Goal: Information Seeking & Learning: Learn about a topic

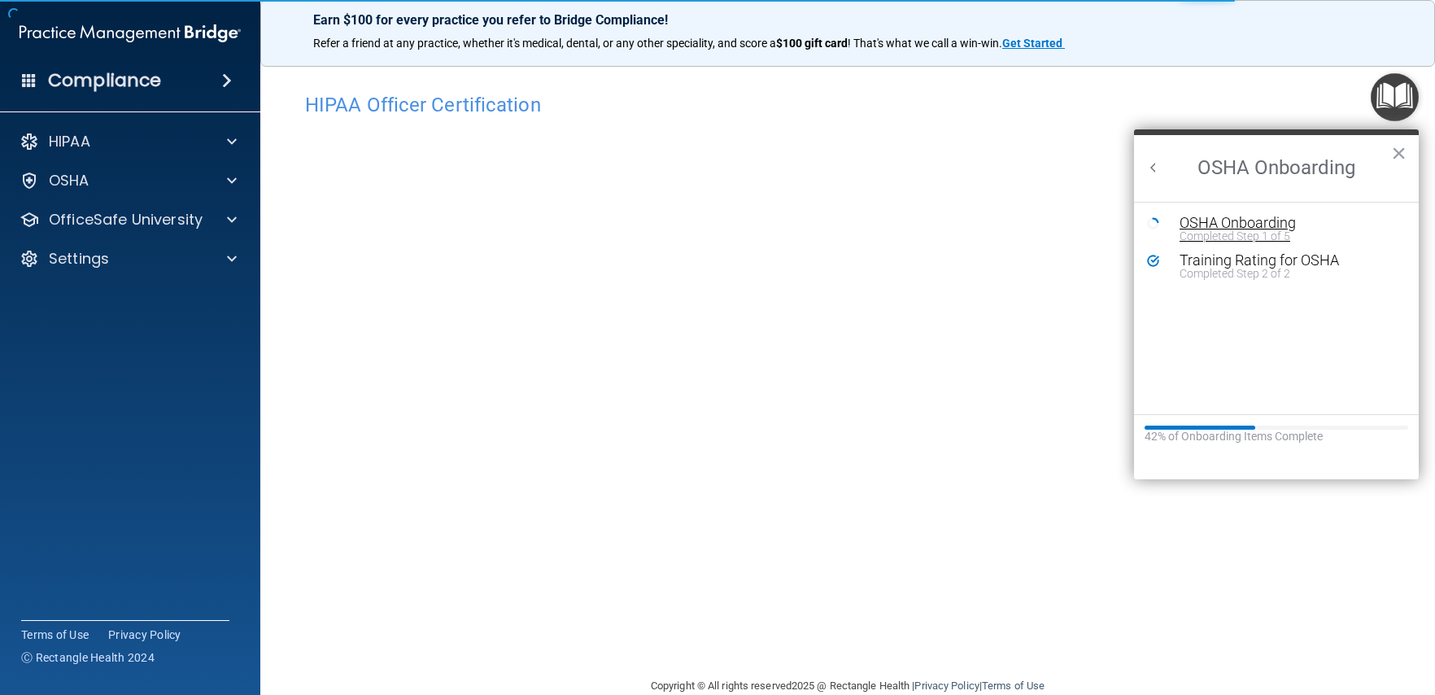
click at [1221, 231] on div "Completed Step 1 of 5" at bounding box center [1289, 235] width 218 height 11
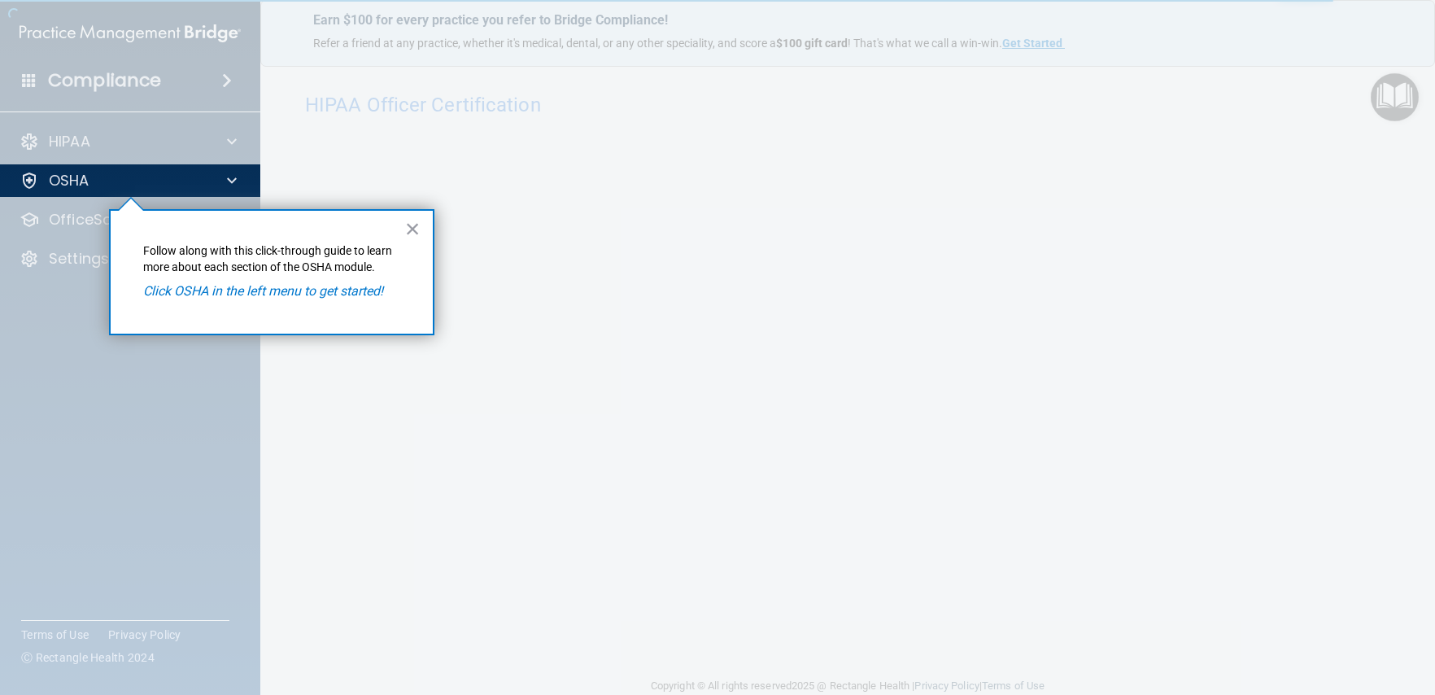
click at [285, 296] on em "Click OSHA in the left menu to get started!" at bounding box center [263, 290] width 240 height 15
click at [405, 241] on button "×" at bounding box center [412, 229] width 15 height 26
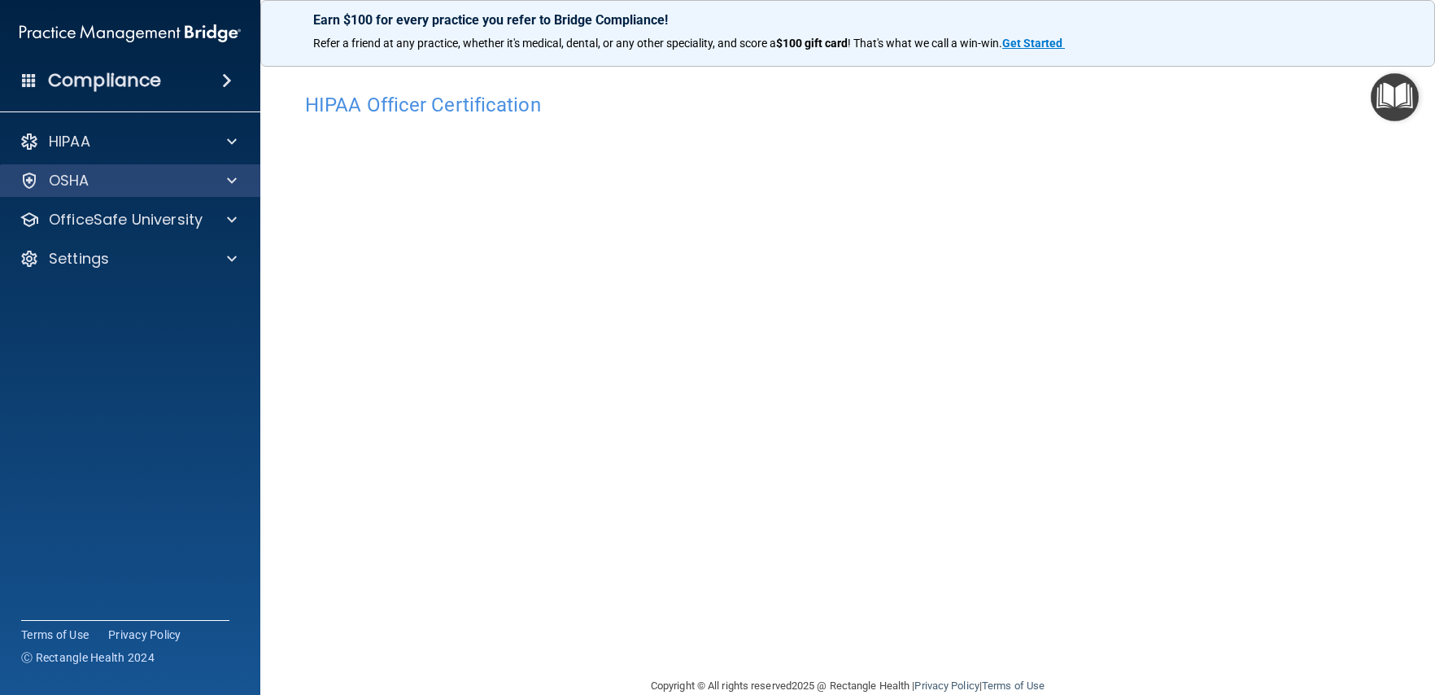
click at [237, 190] on div "OSHA" at bounding box center [130, 180] width 261 height 33
click at [159, 175] on div "OSHA" at bounding box center [108, 181] width 202 height 20
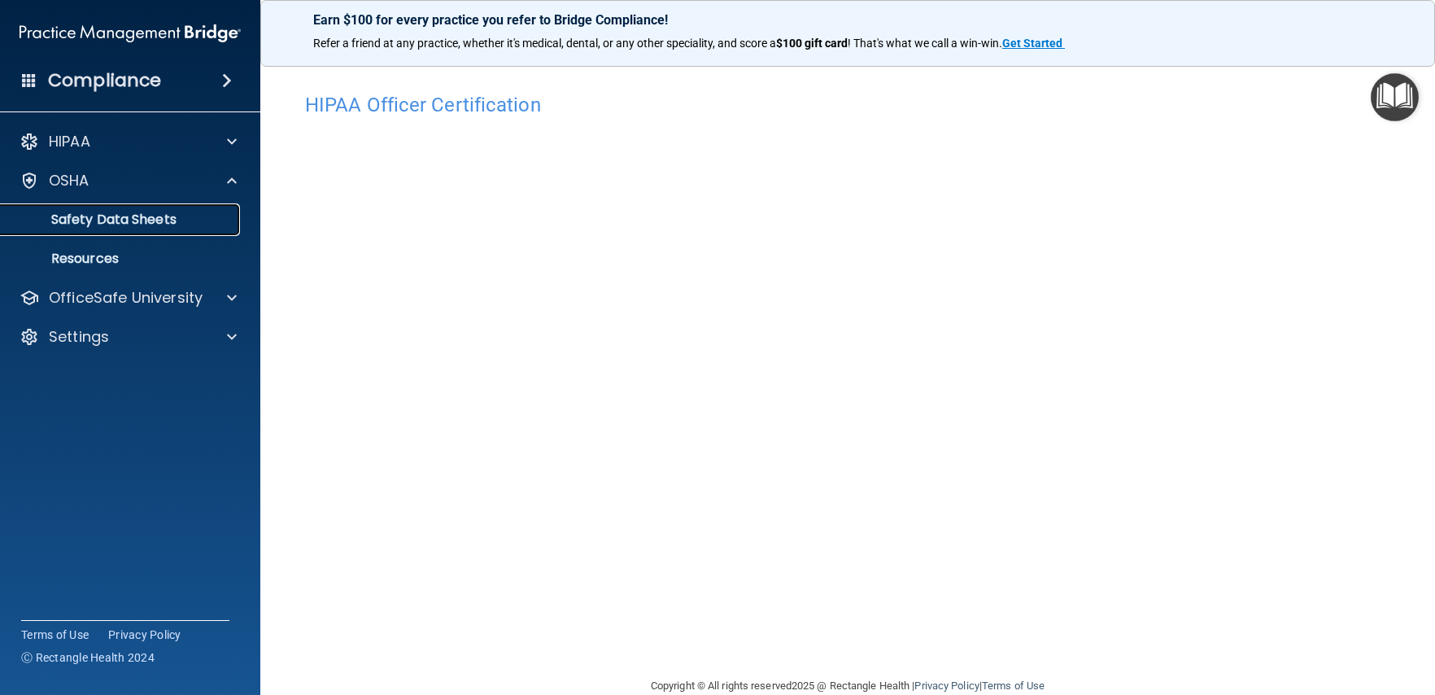
click at [114, 218] on p "Safety Data Sheets" at bounding box center [122, 220] width 222 height 16
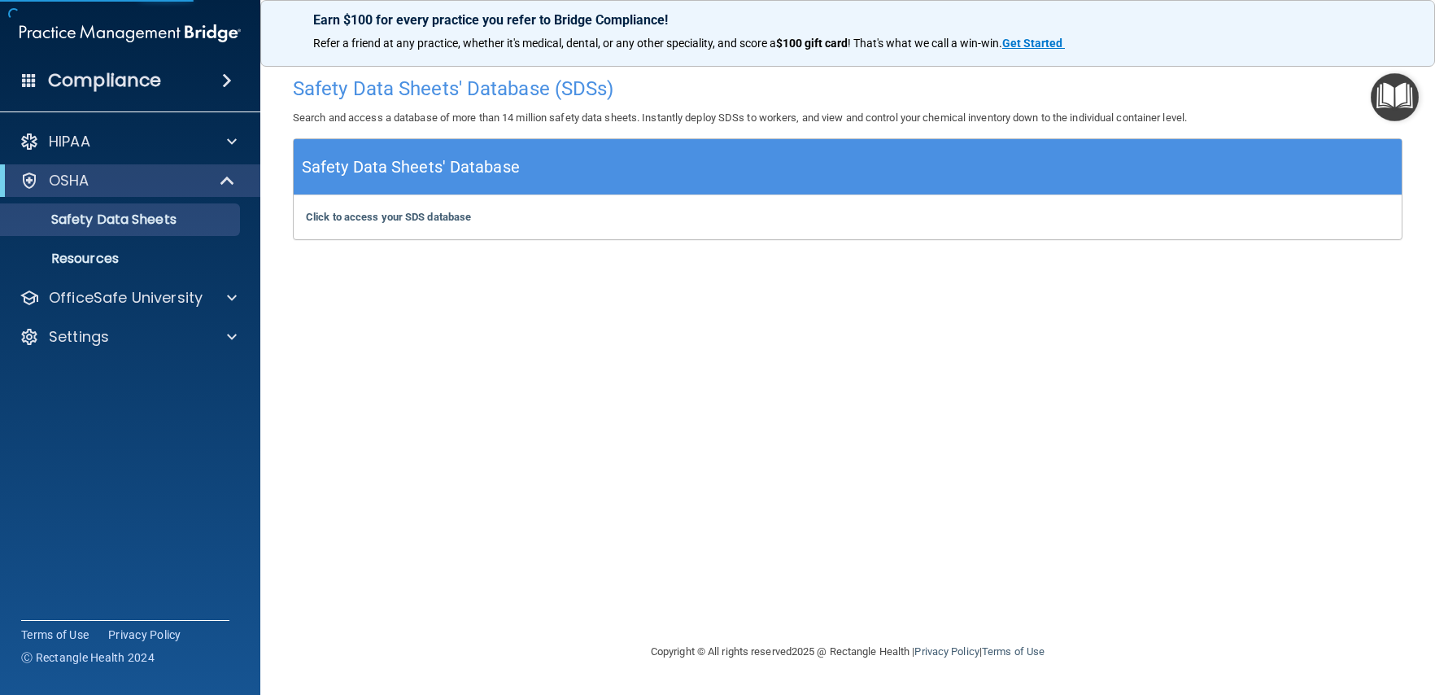
drag, startPoint x: 417, startPoint y: 164, endPoint x: 425, endPoint y: 147, distance: 18.2
click at [417, 163] on h5 "Safety Data Sheets' Database" at bounding box center [411, 167] width 218 height 28
click at [445, 91] on h4 "Safety Data Sheets' Database (SDSs)" at bounding box center [848, 88] width 1110 height 21
click at [506, 90] on h4 "Safety Data Sheets' Database (SDSs)" at bounding box center [848, 88] width 1110 height 21
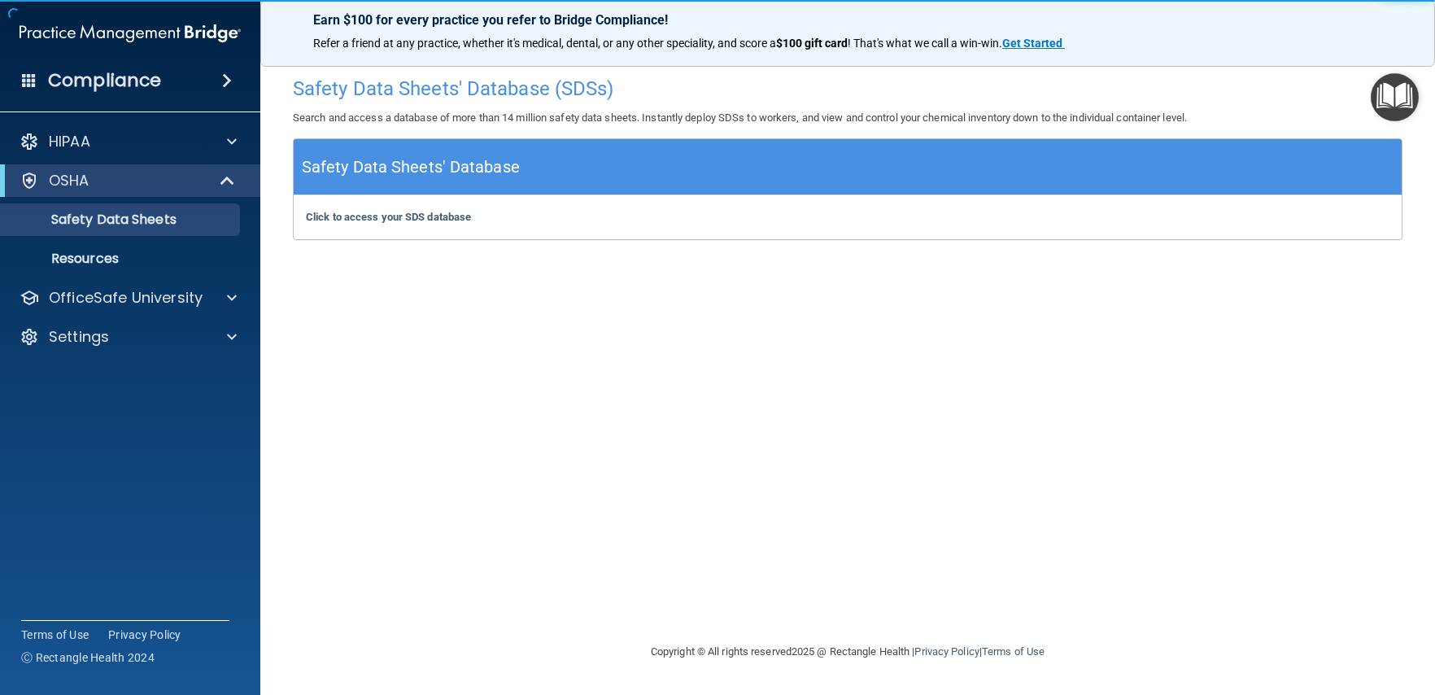
click at [572, 91] on h4 "Safety Data Sheets' Database (SDSs)" at bounding box center [848, 88] width 1110 height 21
click at [579, 91] on h4 "Safety Data Sheets' Database (SDSs)" at bounding box center [848, 88] width 1110 height 21
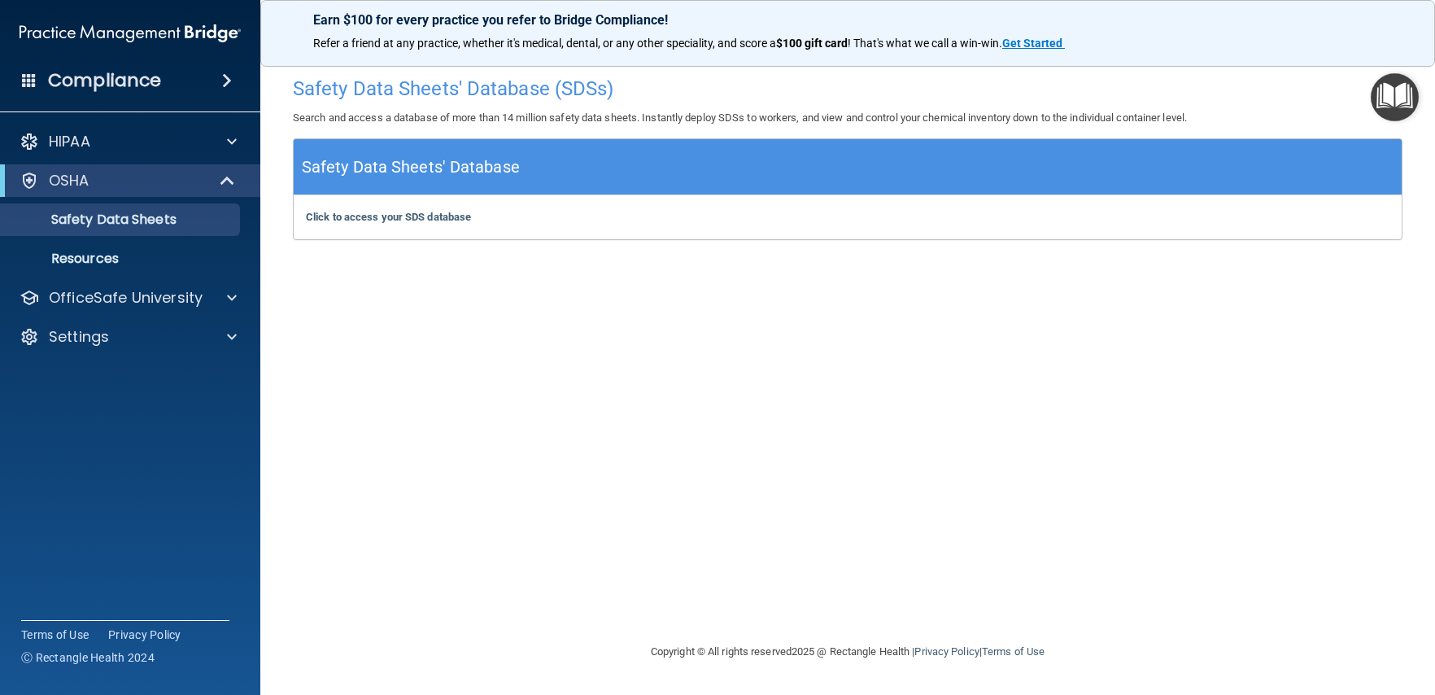
click at [586, 92] on h4 "Safety Data Sheets' Database (SDSs)" at bounding box center [848, 88] width 1110 height 21
click at [448, 214] on b "Click to access your SDS database" at bounding box center [388, 217] width 165 height 12
click at [146, 264] on p "Resources" at bounding box center [122, 259] width 222 height 16
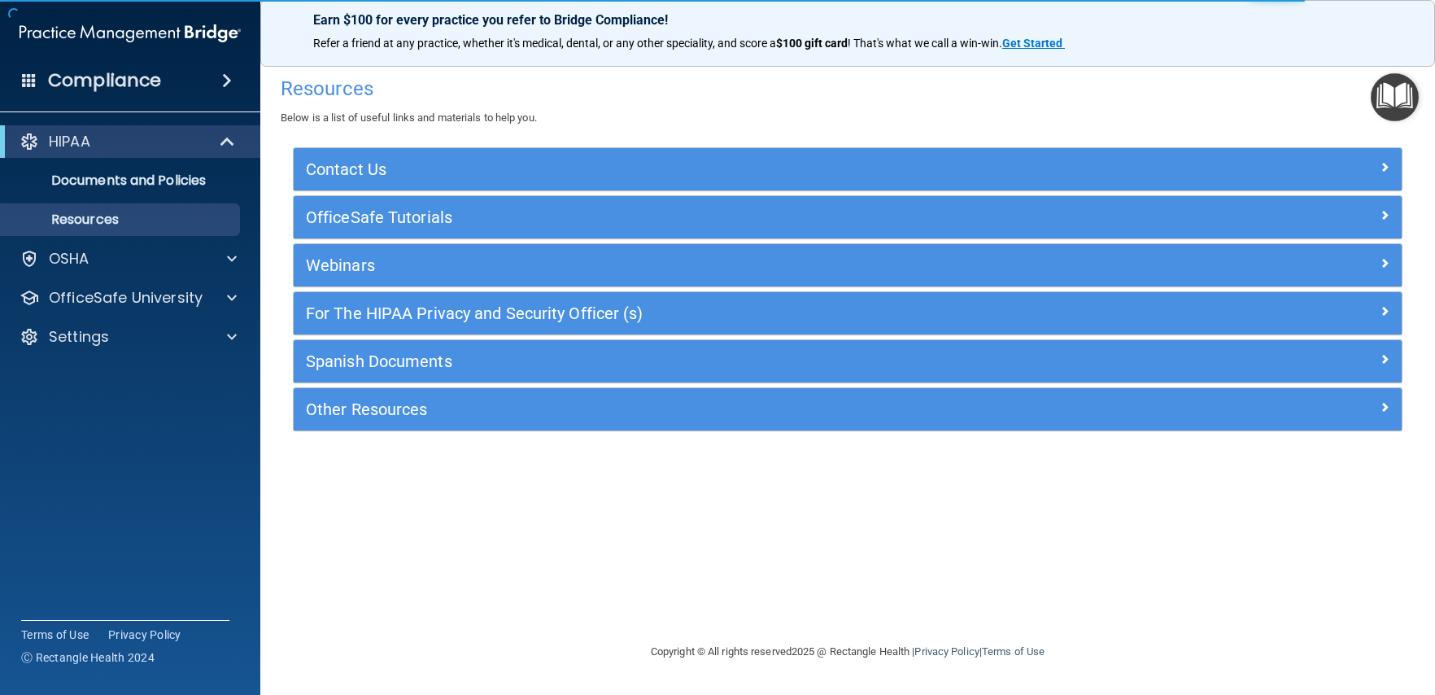
click at [1391, 99] on img "Open Resource Center" at bounding box center [1395, 97] width 48 height 48
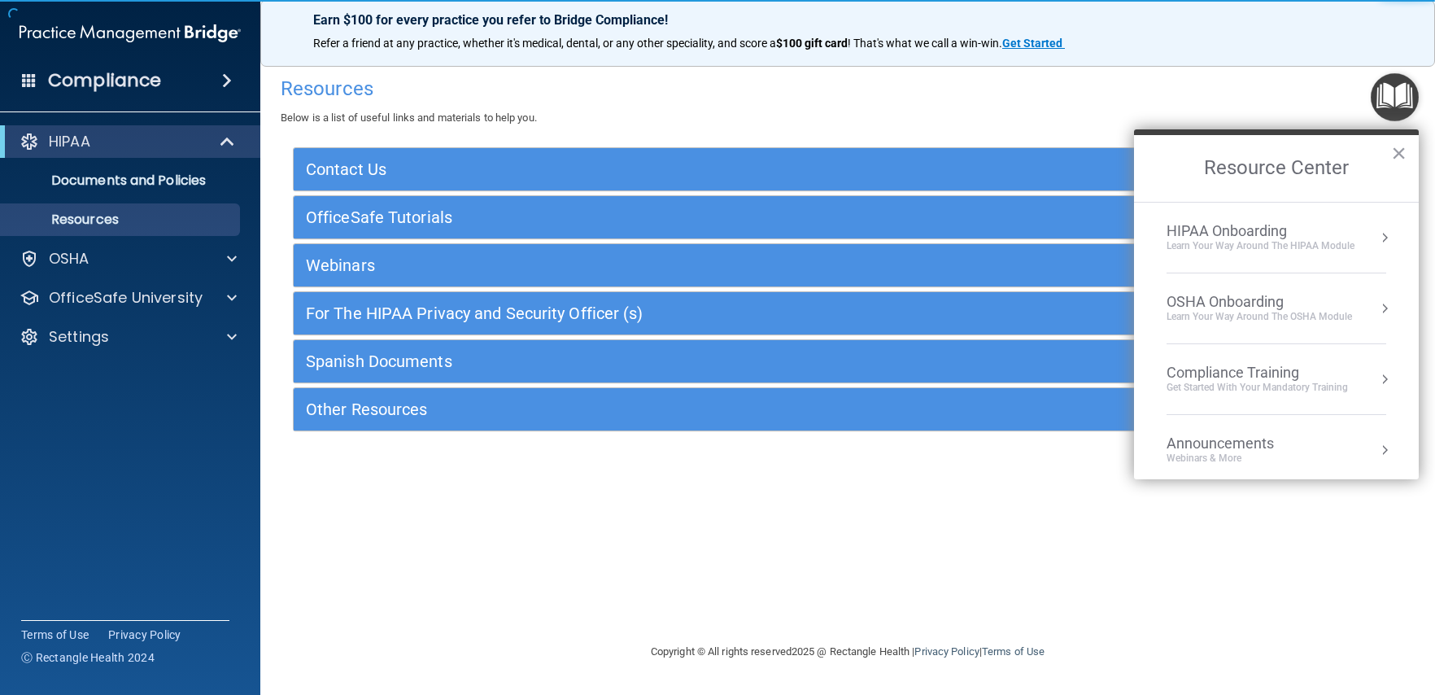
click at [1304, 313] on div "Learn your way around the OSHA module" at bounding box center [1260, 317] width 186 height 14
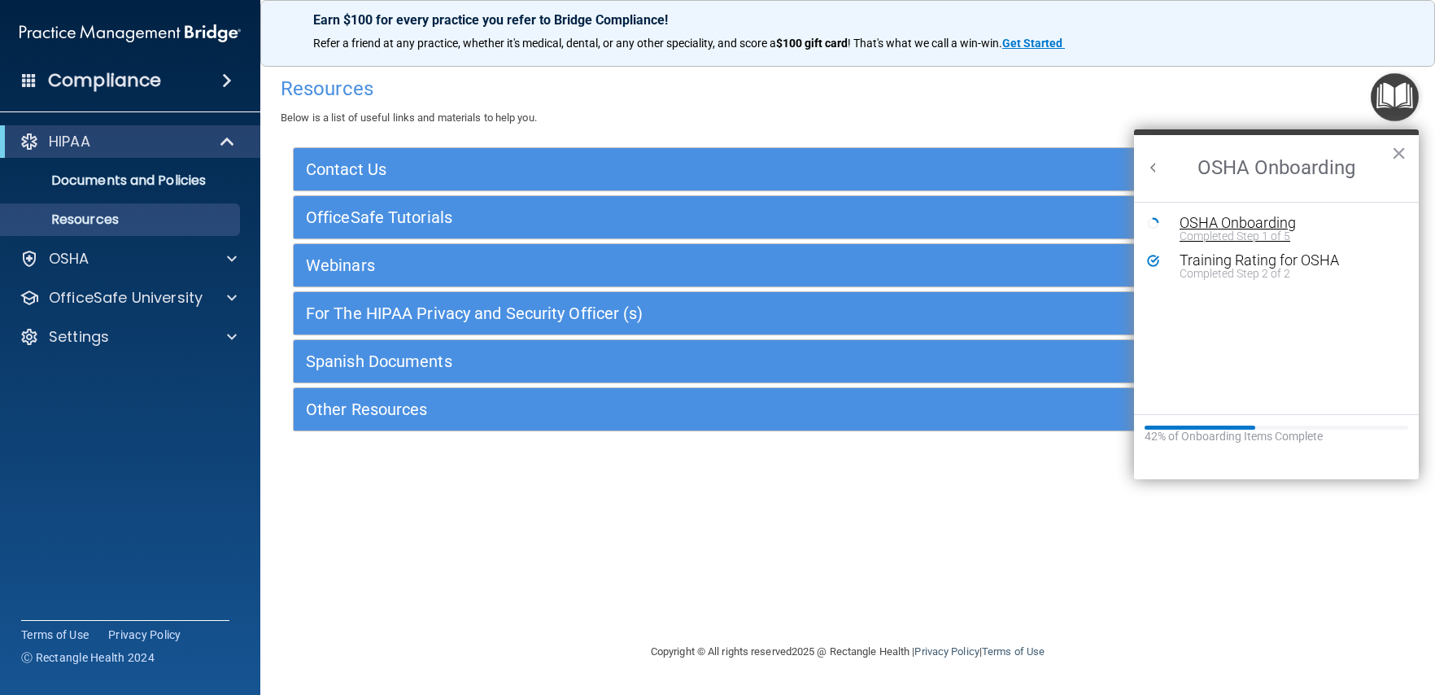
click at [1269, 232] on div "Completed Step 1 of 5" at bounding box center [1289, 235] width 218 height 11
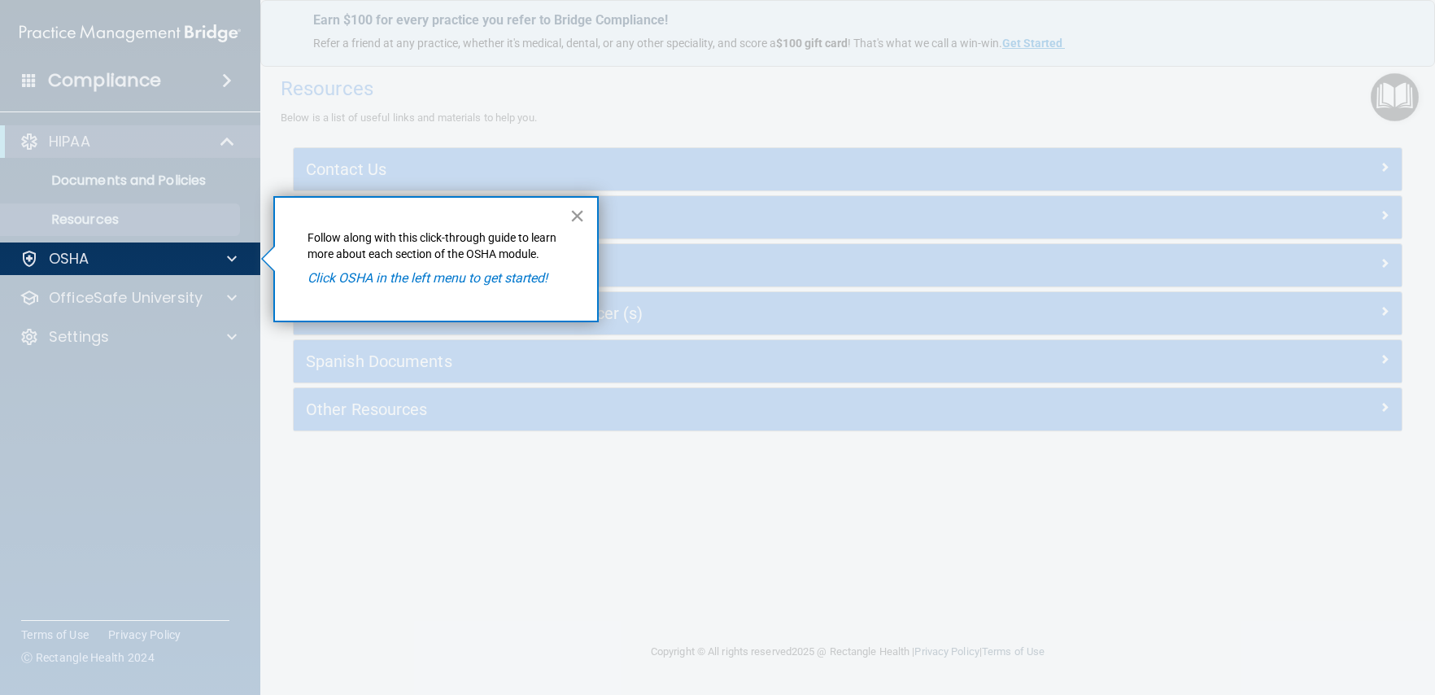
click at [584, 221] on button "×" at bounding box center [577, 216] width 15 height 26
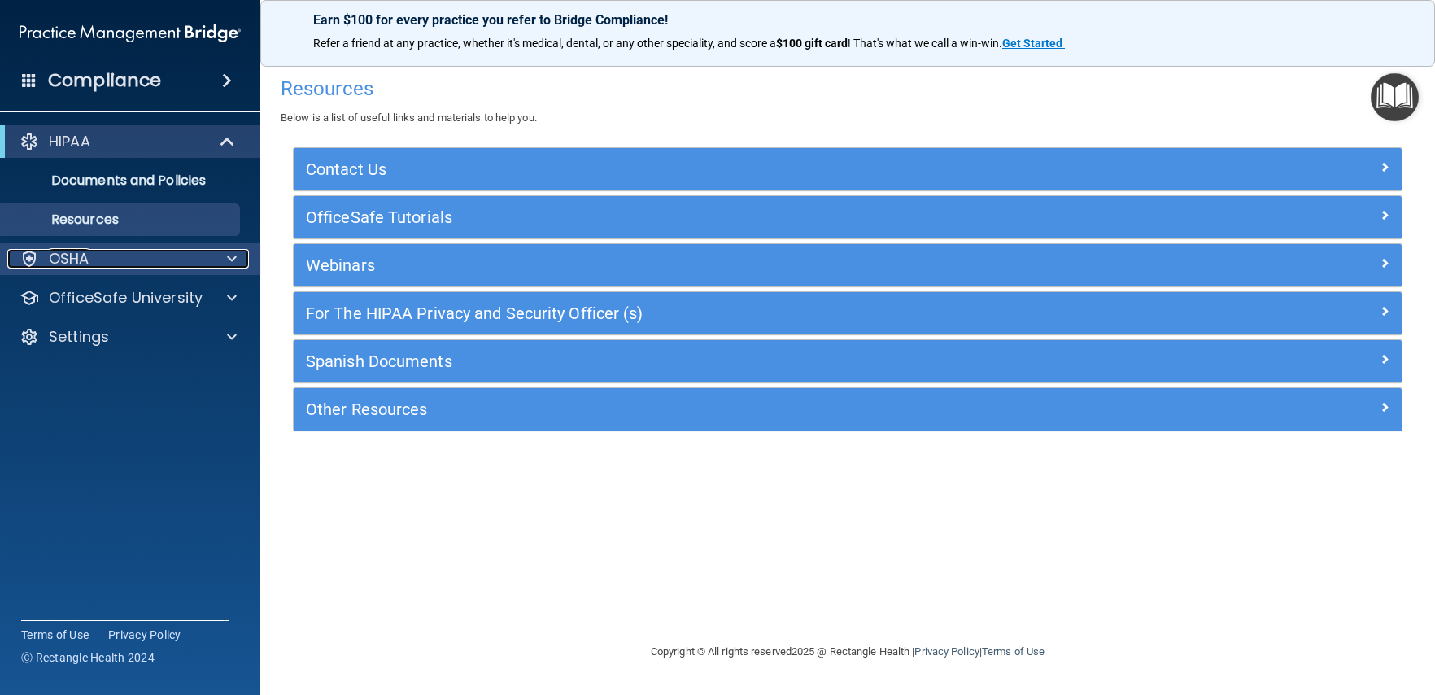
click at [151, 263] on div "OSHA" at bounding box center [108, 259] width 202 height 20
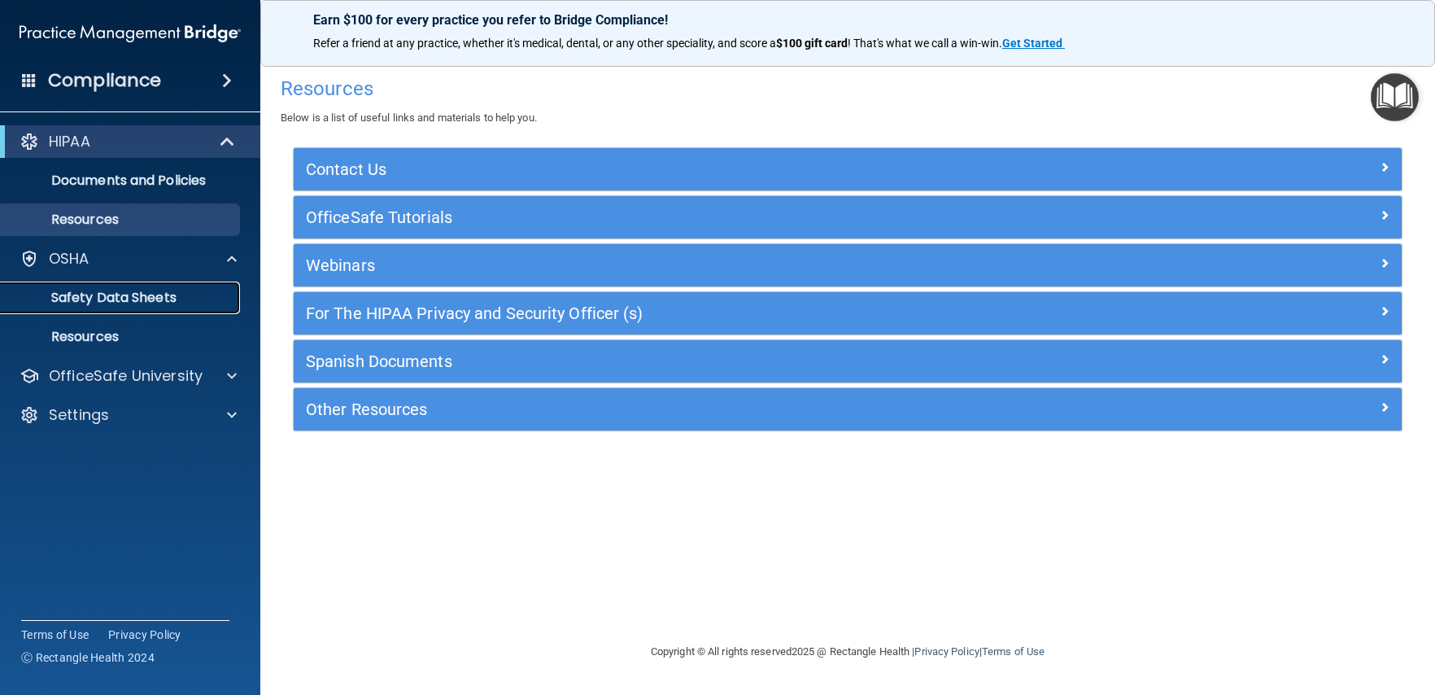
click at [139, 290] on p "Safety Data Sheets" at bounding box center [122, 298] width 222 height 16
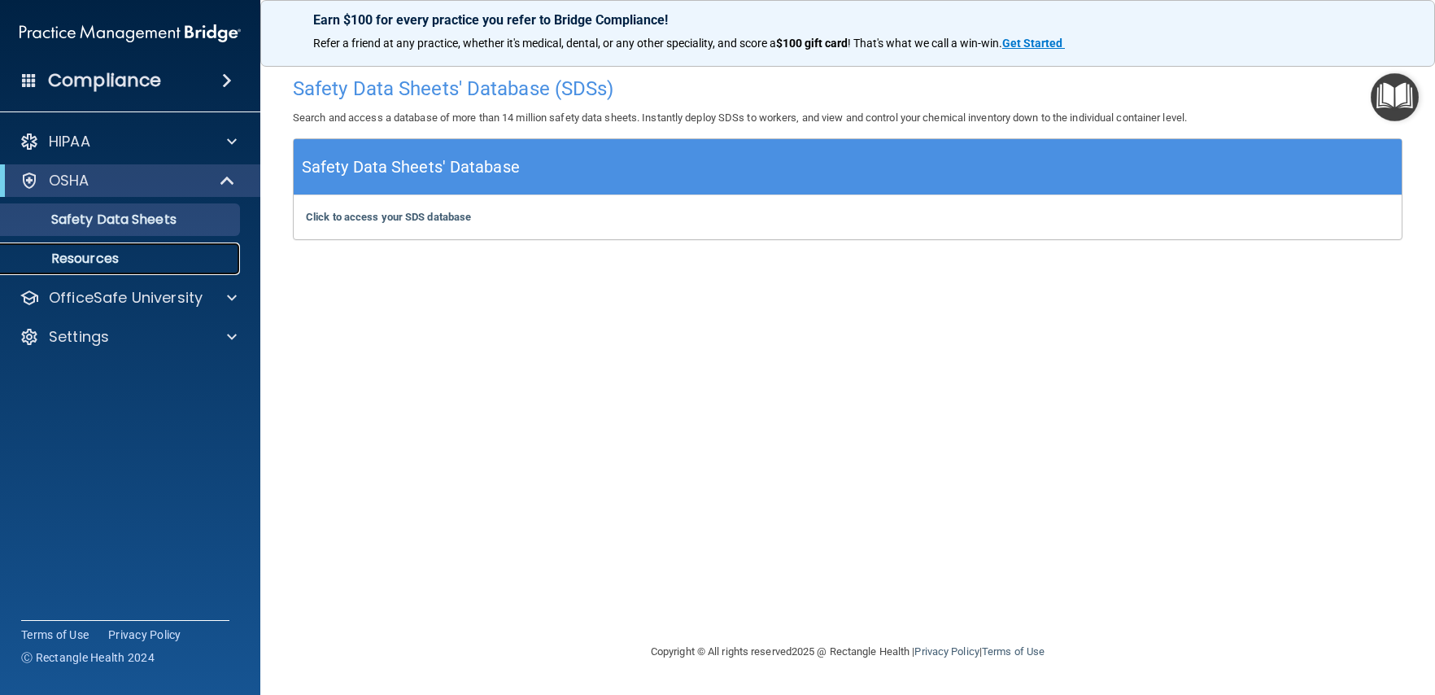
click at [125, 258] on p "Resources" at bounding box center [122, 259] width 222 height 16
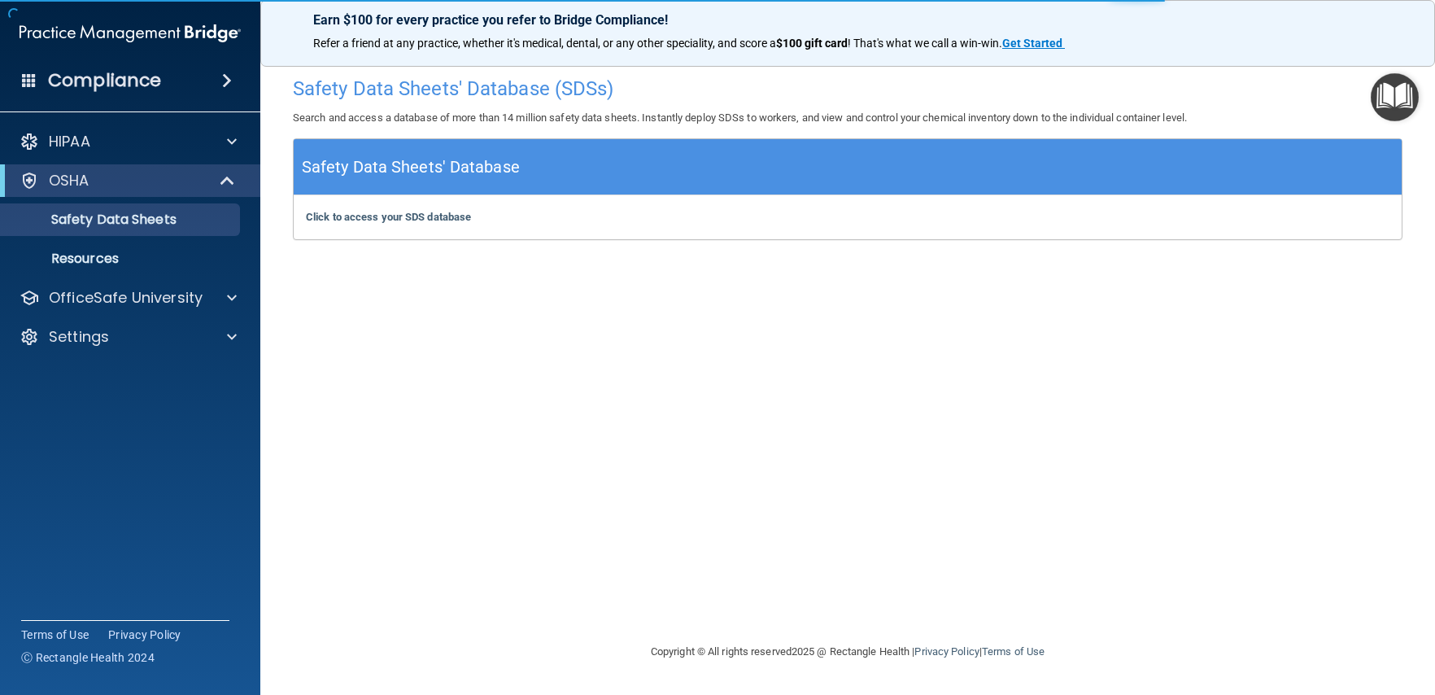
click at [1373, 102] on img "Open Resource Center" at bounding box center [1395, 97] width 48 height 48
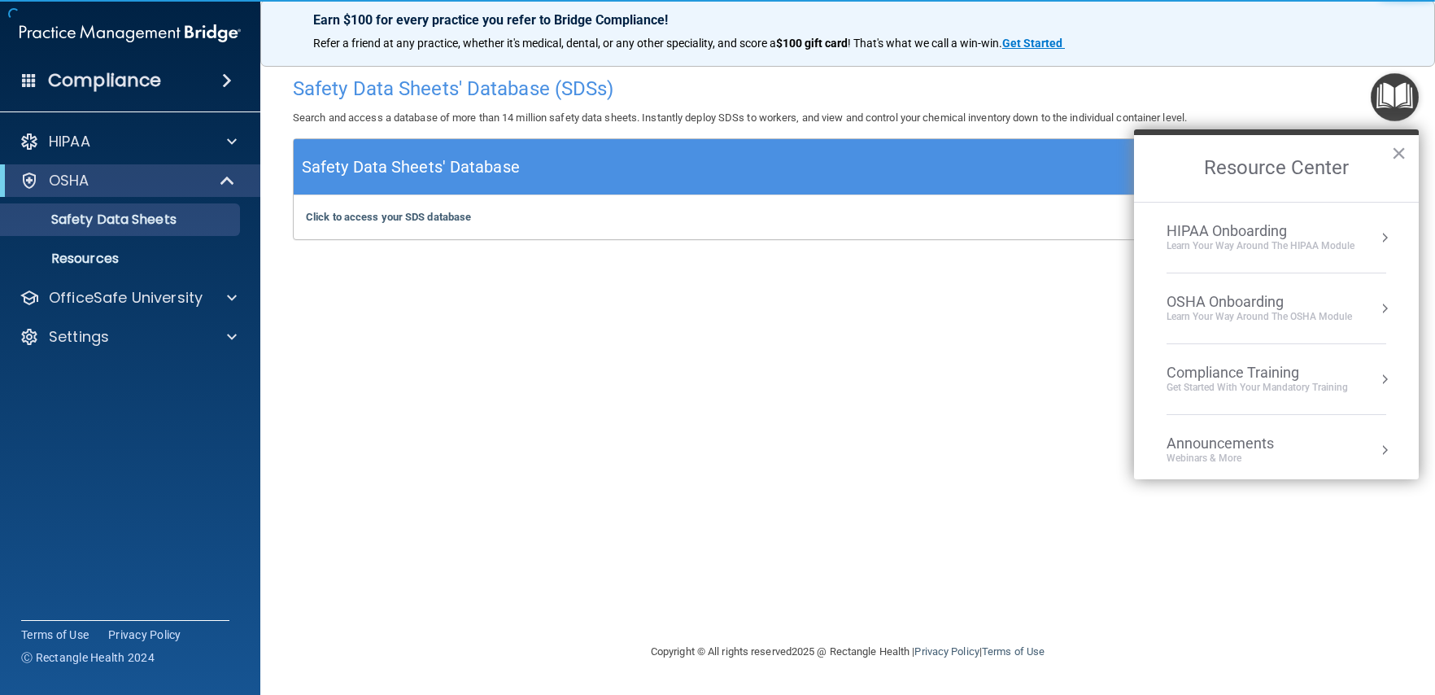
click at [1314, 314] on div "Learn your way around the OSHA module" at bounding box center [1260, 317] width 186 height 14
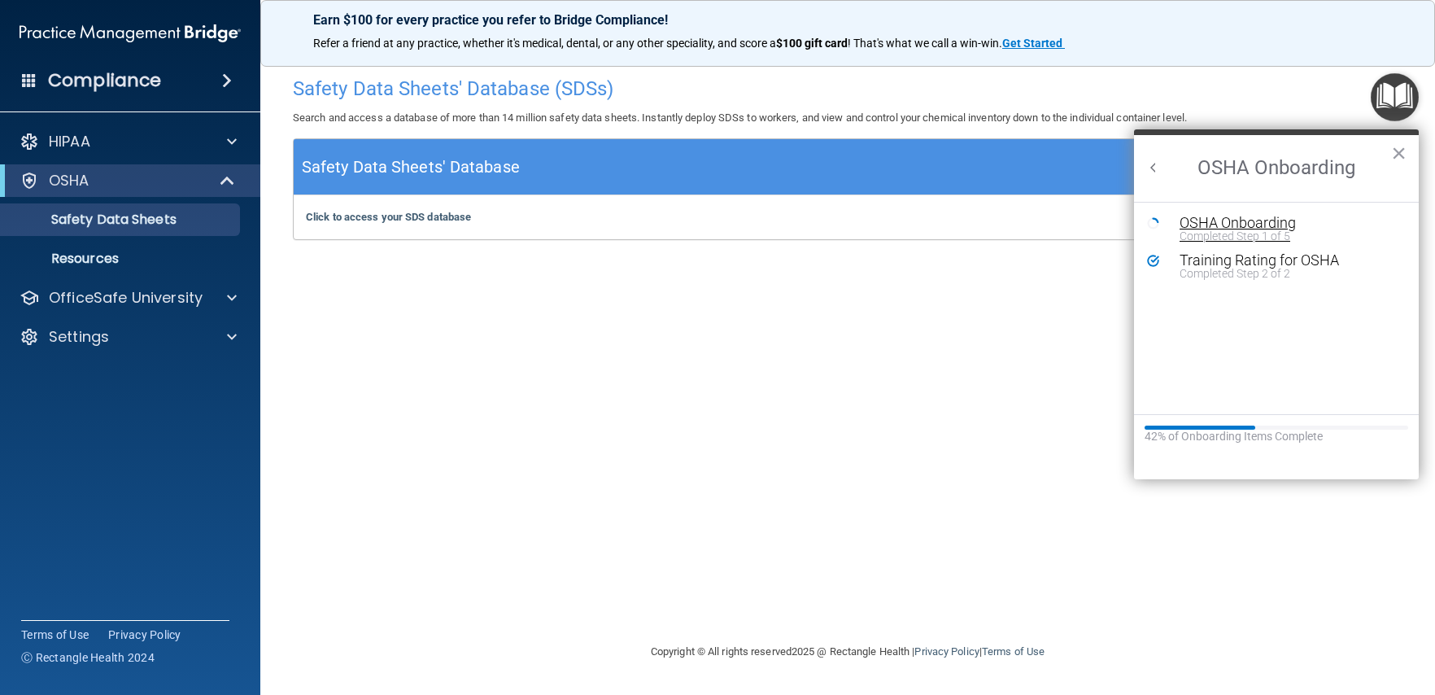
click at [1290, 233] on div "Completed Step 1 of 5" at bounding box center [1289, 235] width 218 height 11
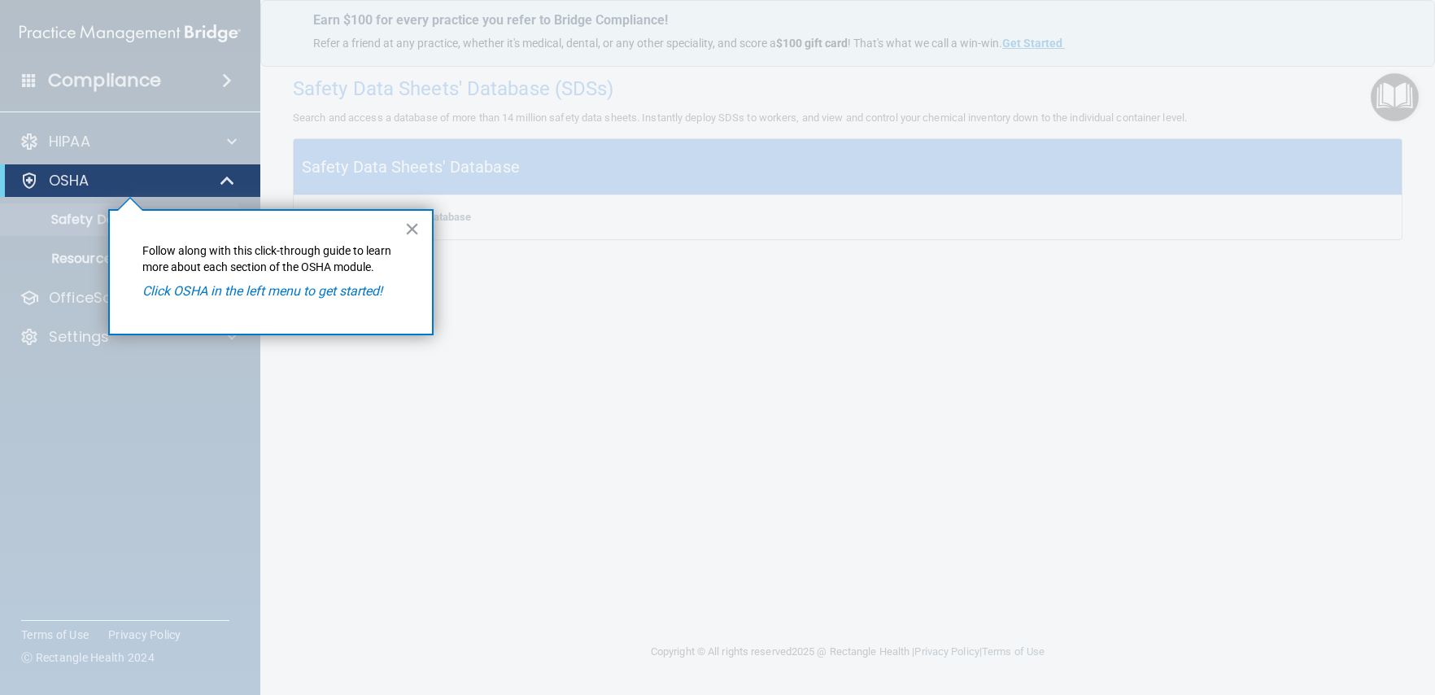
click at [413, 238] on button "×" at bounding box center [411, 229] width 15 height 26
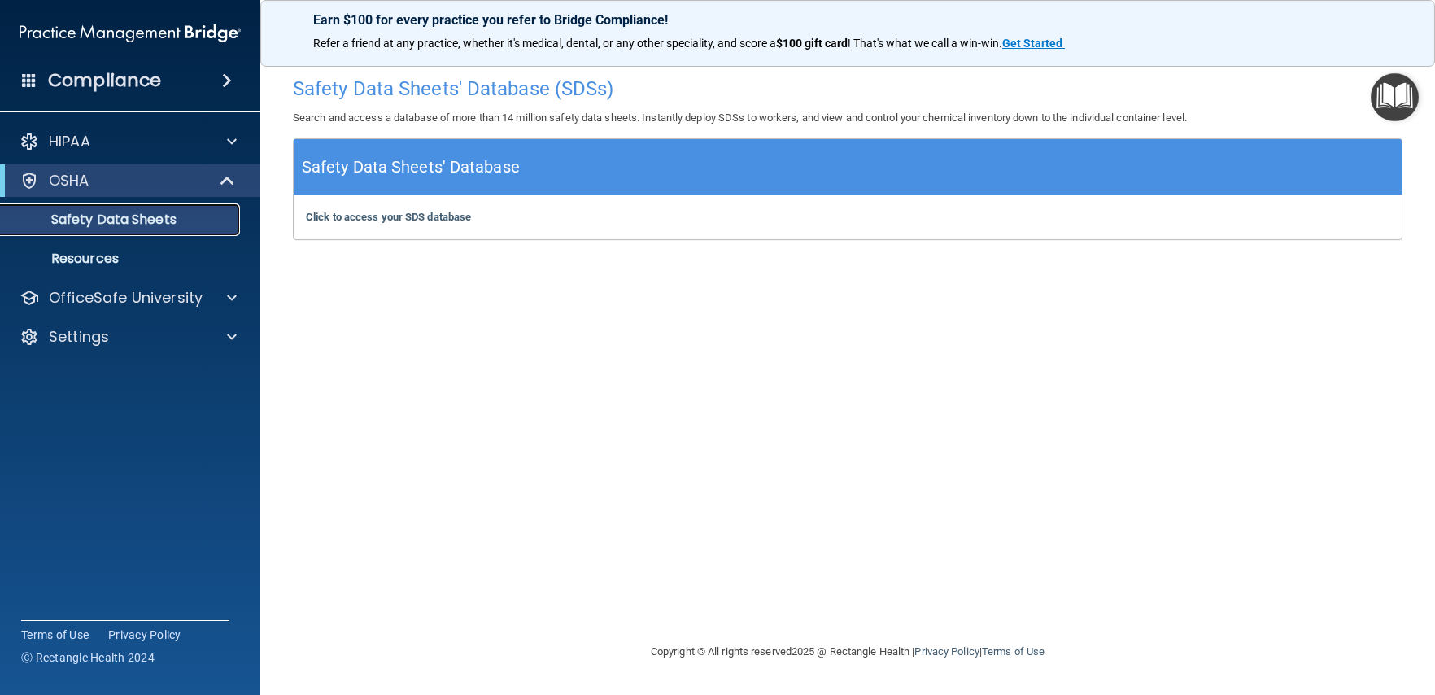
click at [186, 218] on p "Safety Data Sheets" at bounding box center [122, 220] width 222 height 16
click at [317, 224] on div "Click to access your SDS database Click to access your SDS database" at bounding box center [848, 217] width 1108 height 44
click at [355, 219] on b "Click to access your SDS database" at bounding box center [388, 217] width 165 height 12
click at [127, 264] on p "Resources" at bounding box center [122, 259] width 222 height 16
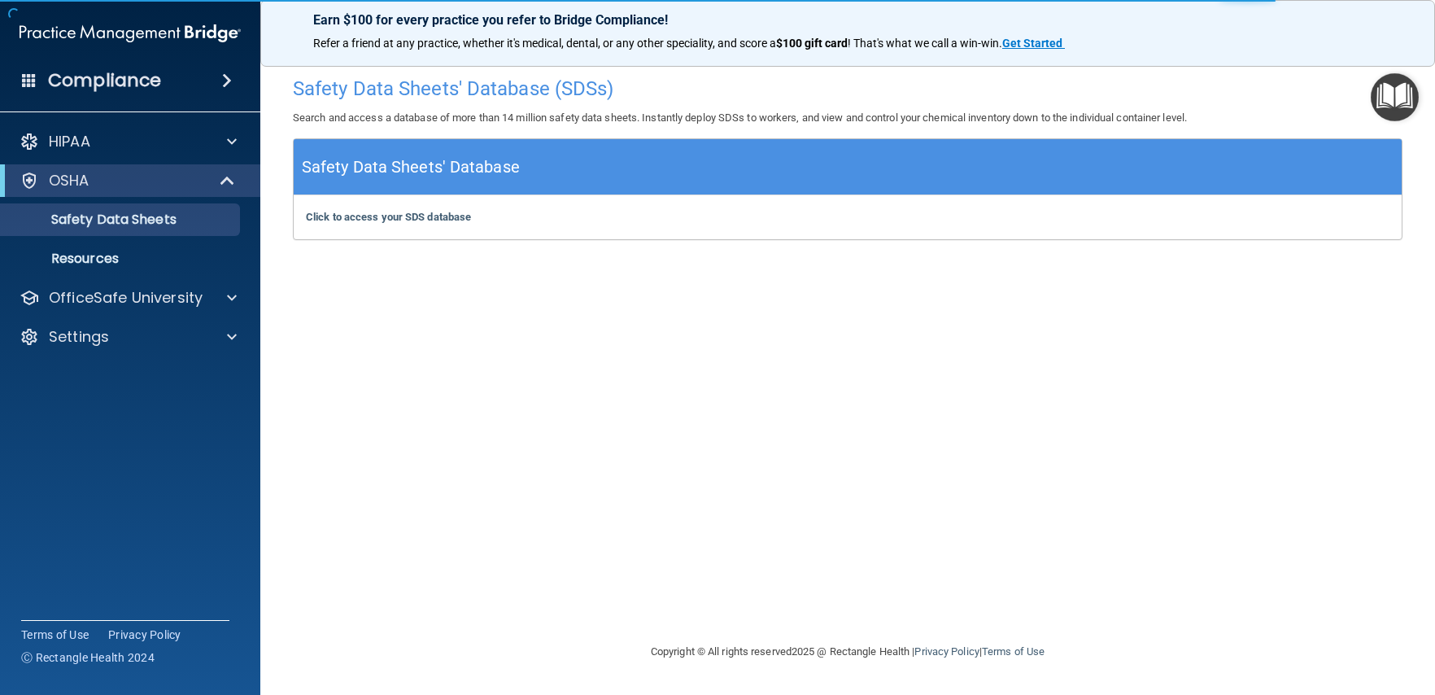
click at [1382, 108] on img "Open Resource Center" at bounding box center [1395, 97] width 48 height 48
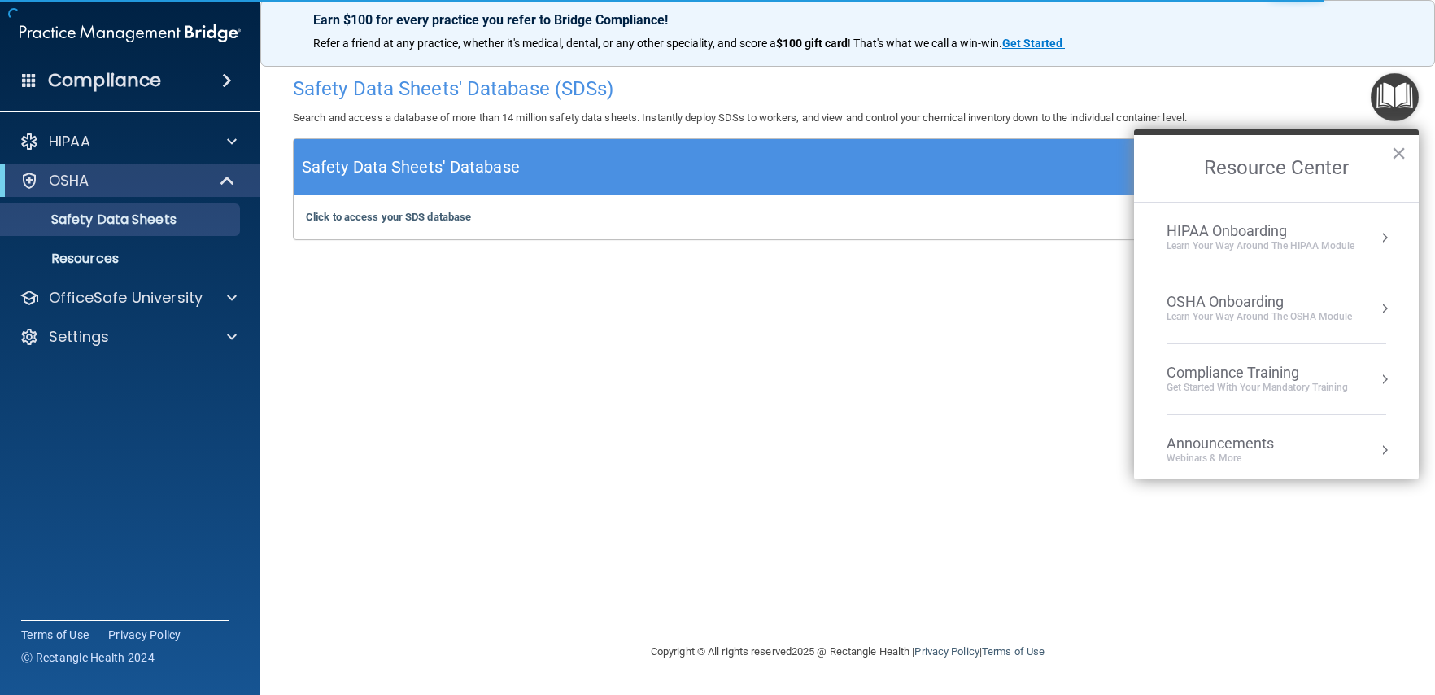
click at [1303, 308] on div "OSHA Onboarding" at bounding box center [1260, 302] width 186 height 18
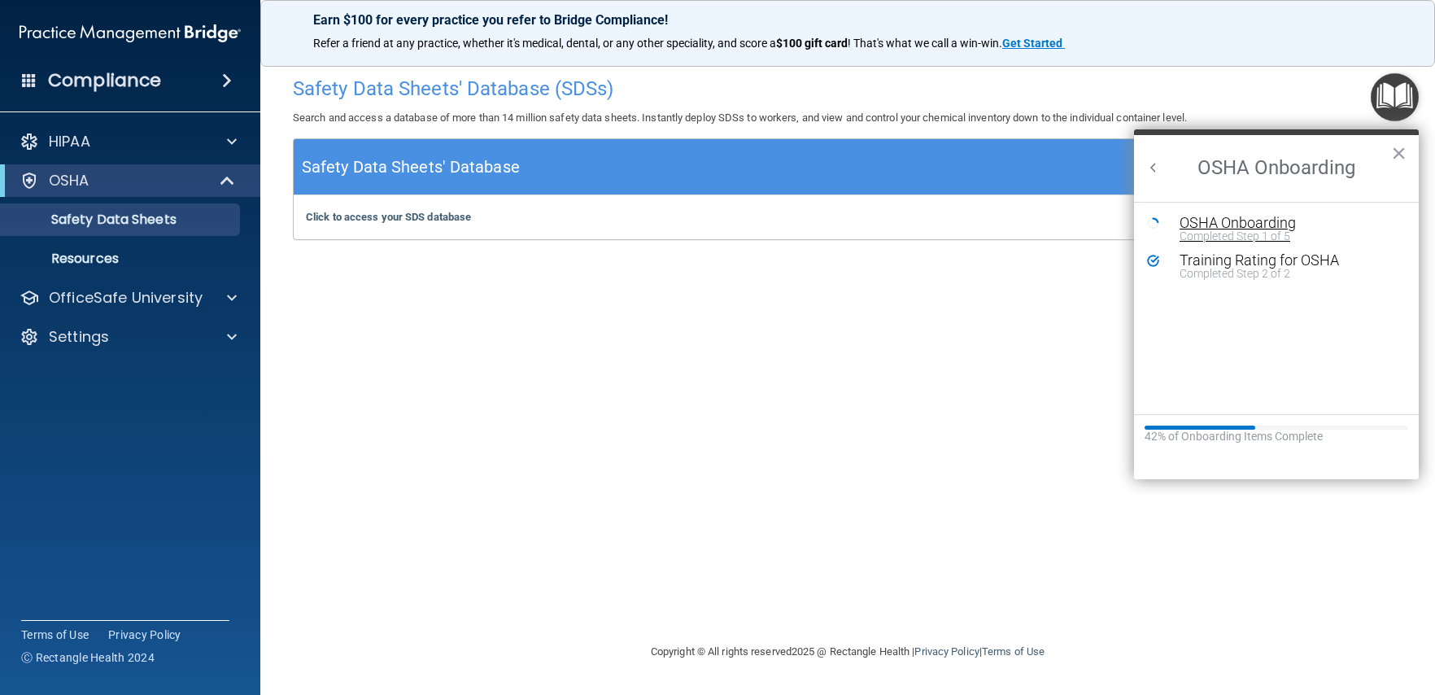
click at [1266, 235] on div "Completed Step 1 of 5" at bounding box center [1289, 235] width 218 height 11
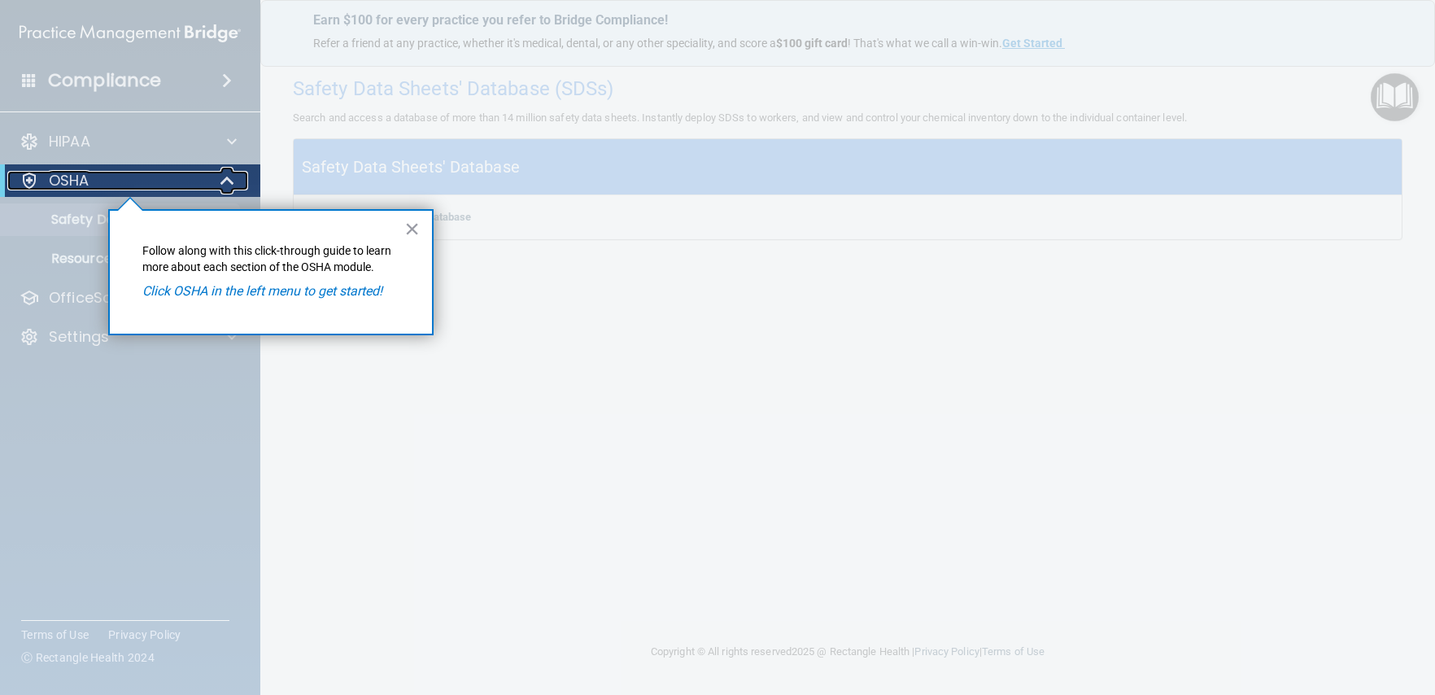
click at [181, 186] on div "OSHA" at bounding box center [107, 181] width 201 height 20
click at [409, 233] on button "×" at bounding box center [411, 229] width 15 height 26
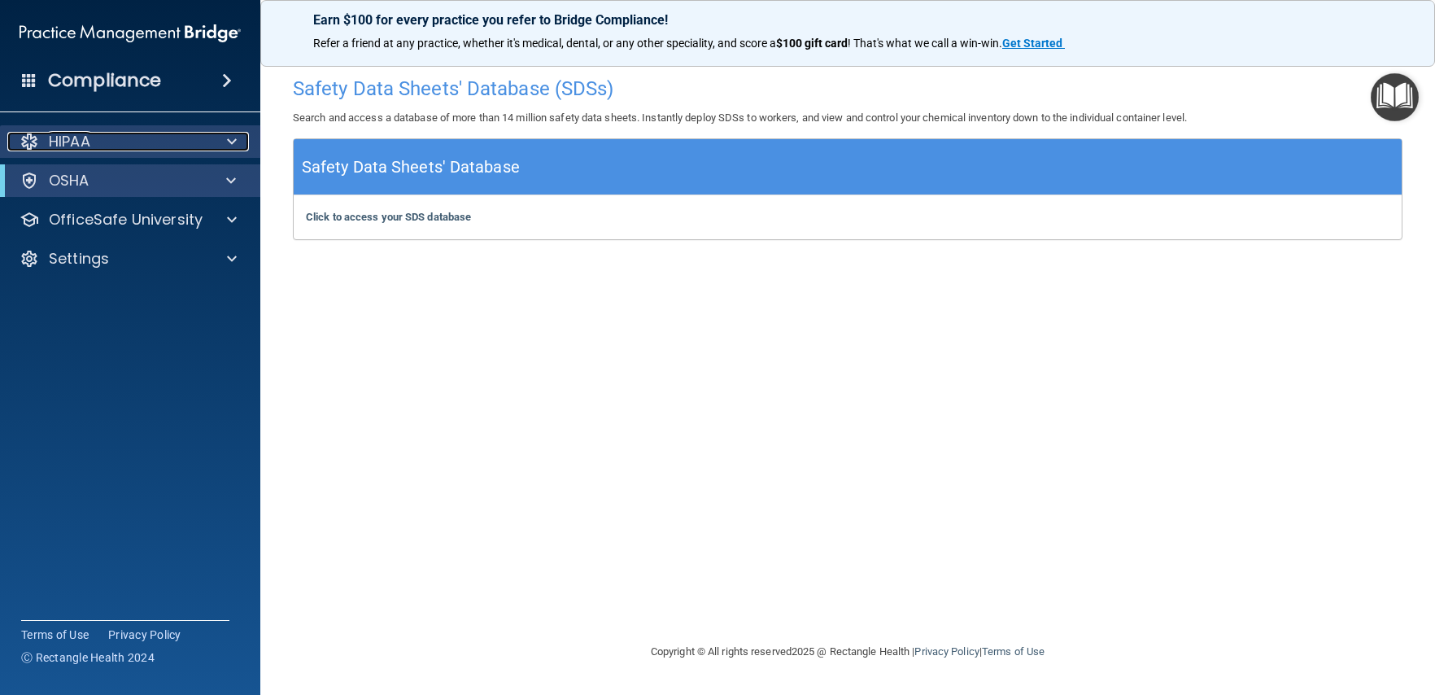
click at [231, 147] on span at bounding box center [232, 142] width 10 height 20
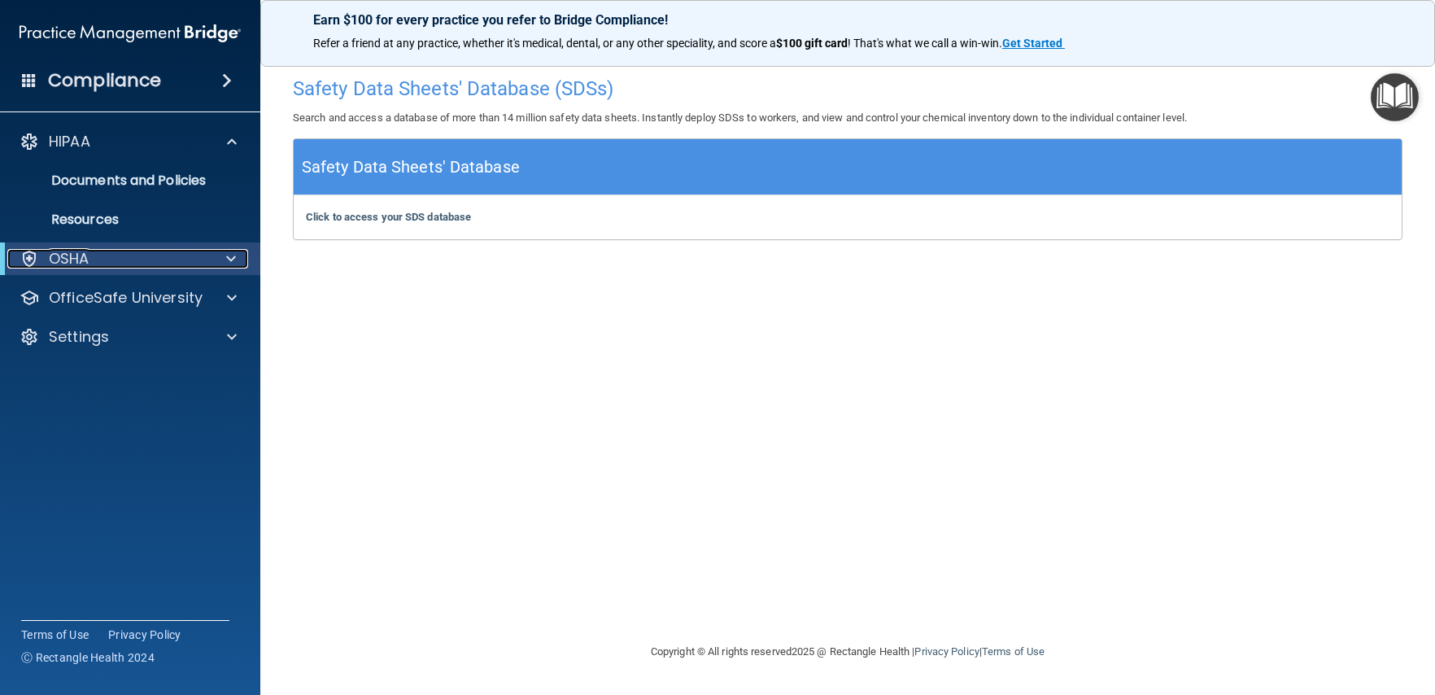
click at [221, 258] on div at bounding box center [228, 259] width 40 height 20
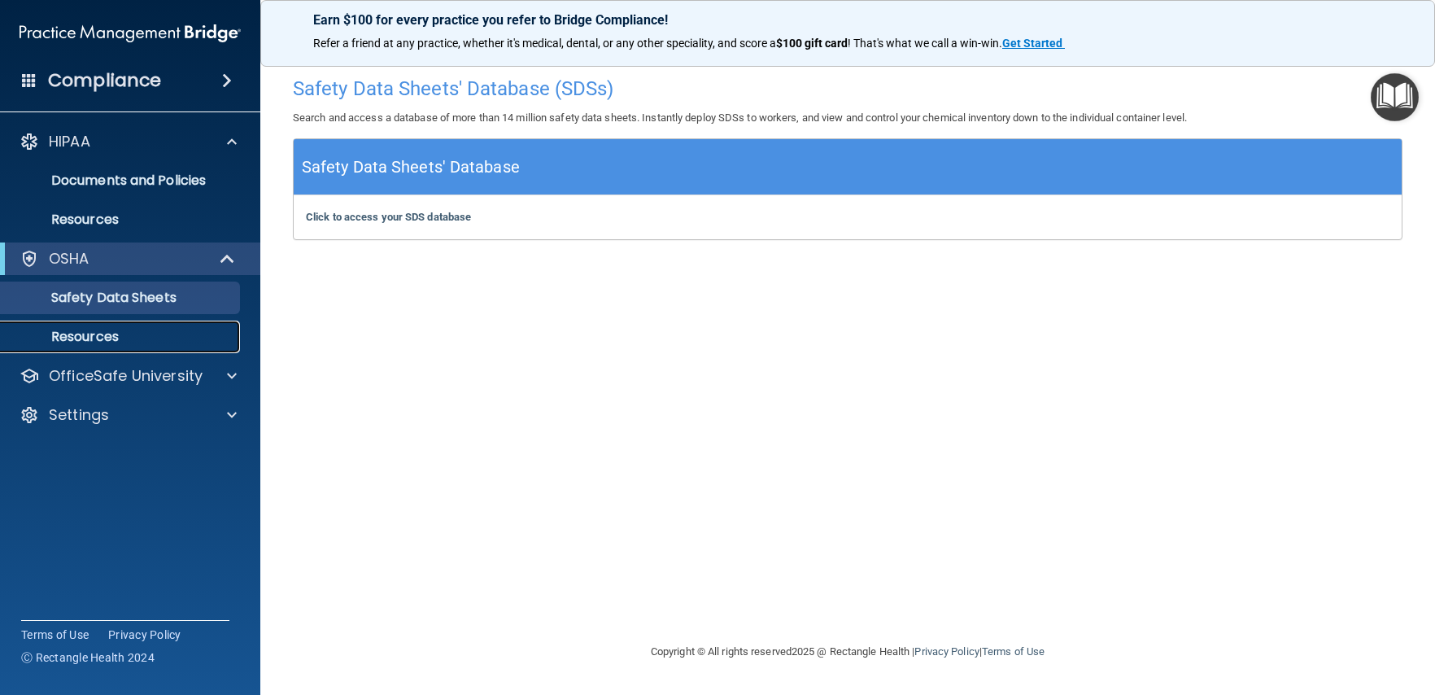
click at [119, 329] on p "Resources" at bounding box center [122, 337] width 222 height 16
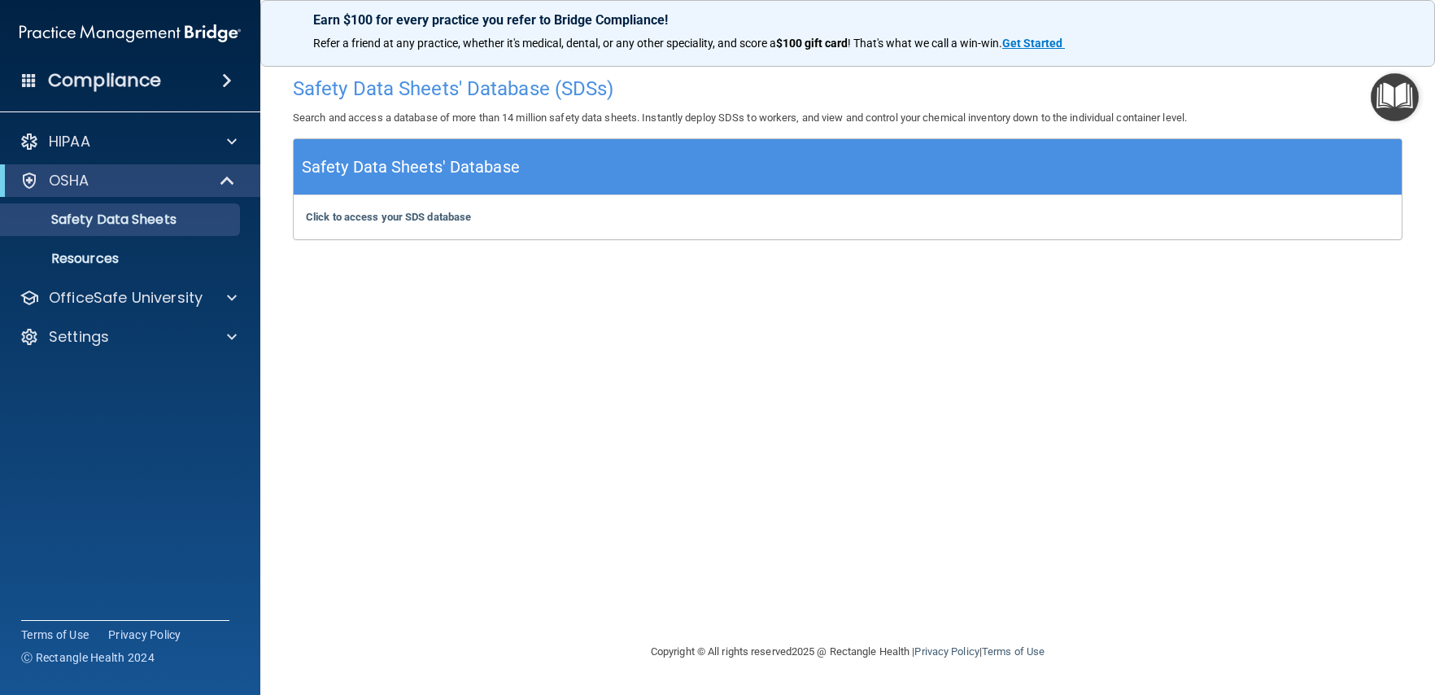
click at [131, 88] on h4 "Compliance" at bounding box center [104, 80] width 113 height 23
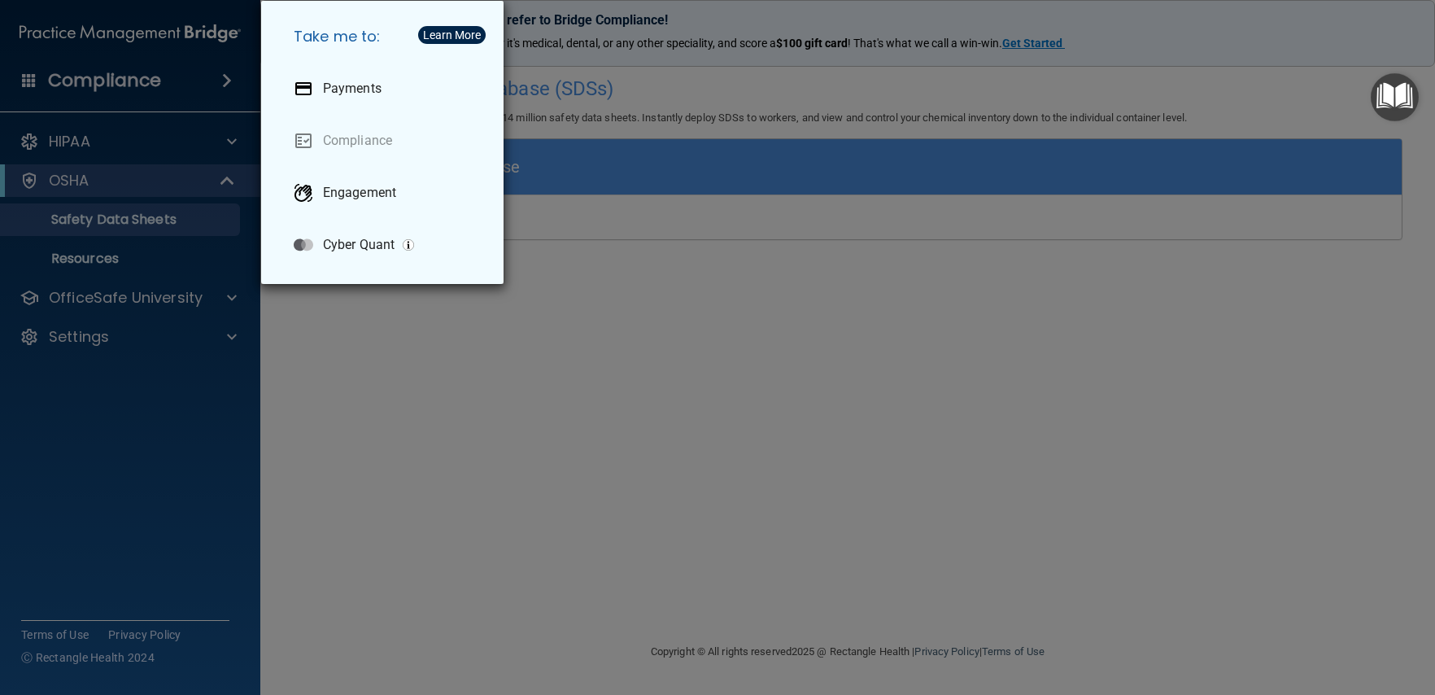
click at [154, 79] on div "Take me to: Payments Compliance Engagement Cyber Quant" at bounding box center [717, 347] width 1435 height 695
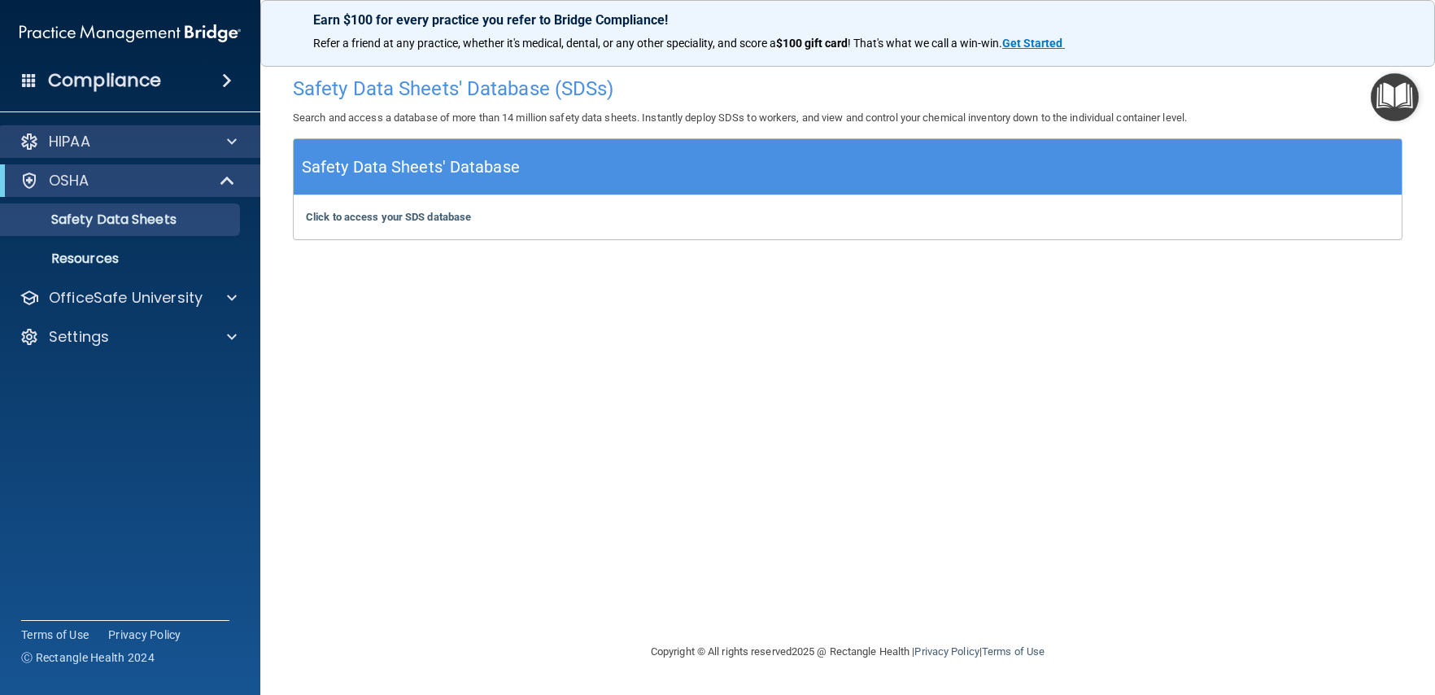
click at [147, 153] on div "HIPAA" at bounding box center [130, 141] width 261 height 33
click at [1404, 98] on img "Open Resource Center" at bounding box center [1395, 97] width 48 height 48
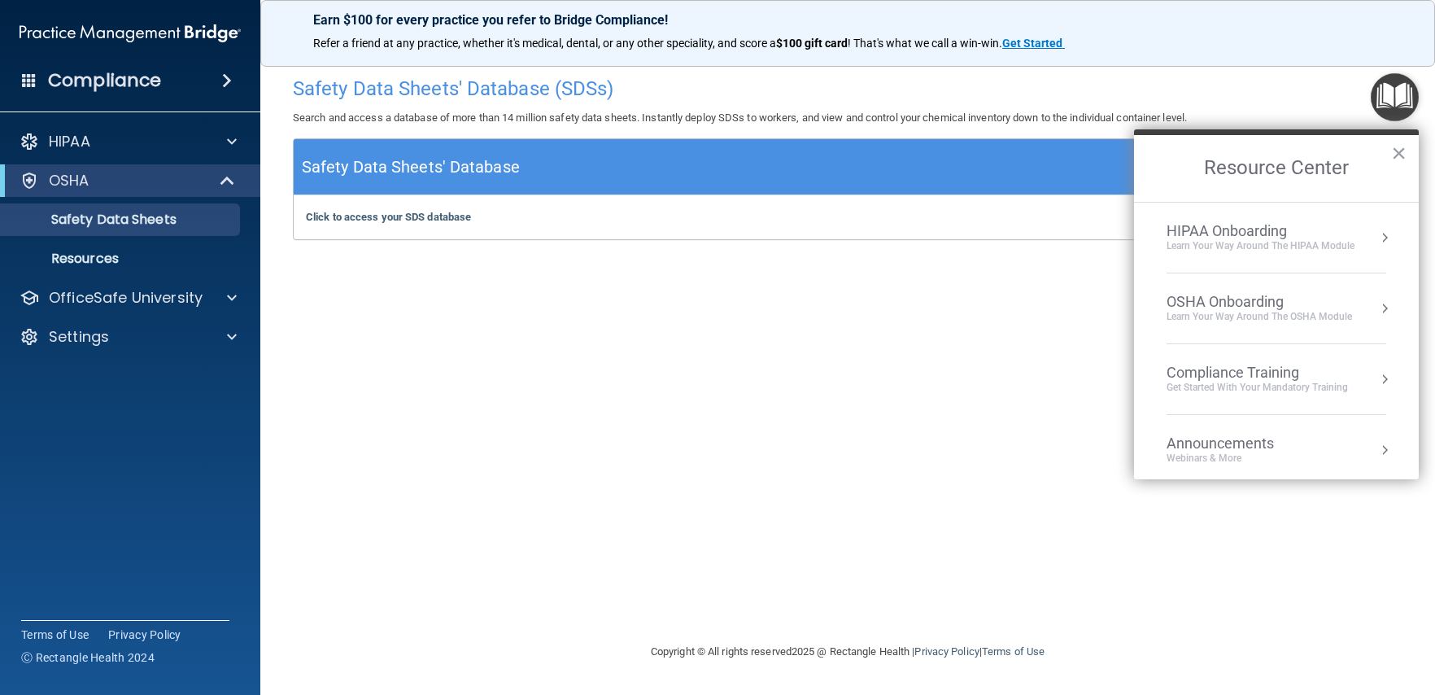
click at [1377, 375] on button "Resource Center" at bounding box center [1385, 379] width 16 height 16
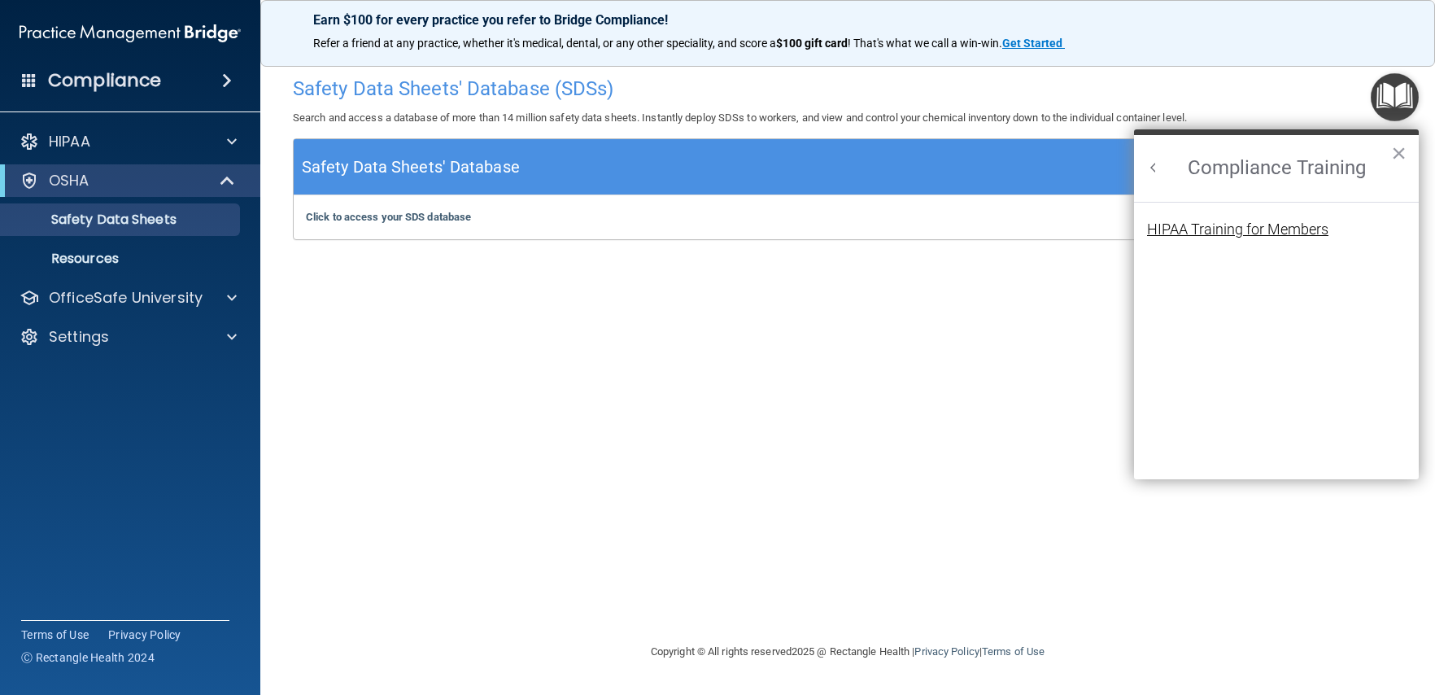
click at [1294, 231] on div "HIPAA Training for Members" at bounding box center [1237, 229] width 181 height 15
click at [1294, 231] on body "Compliance HIPAA Documents and Policies Report an Incident Business Associates …" at bounding box center [717, 347] width 1435 height 695
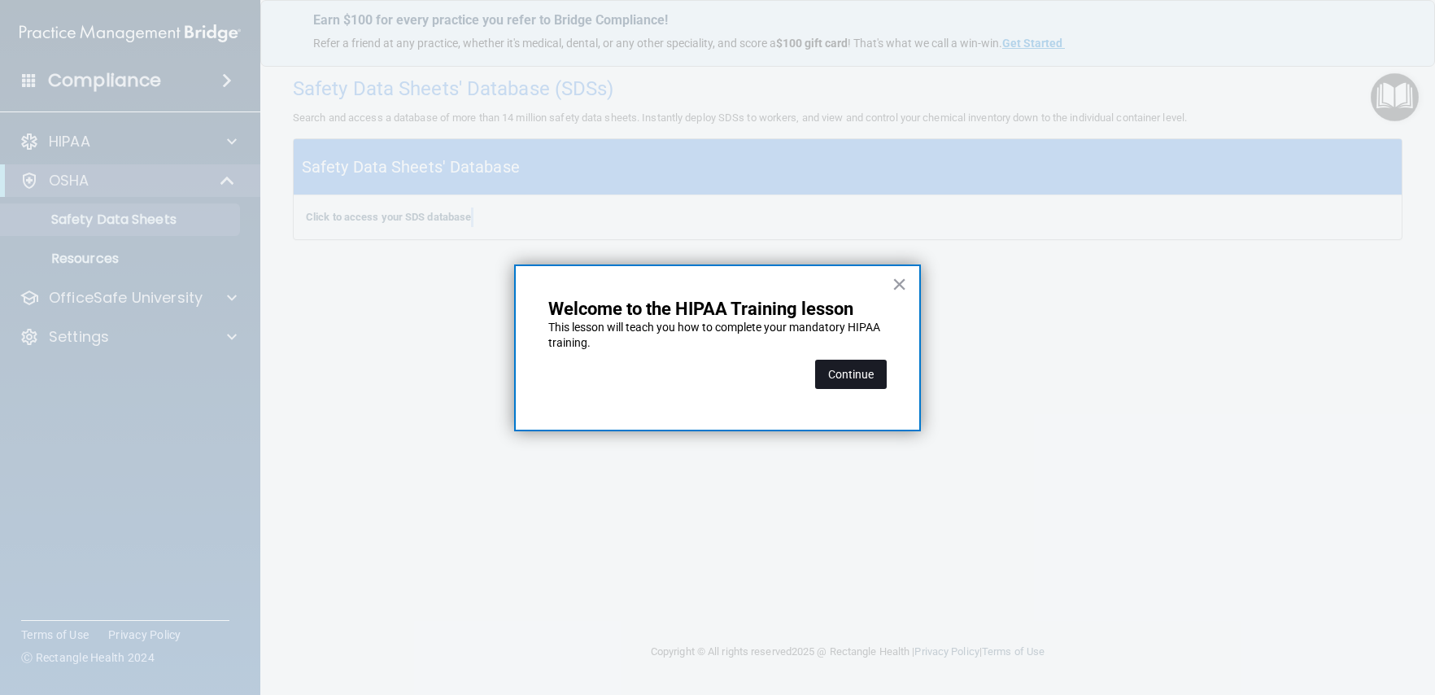
click at [858, 369] on button "Continue" at bounding box center [851, 374] width 72 height 29
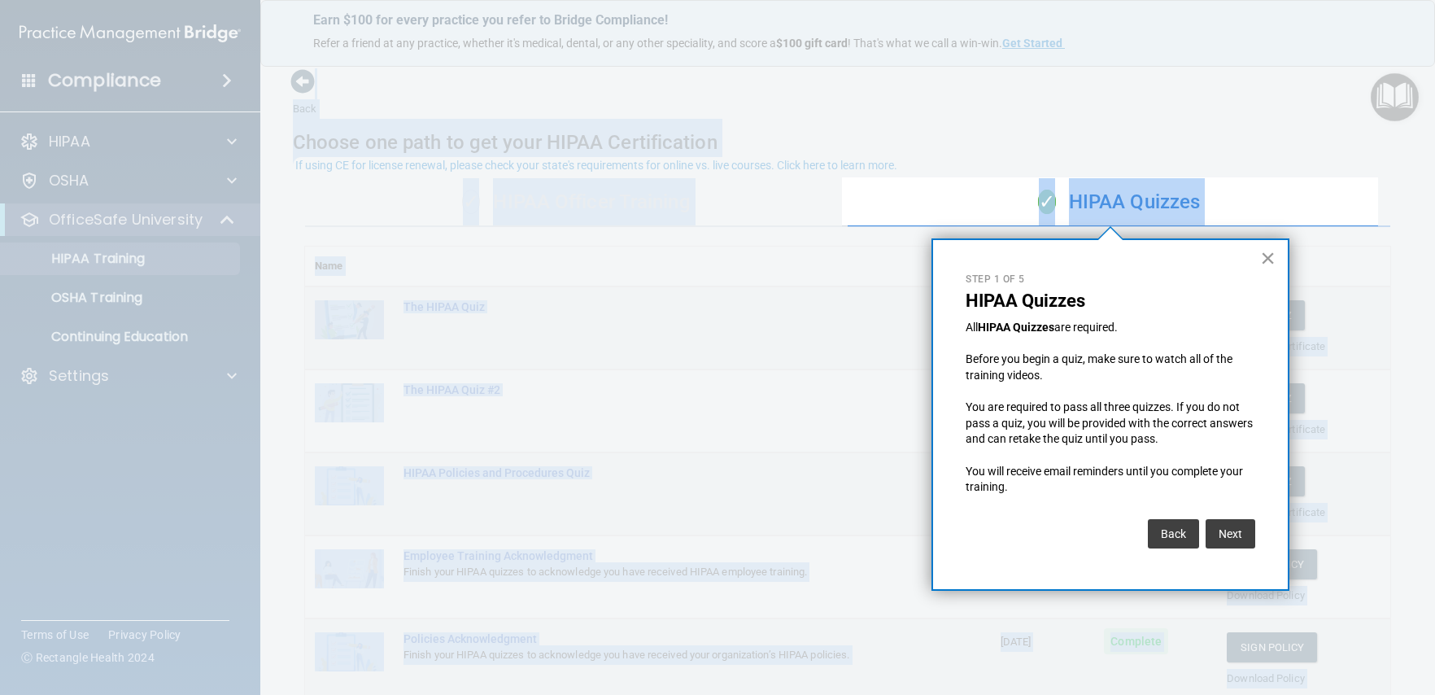
click at [1270, 260] on button "×" at bounding box center [1267, 258] width 15 height 26
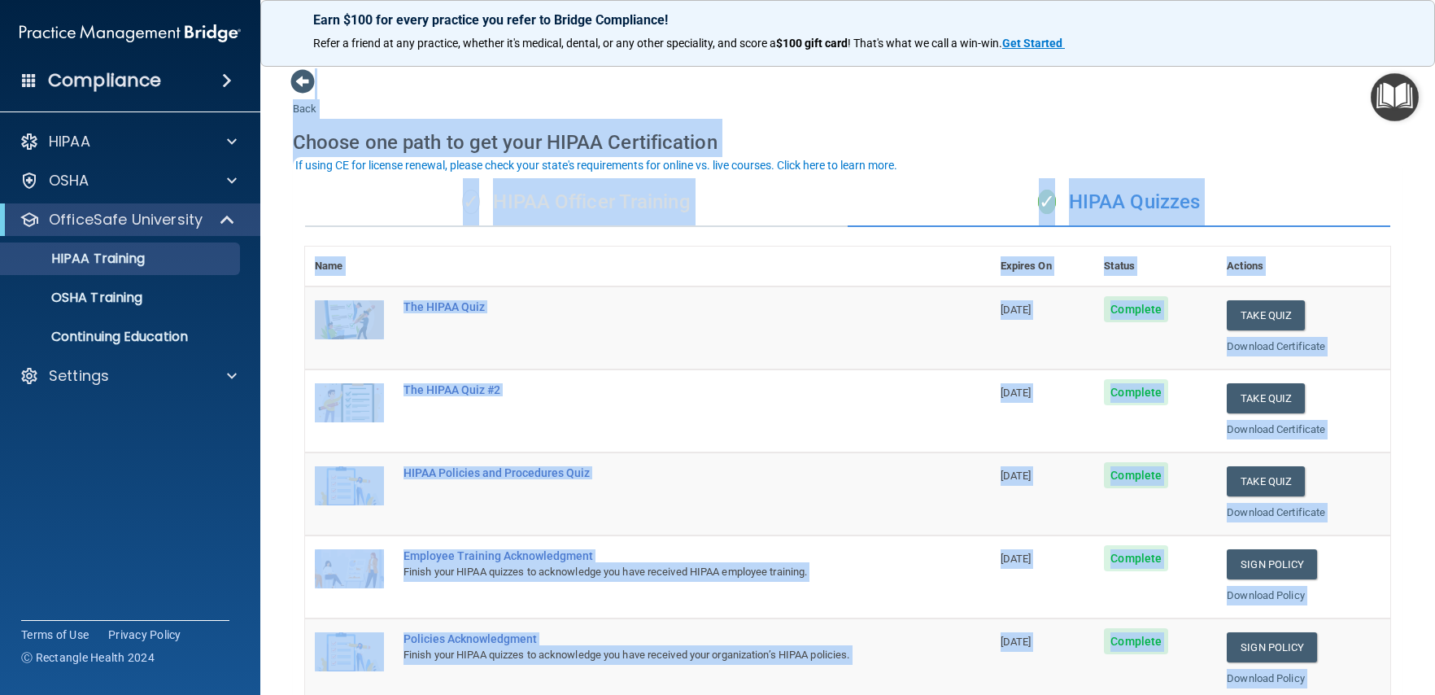
click at [1399, 93] on img "Open Resource Center" at bounding box center [1395, 97] width 48 height 48
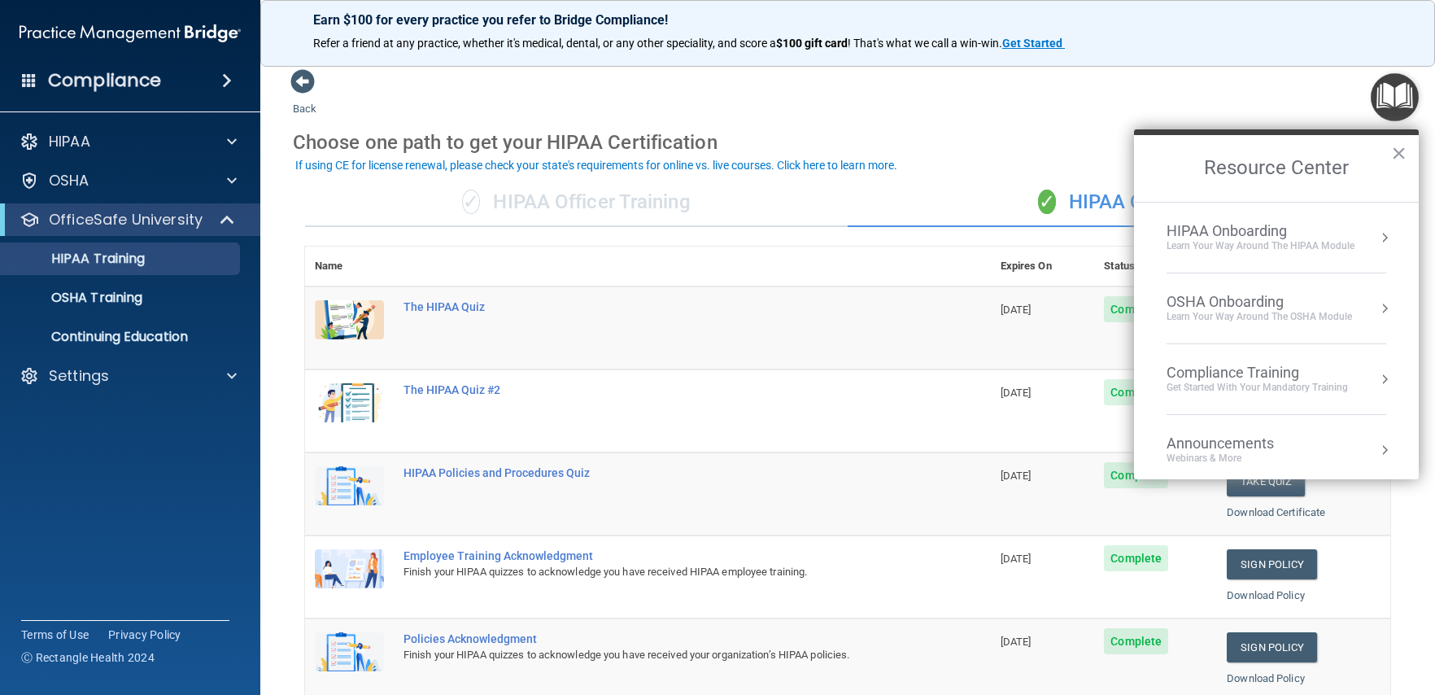
click at [1358, 257] on li "HIPAA Onboarding Learn Your Way around the HIPAA module" at bounding box center [1277, 238] width 220 height 71
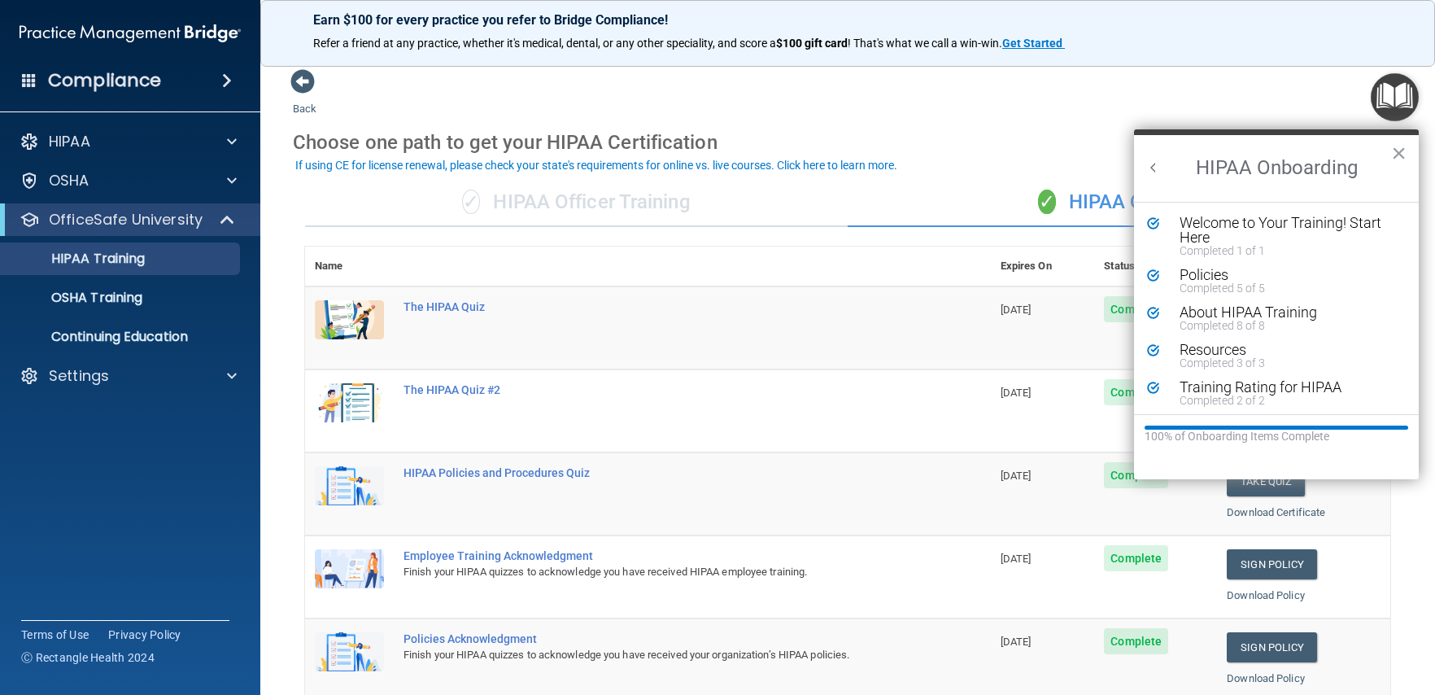
click at [1153, 168] on button "Back to Resource Center Home" at bounding box center [1154, 167] width 16 height 16
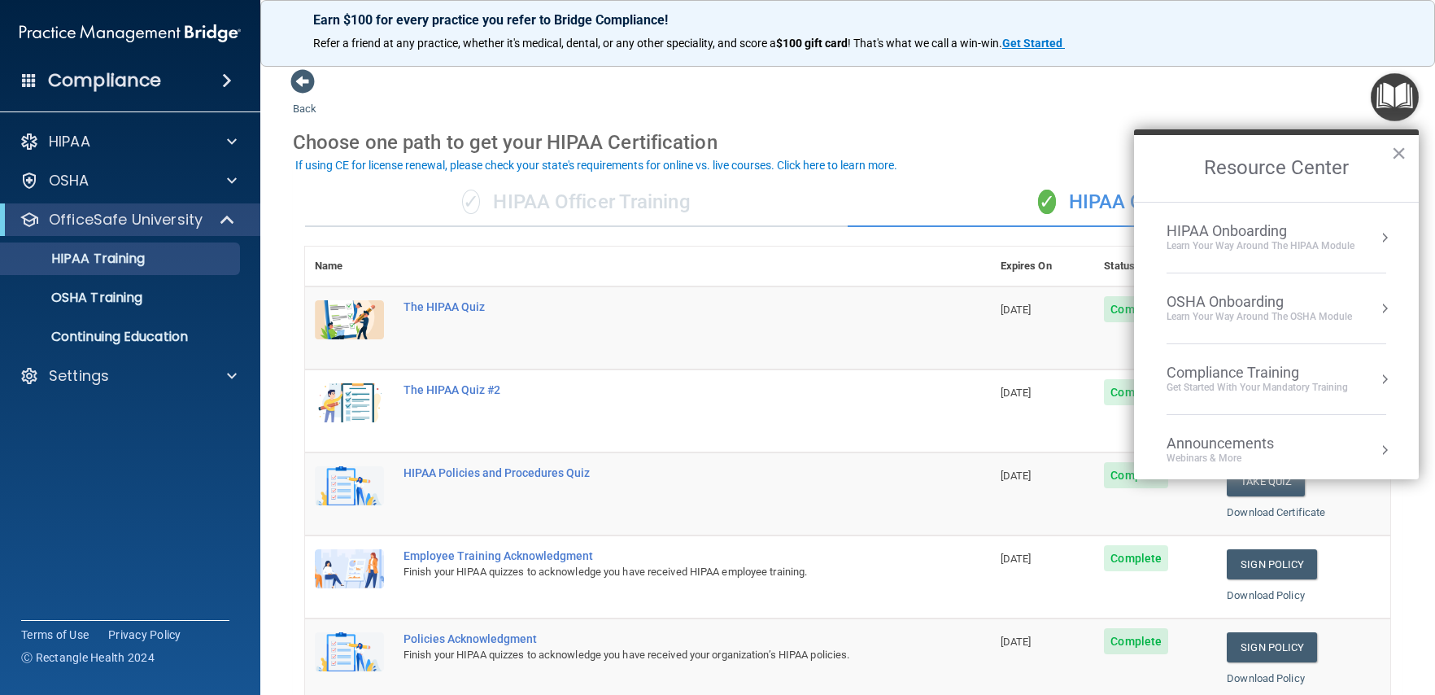
click at [1377, 315] on button "Resource Center" at bounding box center [1385, 308] width 16 height 16
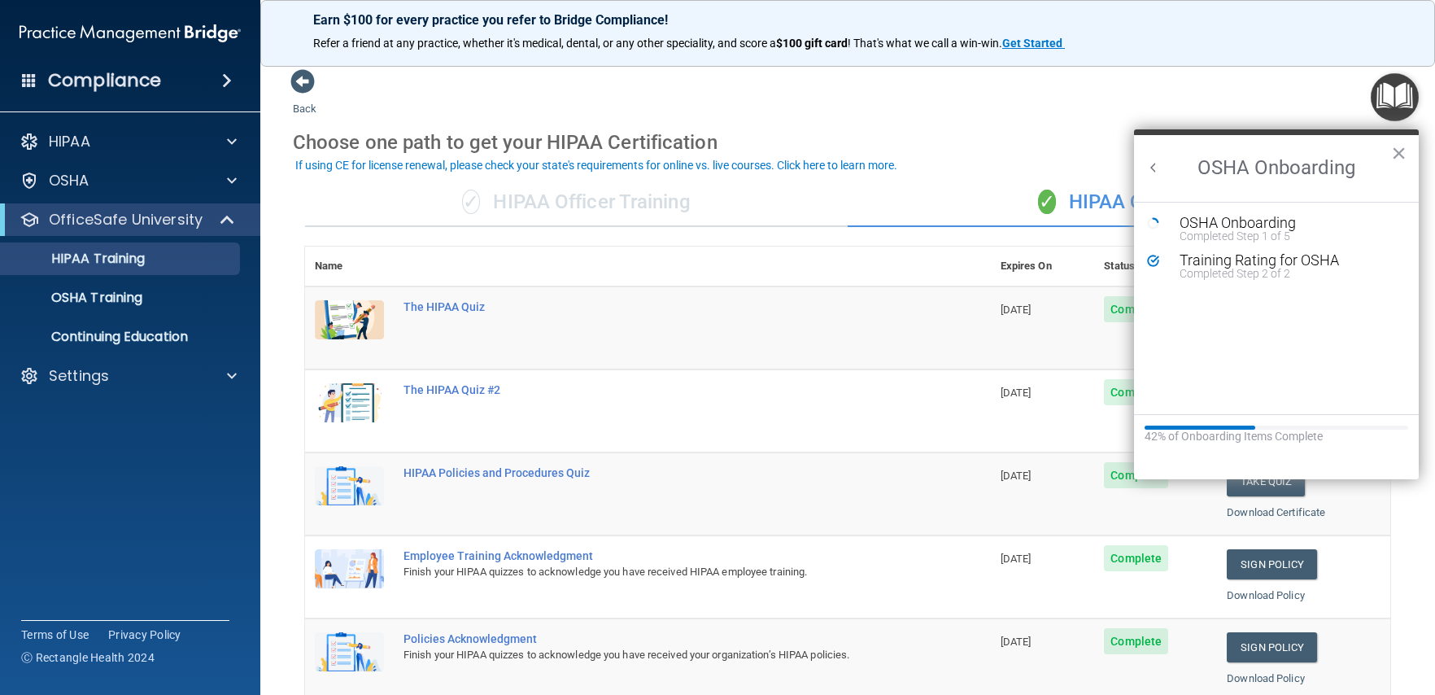
click at [1159, 168] on button "Back to Resource Center Home" at bounding box center [1154, 167] width 16 height 16
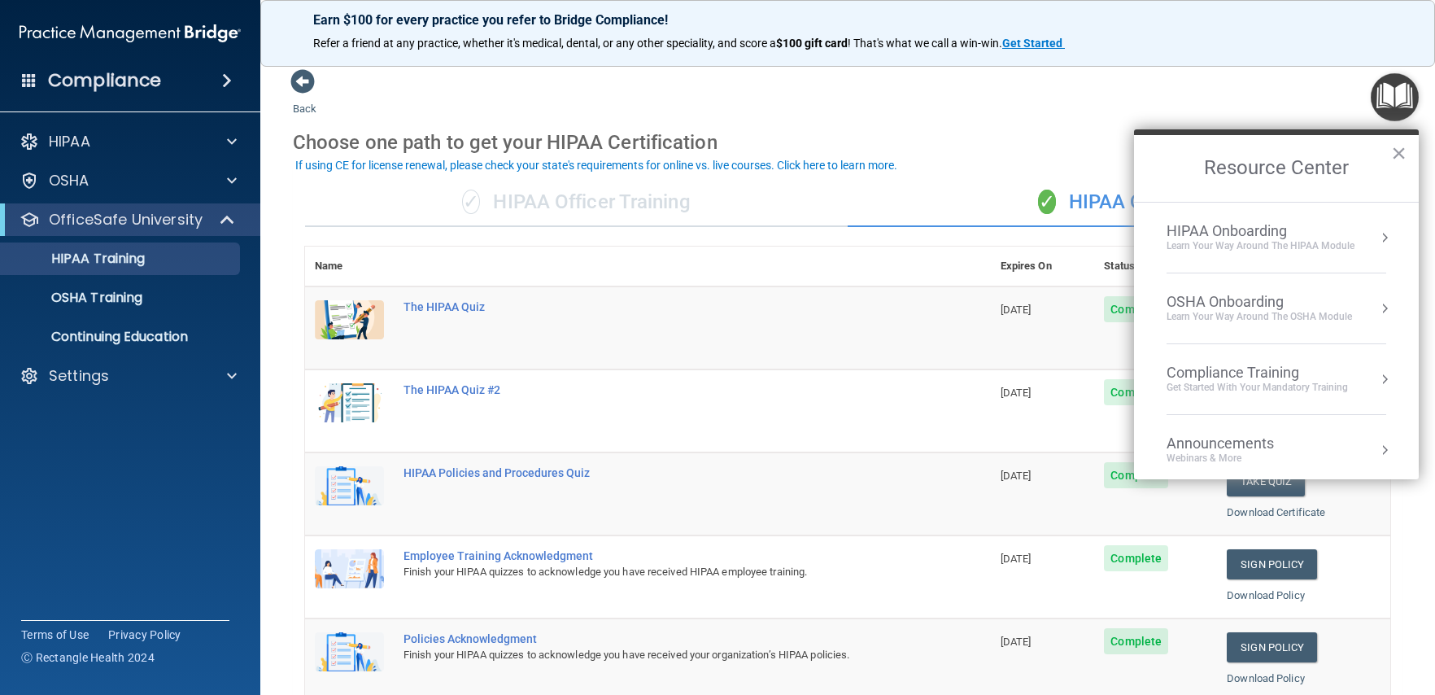
click at [1381, 383] on ol "HIPAA Onboarding Learn Your Way around the HIPAA module OSHA Onboarding Learn y…" at bounding box center [1276, 340] width 285 height 277
click at [1377, 378] on button "Resource Center" at bounding box center [1385, 379] width 16 height 16
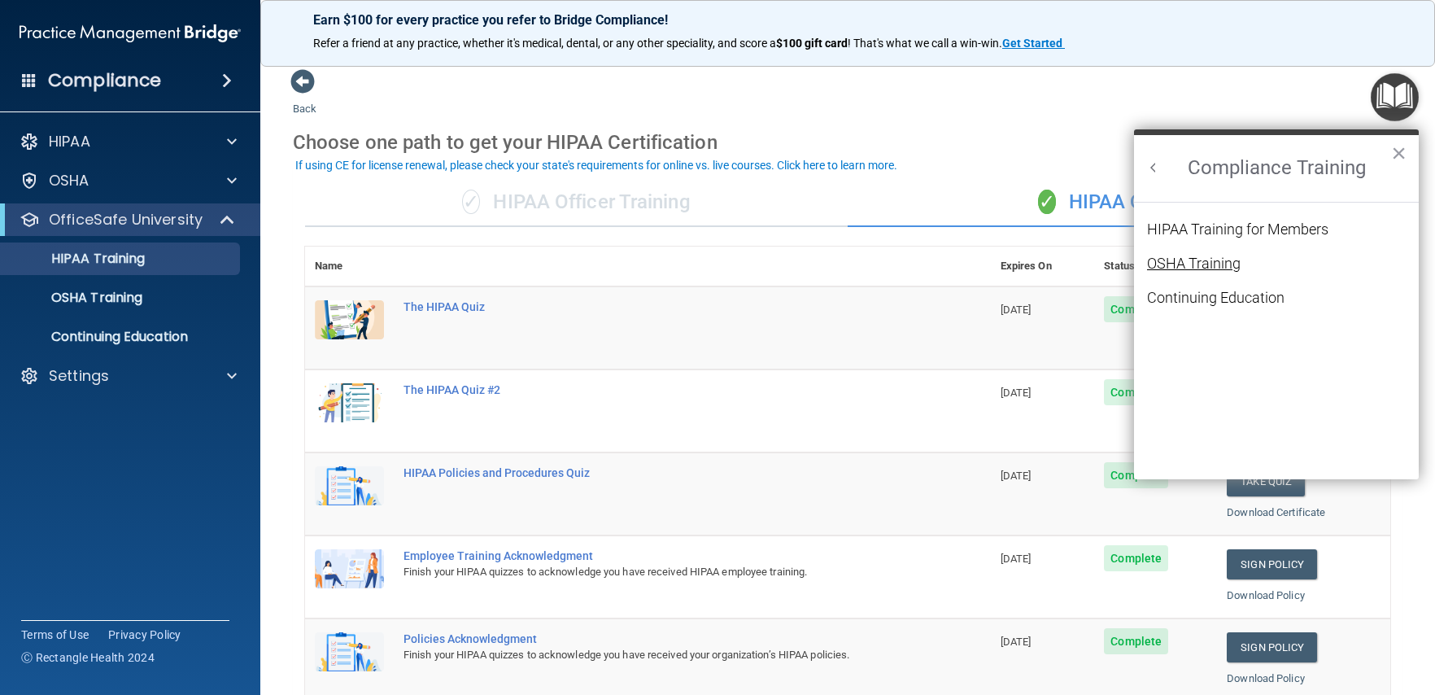
click at [1183, 256] on div "OSHA Training" at bounding box center [1194, 263] width 94 height 15
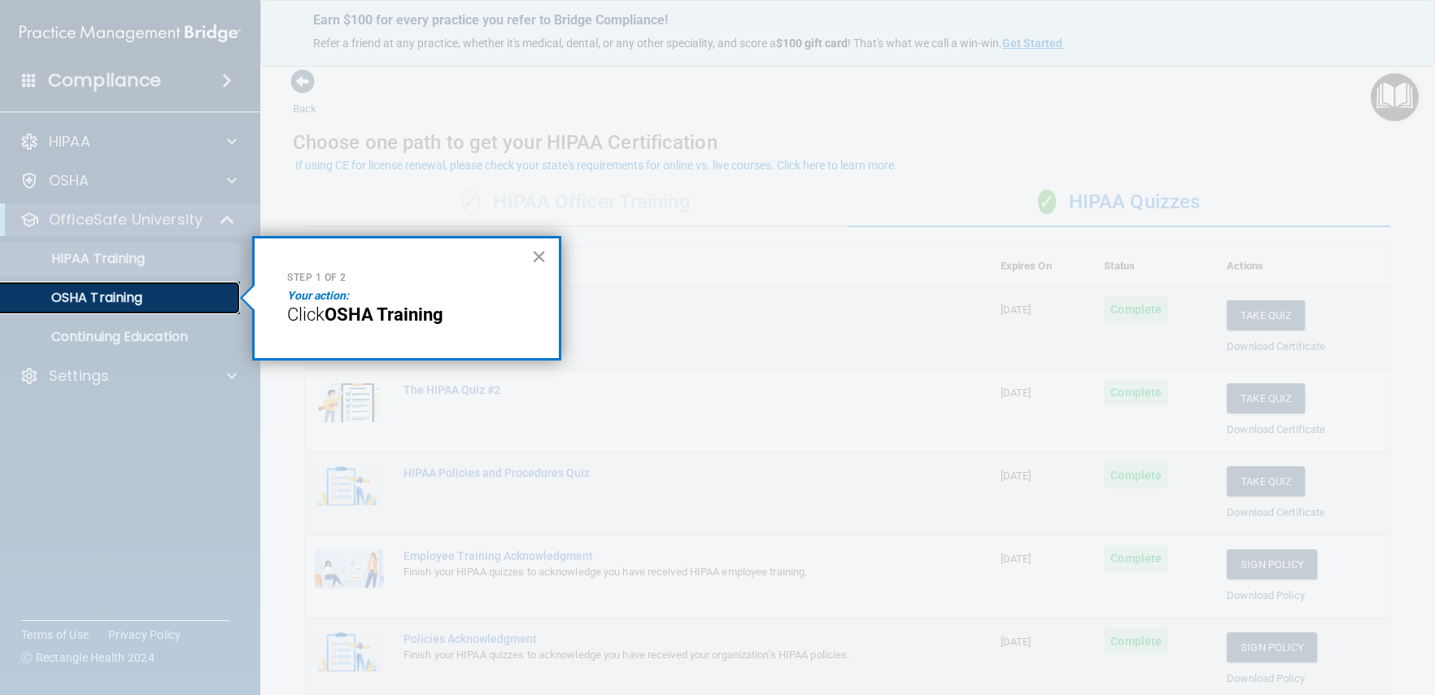
click at [138, 307] on link "OSHA Training" at bounding box center [112, 298] width 256 height 33
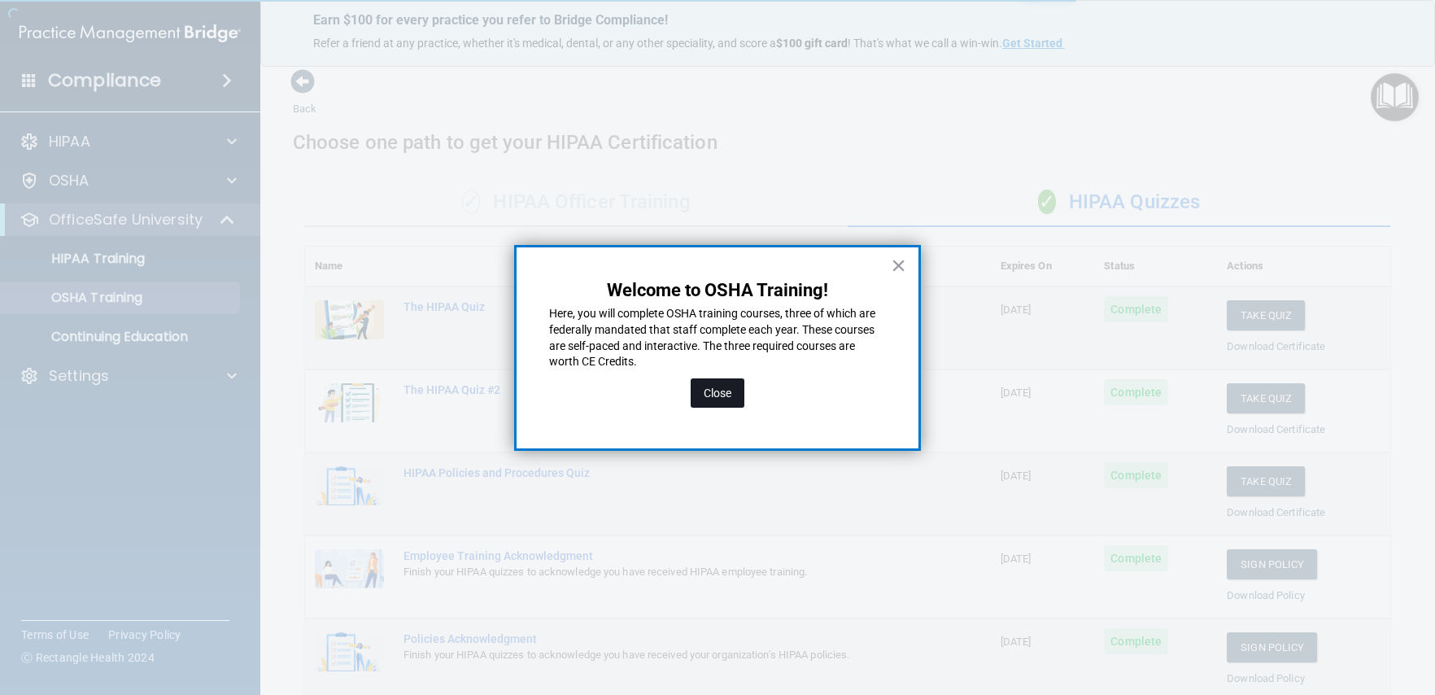
click at [732, 398] on button "Close" at bounding box center [718, 392] width 54 height 29
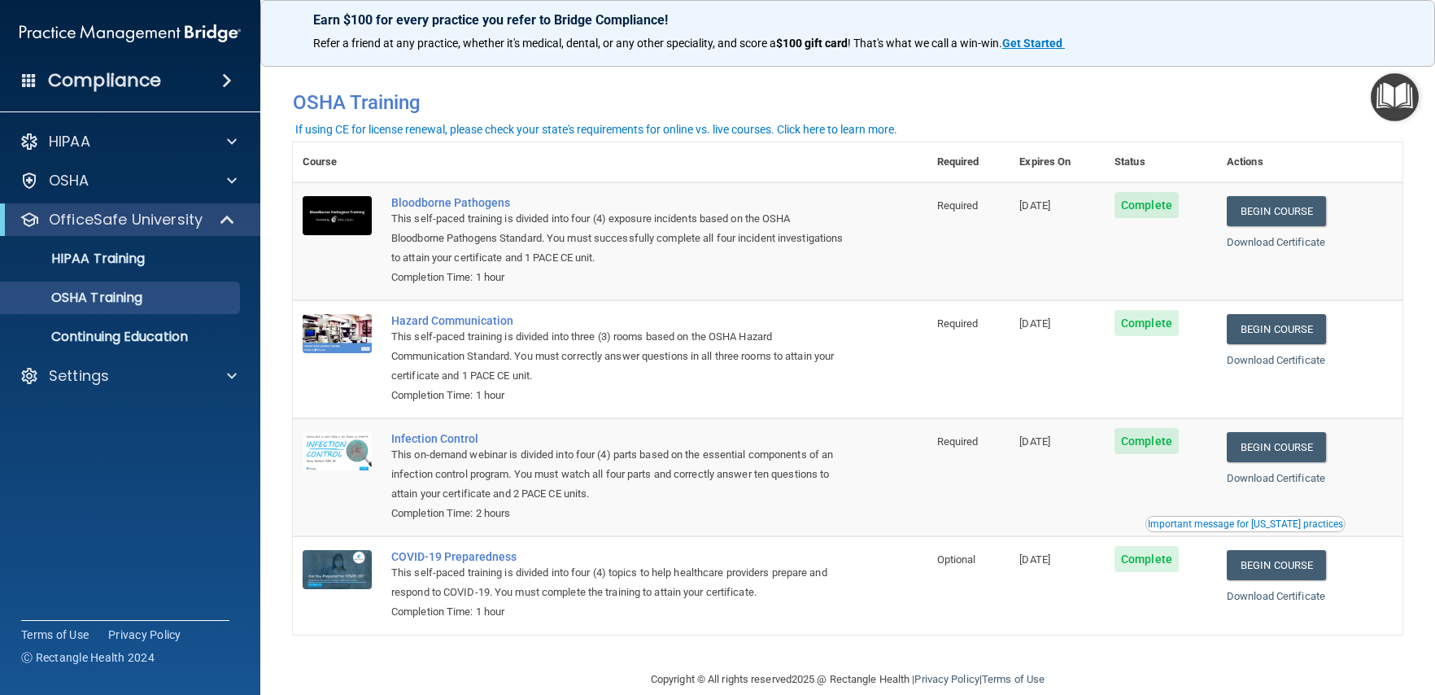
click at [1386, 111] on img "Open Resource Center" at bounding box center [1395, 97] width 48 height 48
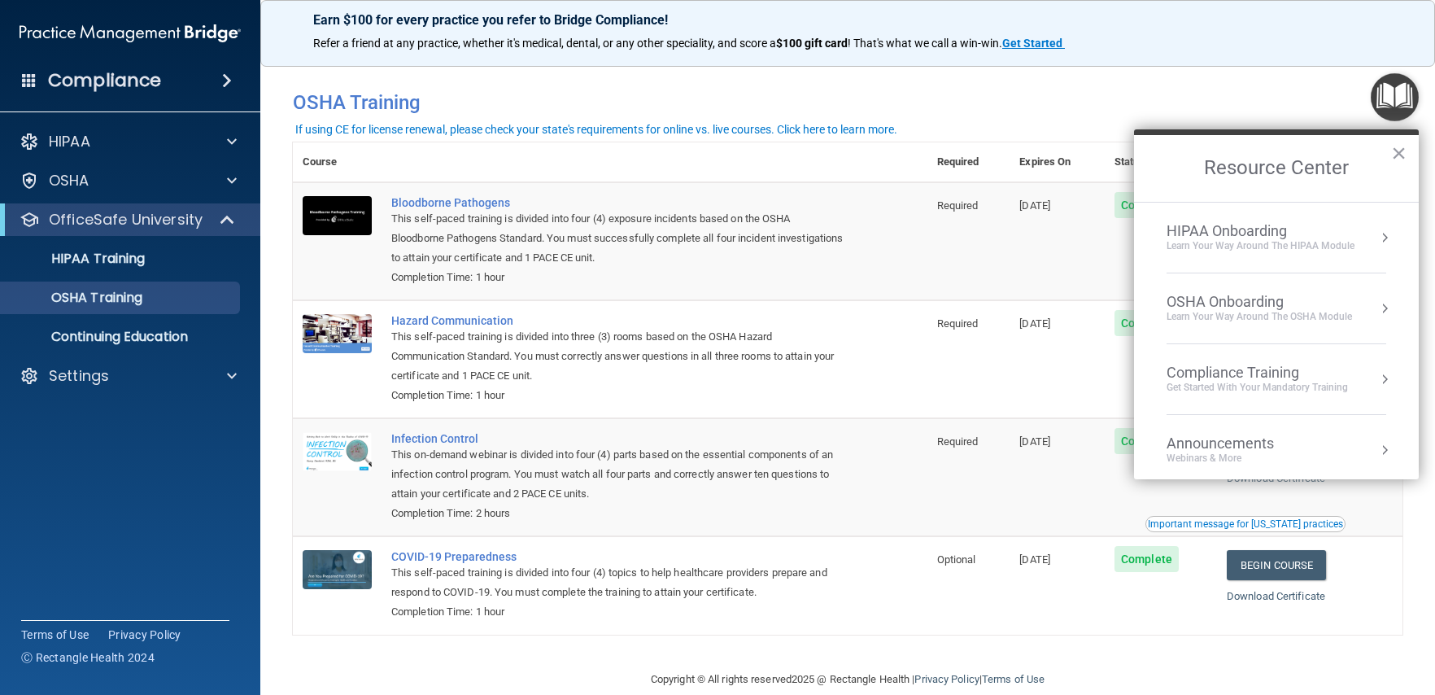
click at [1334, 239] on div "Learn Your Way around the HIPAA module" at bounding box center [1261, 246] width 188 height 14
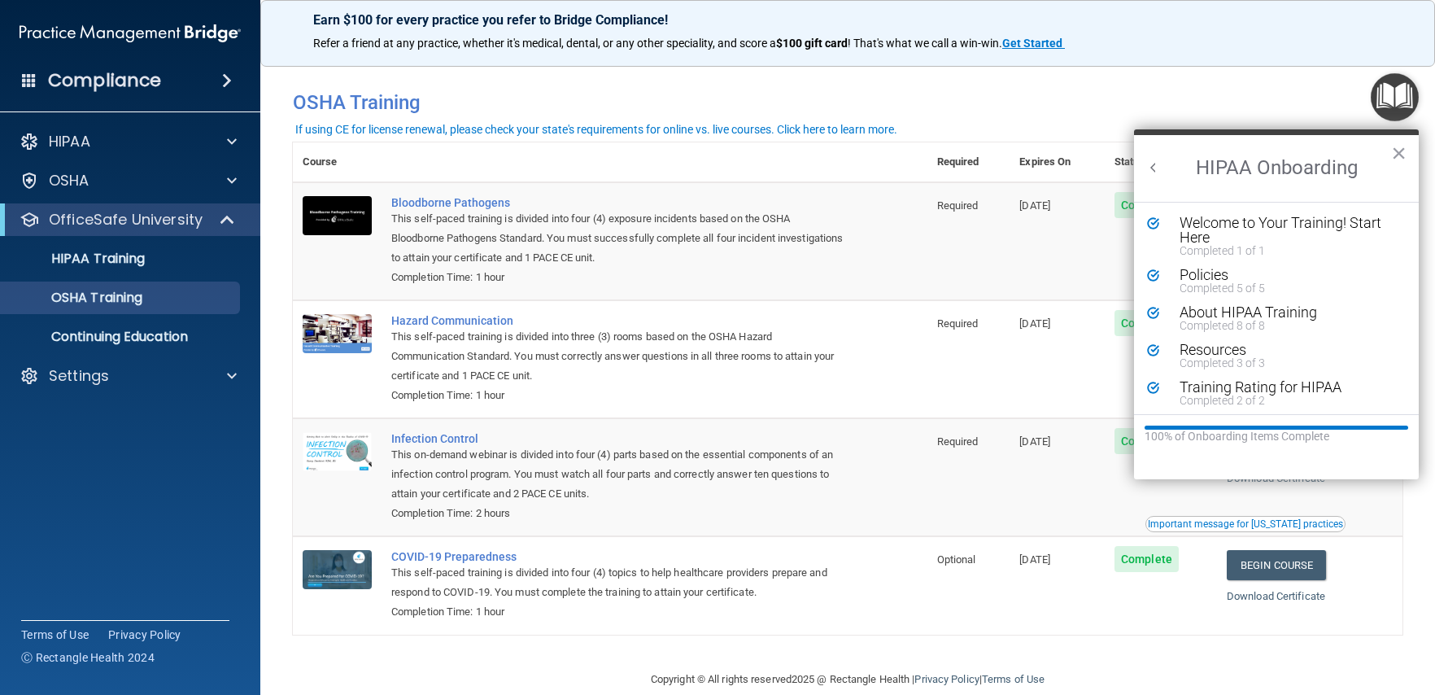
click at [1152, 168] on button "Back to Resource Center Home" at bounding box center [1154, 167] width 16 height 16
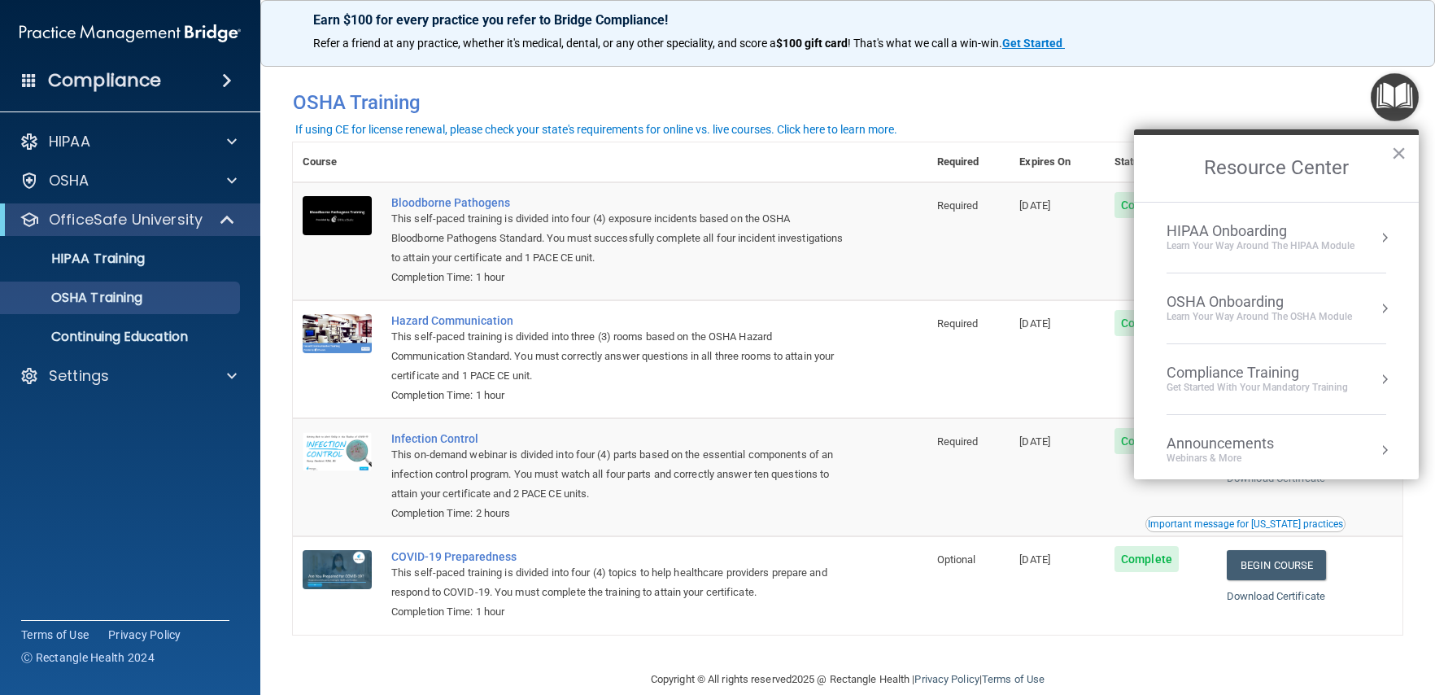
click at [1270, 293] on div "OSHA Onboarding" at bounding box center [1260, 302] width 186 height 18
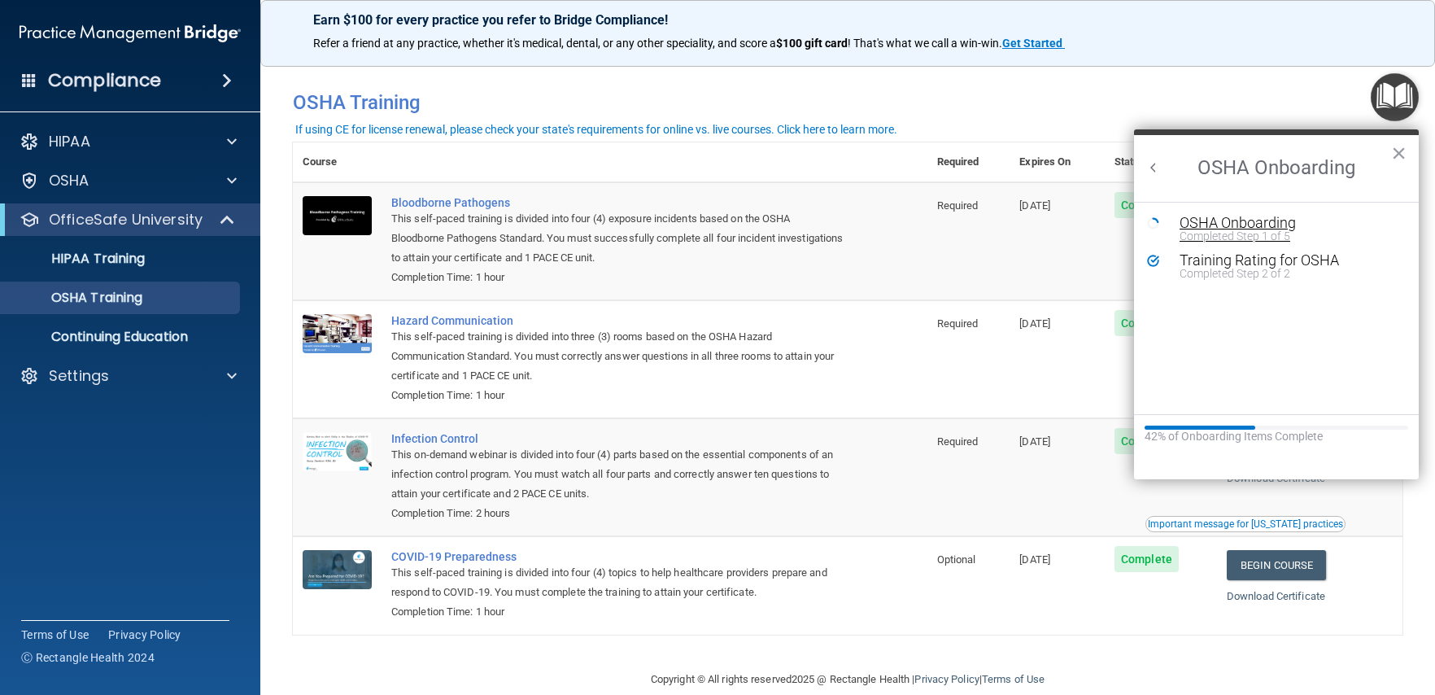
click at [1260, 237] on div "Completed Step 1 of 5" at bounding box center [1289, 235] width 218 height 11
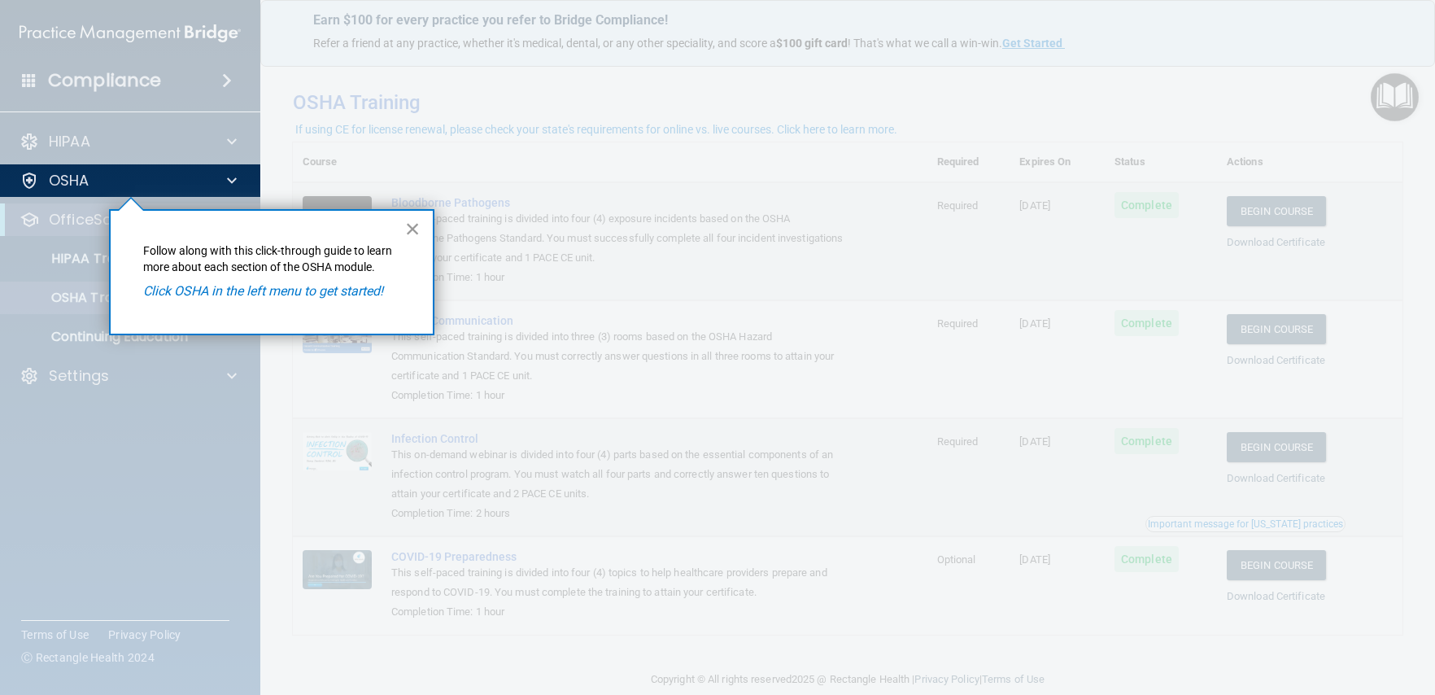
click at [410, 229] on button "×" at bounding box center [412, 229] width 15 height 26
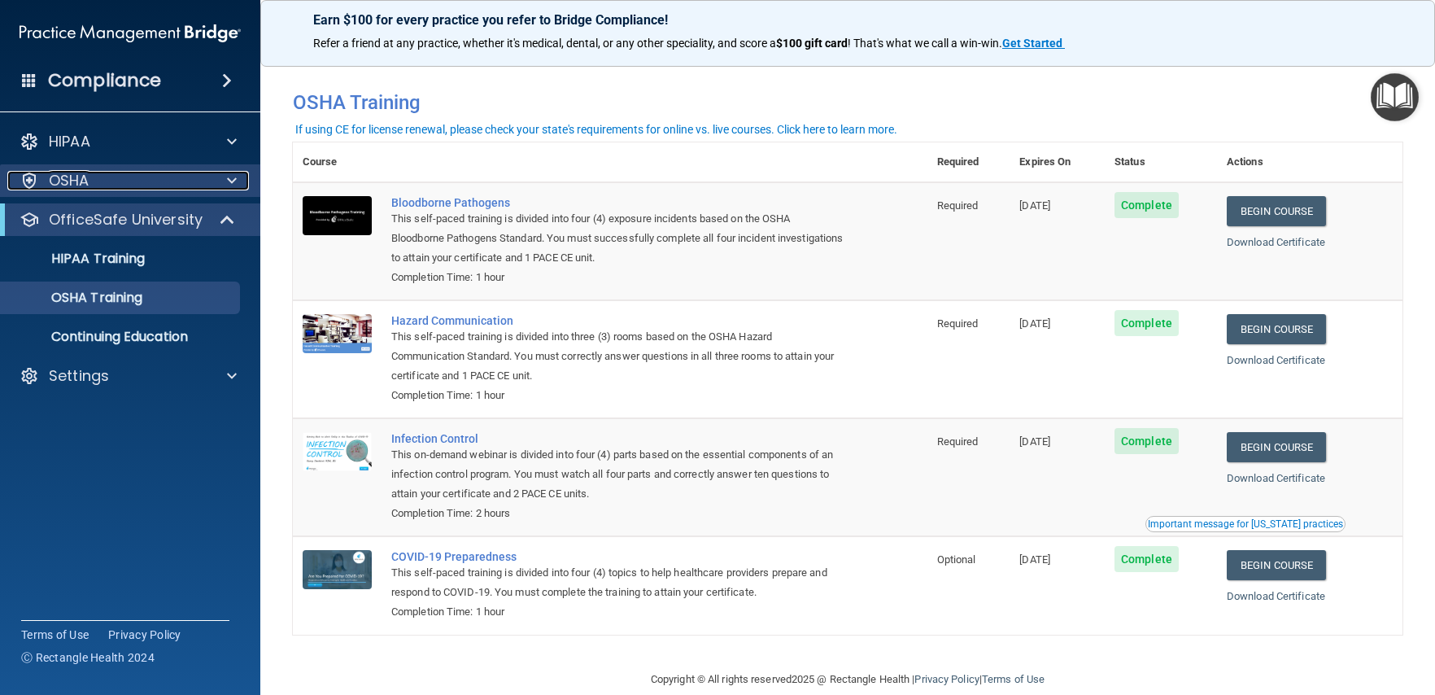
click at [93, 182] on div "OSHA" at bounding box center [108, 181] width 202 height 20
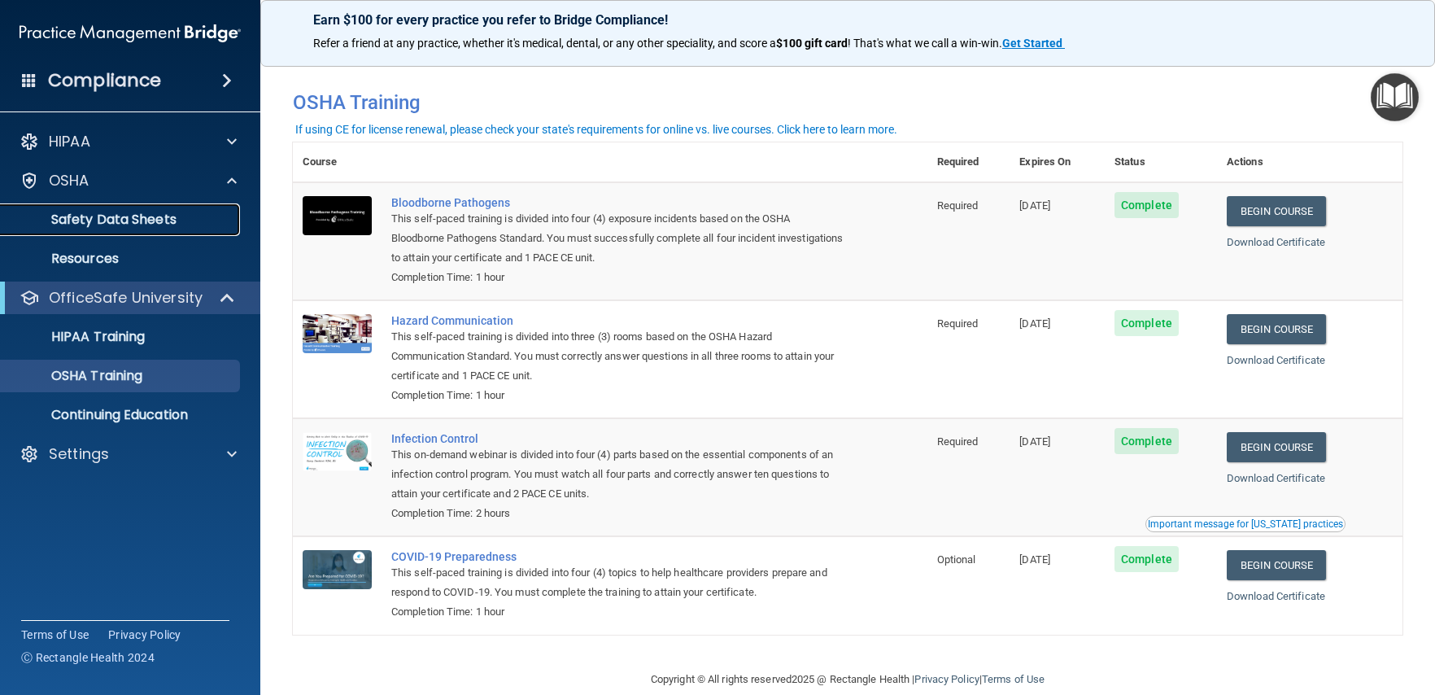
click at [150, 221] on p "Safety Data Sheets" at bounding box center [122, 220] width 222 height 16
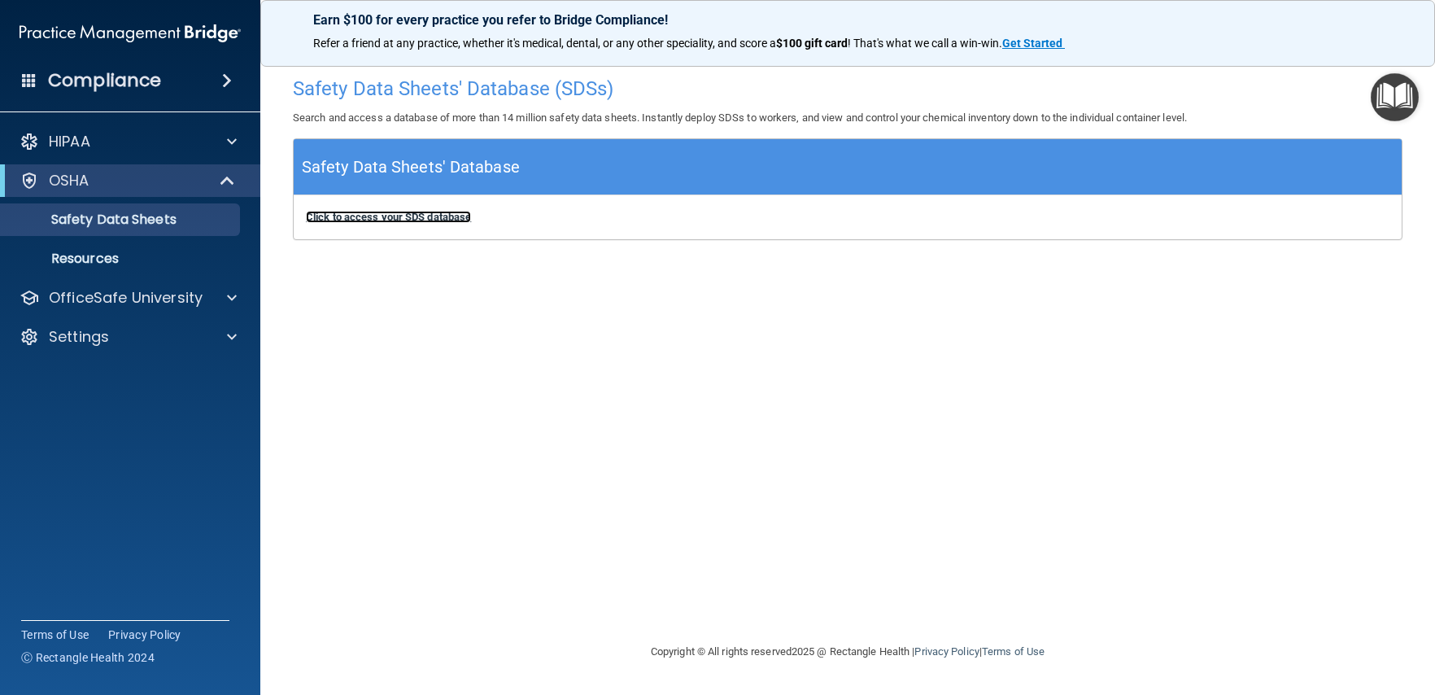
click at [457, 212] on b "Click to access your SDS database" at bounding box center [388, 217] width 165 height 12
click at [167, 264] on p "Resources" at bounding box center [122, 259] width 222 height 16
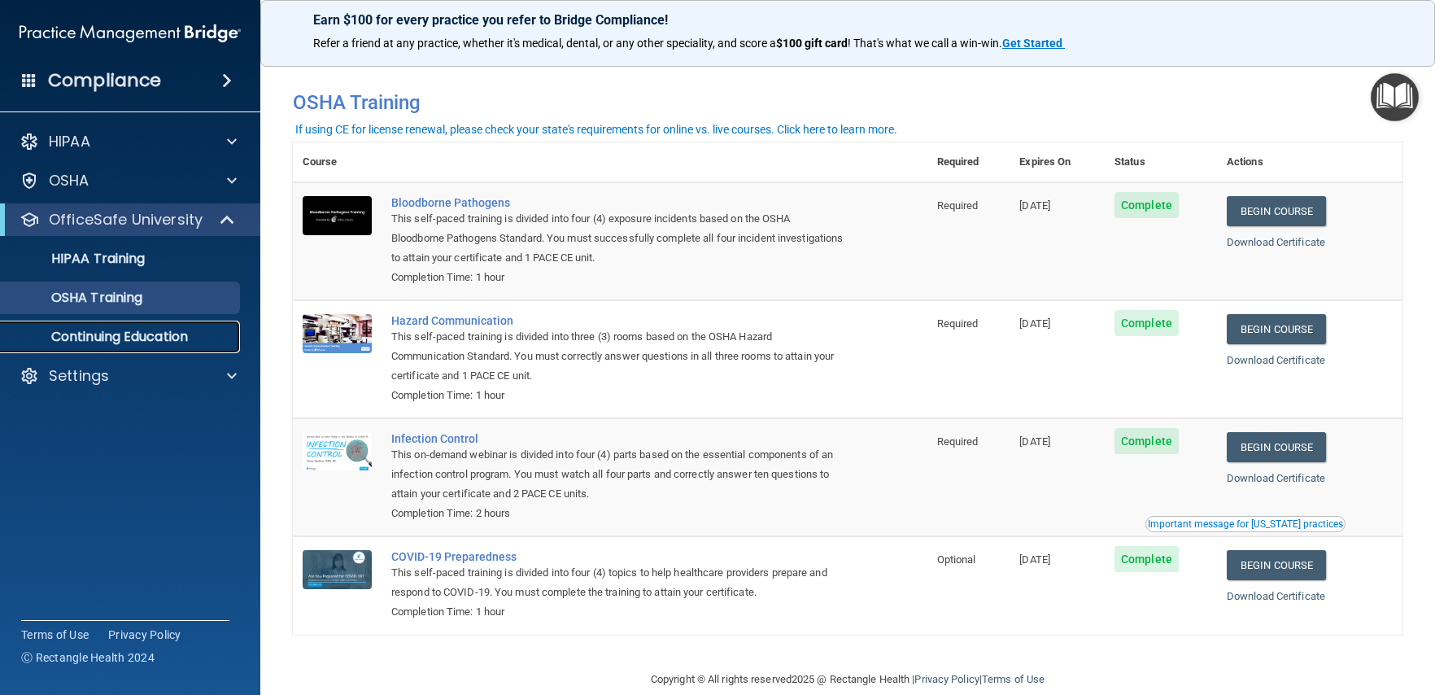
click at [118, 346] on link "Continuing Education" at bounding box center [112, 337] width 256 height 33
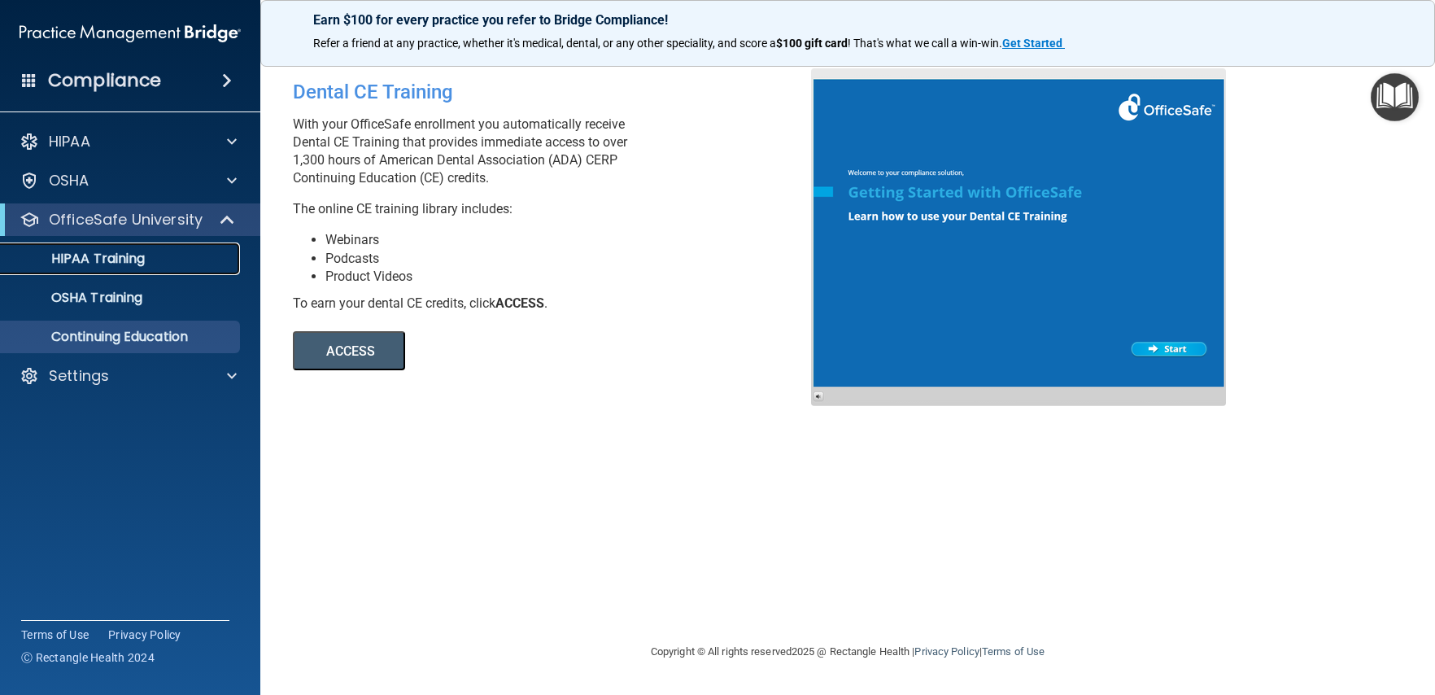
click at [107, 251] on p "HIPAA Training" at bounding box center [78, 259] width 134 height 16
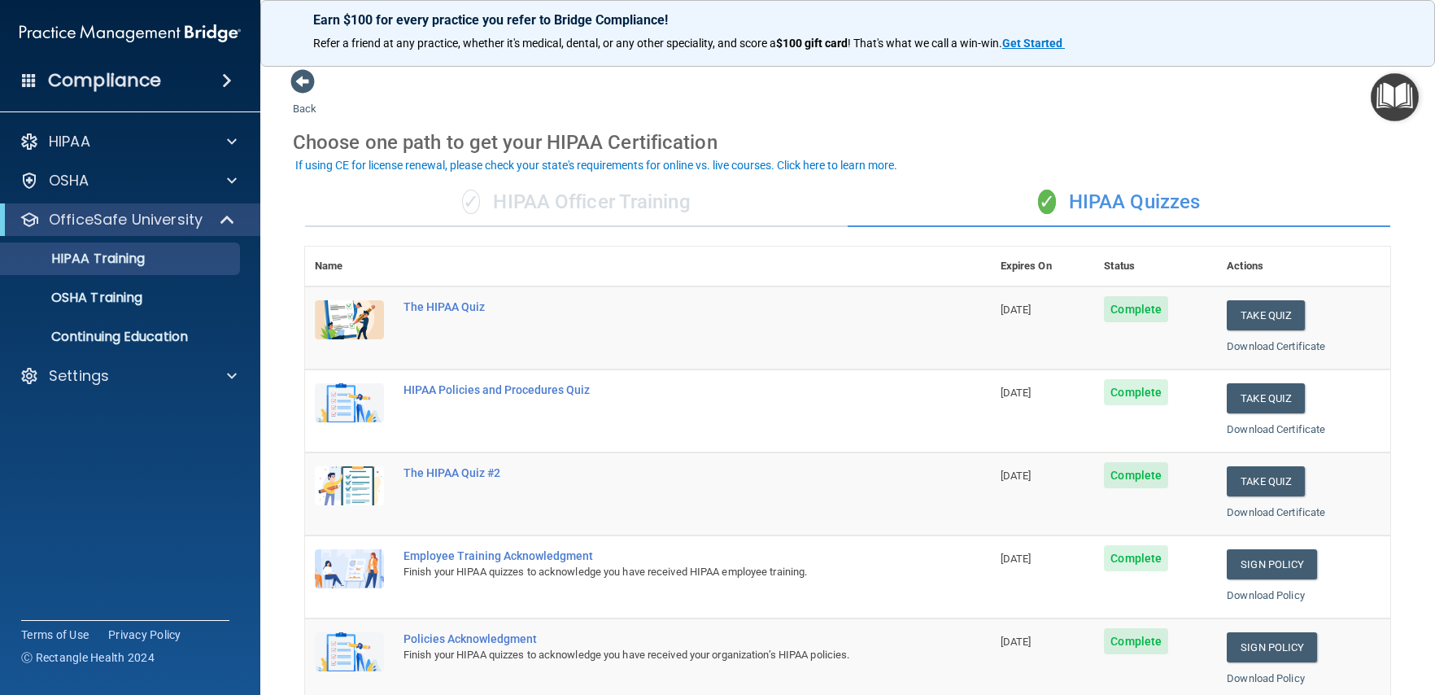
click at [600, 197] on div "✓ HIPAA Officer Training" at bounding box center [576, 202] width 543 height 49
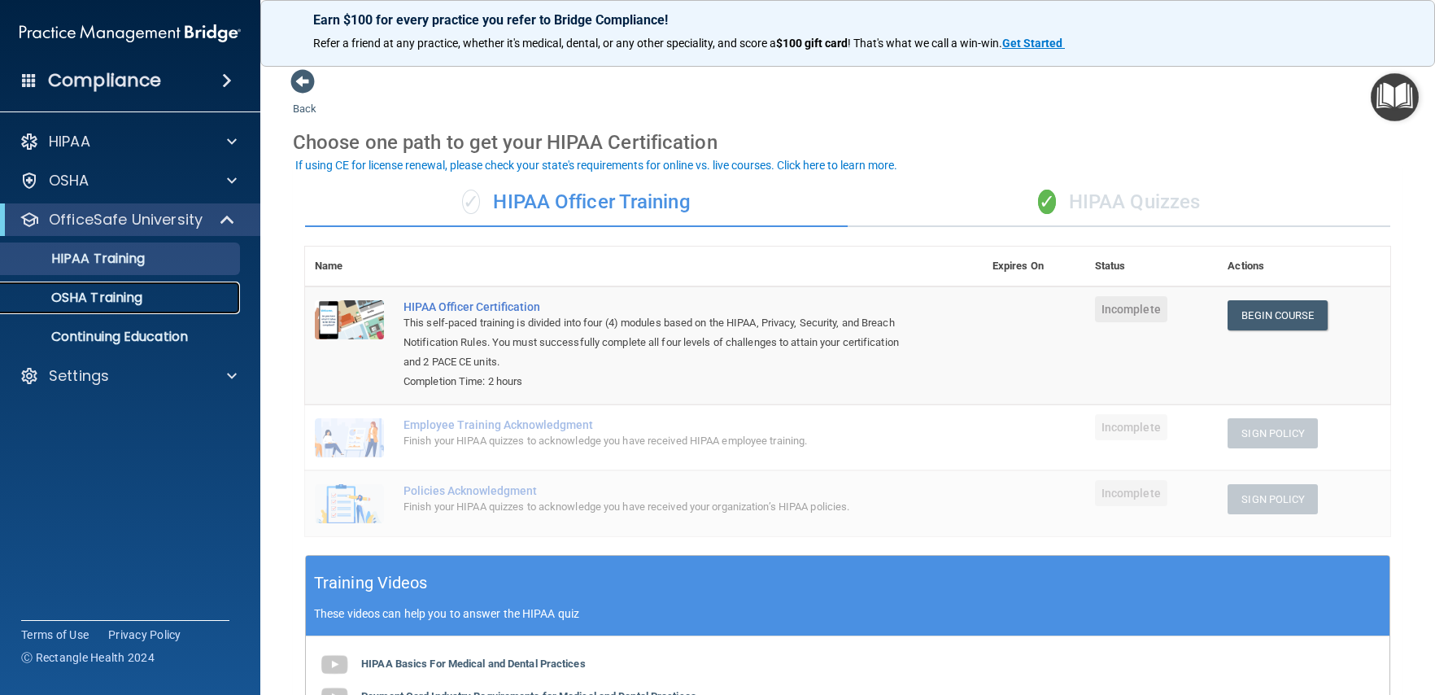
click at [134, 306] on p "OSHA Training" at bounding box center [77, 298] width 132 height 16
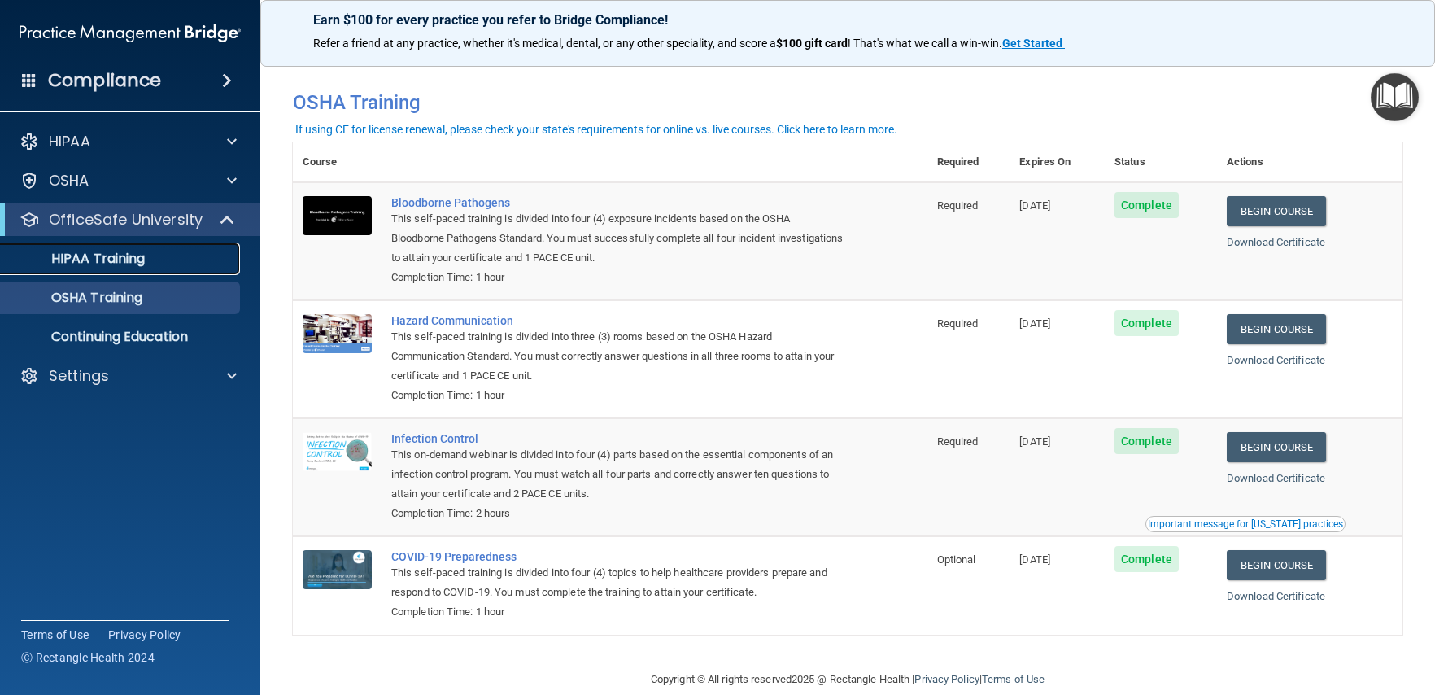
click at [85, 256] on p "HIPAA Training" at bounding box center [78, 259] width 134 height 16
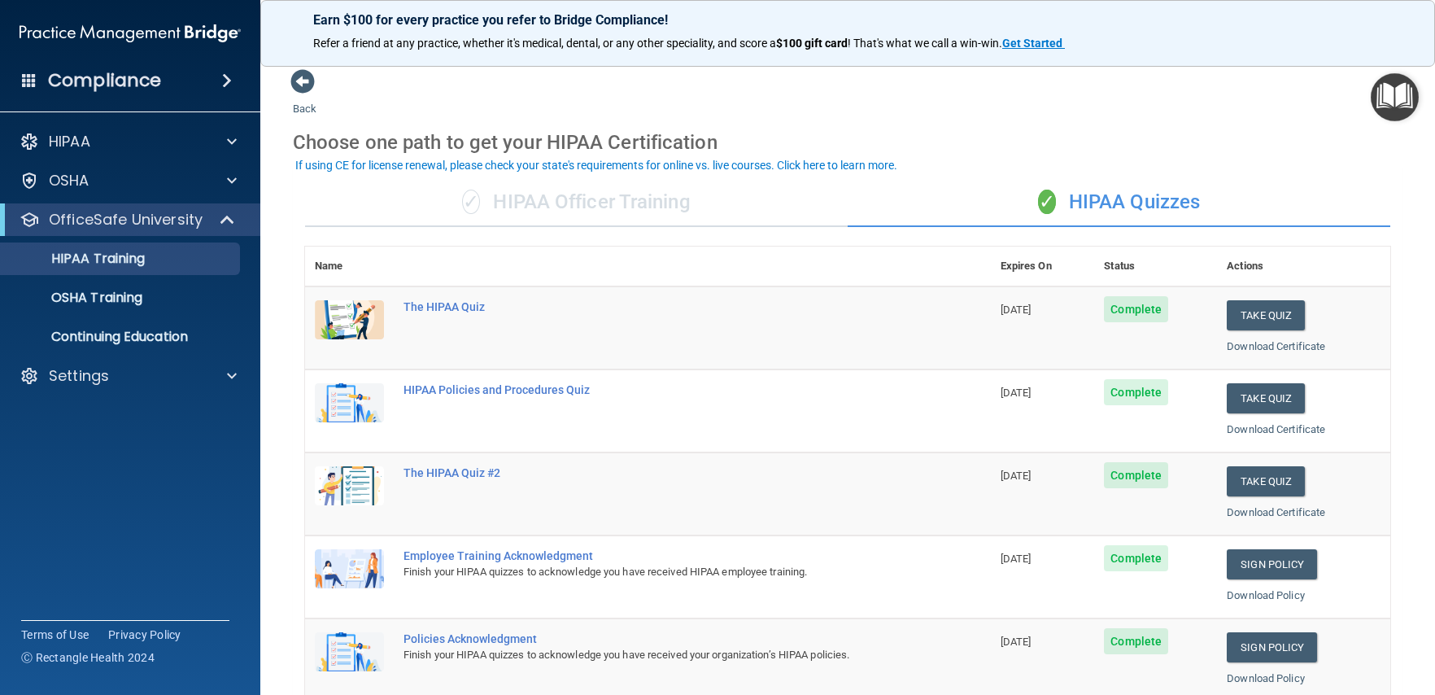
click at [592, 210] on div "✓ HIPAA Officer Training" at bounding box center [576, 202] width 543 height 49
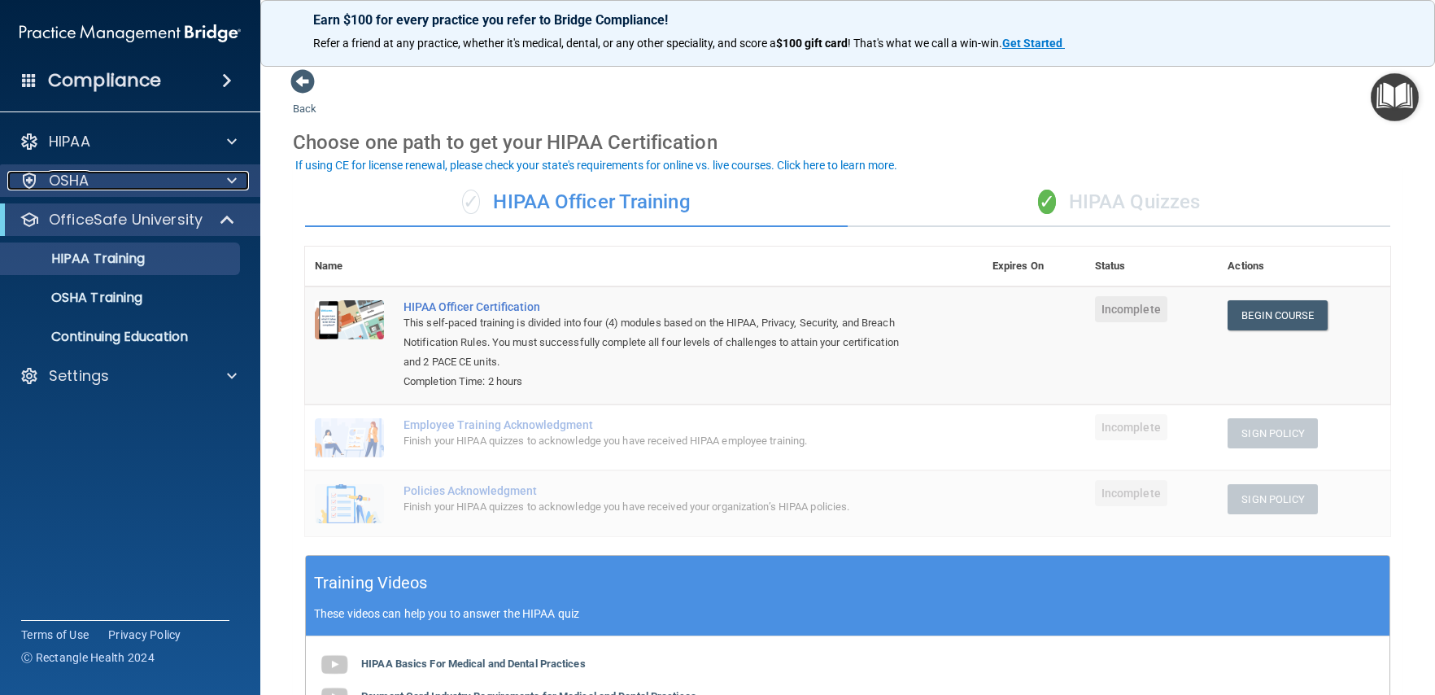
click at [175, 176] on div "OSHA" at bounding box center [108, 181] width 202 height 20
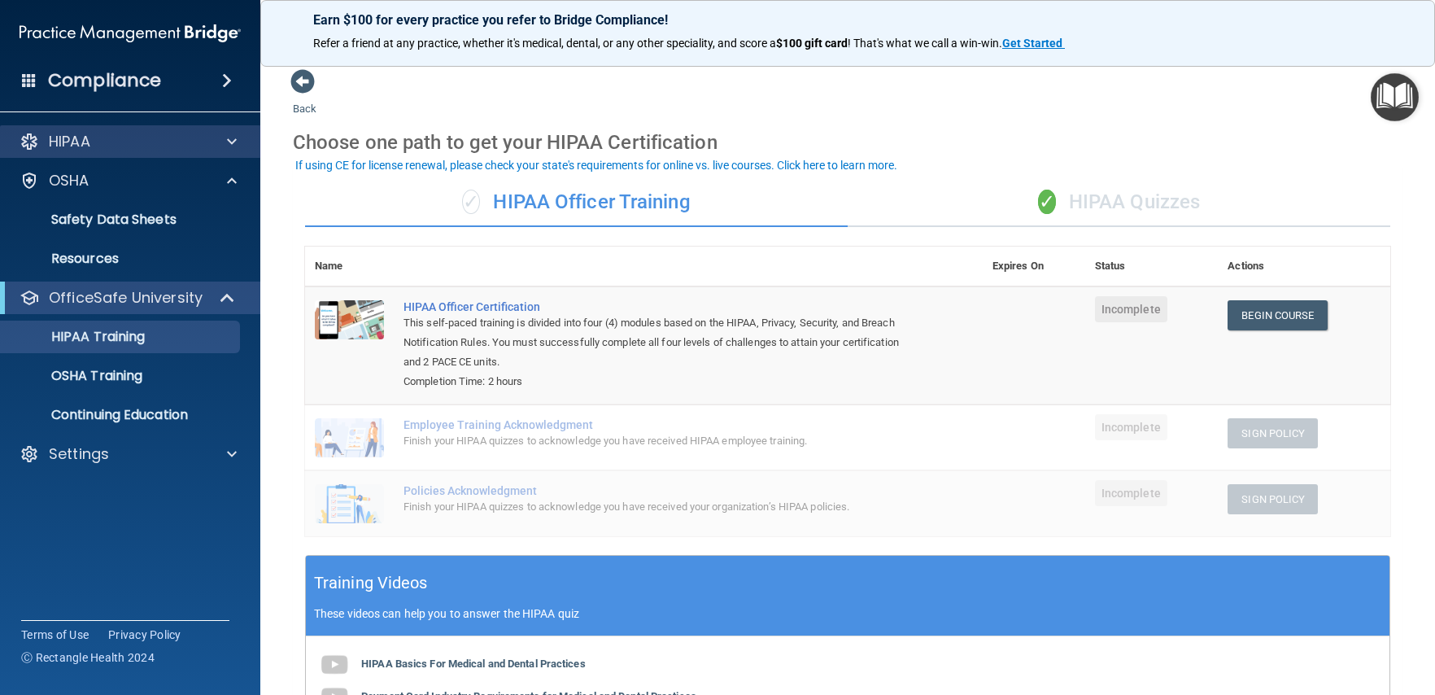
click at [168, 151] on div "HIPAA" at bounding box center [130, 141] width 261 height 33
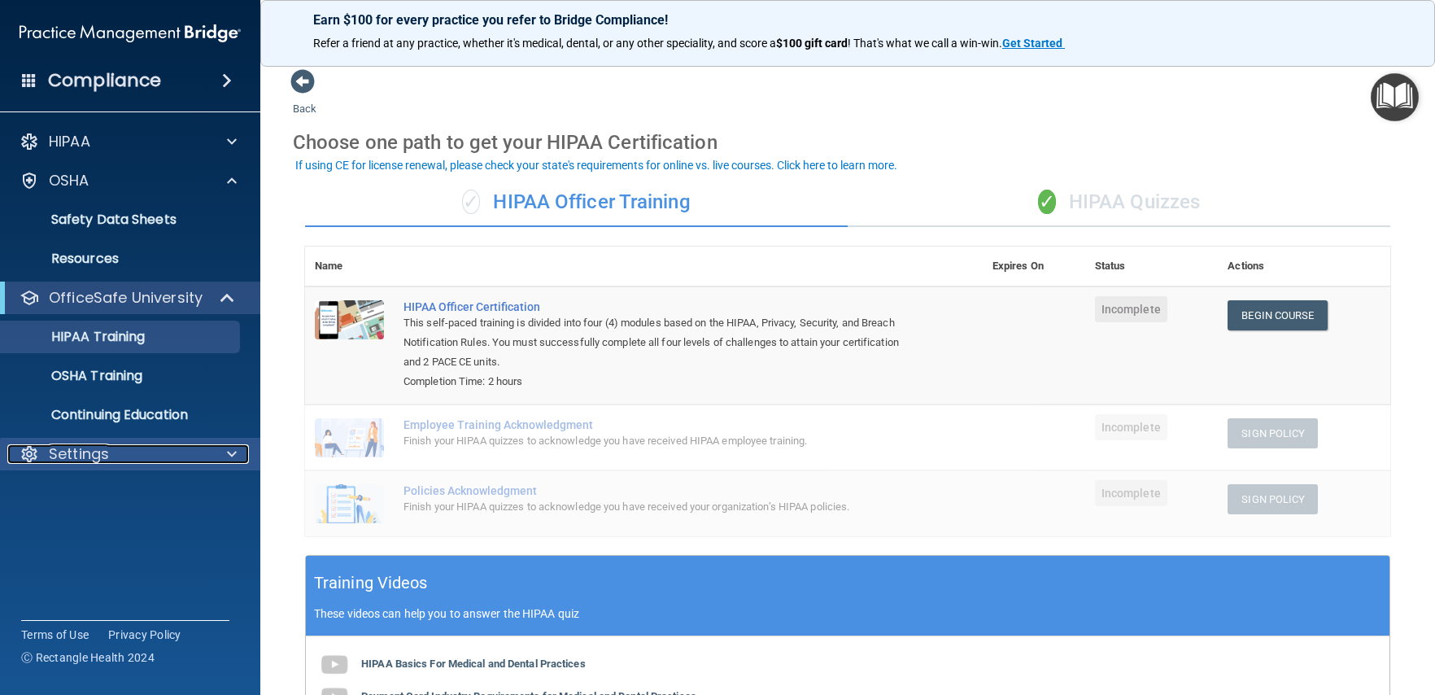
click at [151, 448] on div "Settings" at bounding box center [108, 454] width 202 height 20
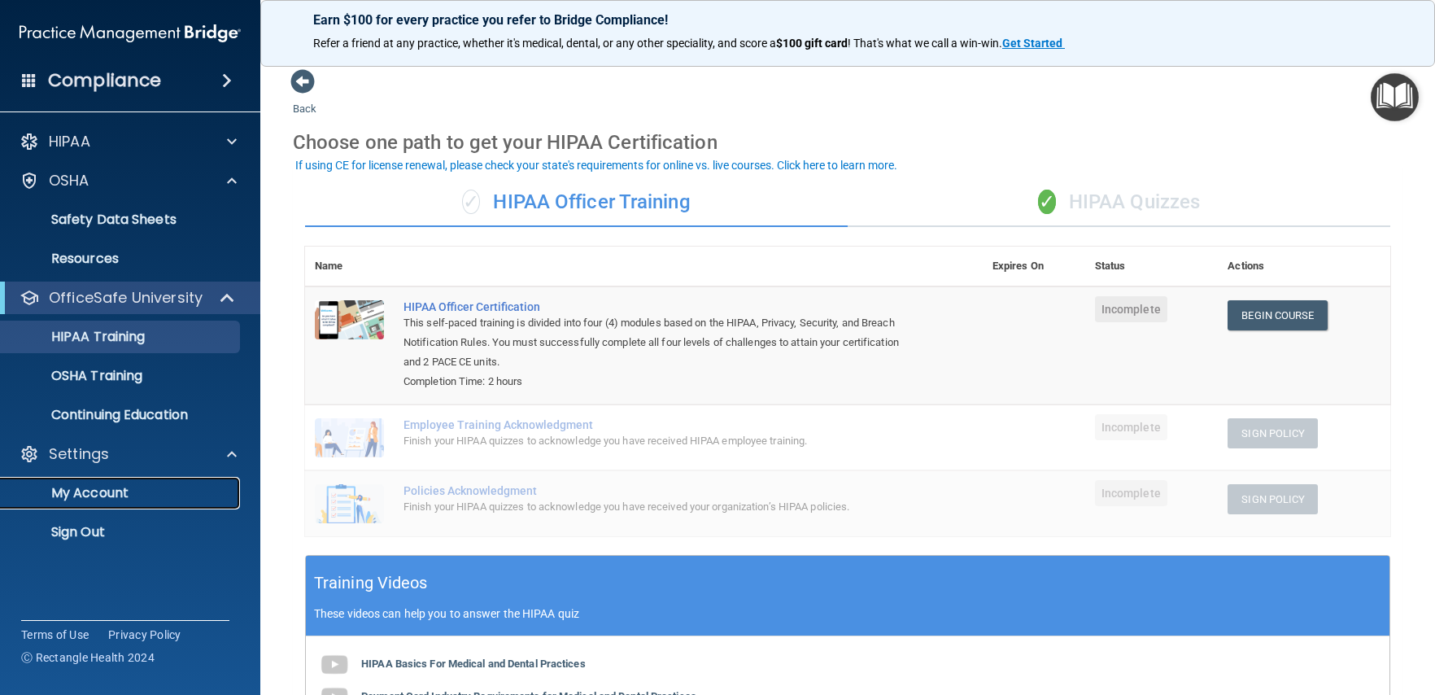
click at [125, 485] on p "My Account" at bounding box center [122, 493] width 222 height 16
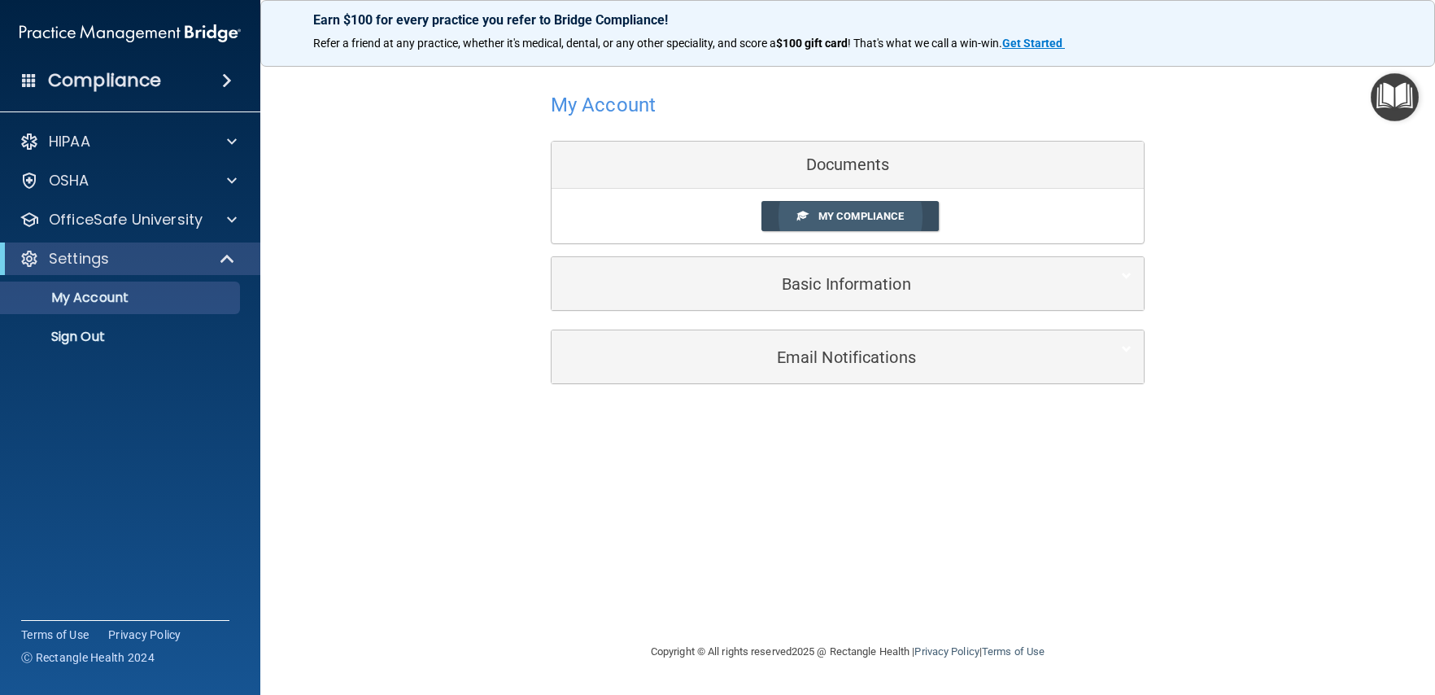
click at [871, 222] on span "My Compliance" at bounding box center [861, 216] width 85 height 12
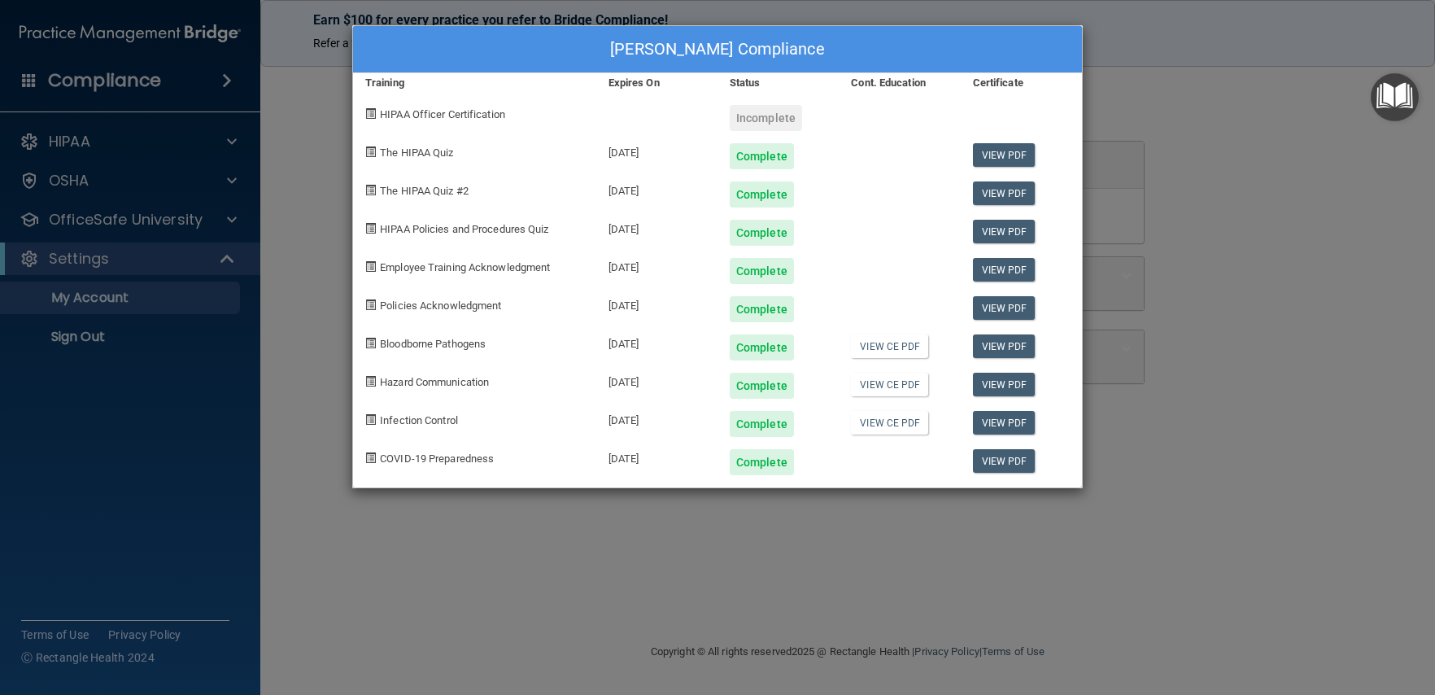
drag, startPoint x: 758, startPoint y: 111, endPoint x: 620, endPoint y: 117, distance: 137.6
click at [758, 112] on div "Incomplete" at bounding box center [766, 118] width 72 height 26
click at [470, 117] on span "HIPAA Officer Certification" at bounding box center [442, 114] width 125 height 12
click at [365, 113] on span at bounding box center [370, 113] width 11 height 11
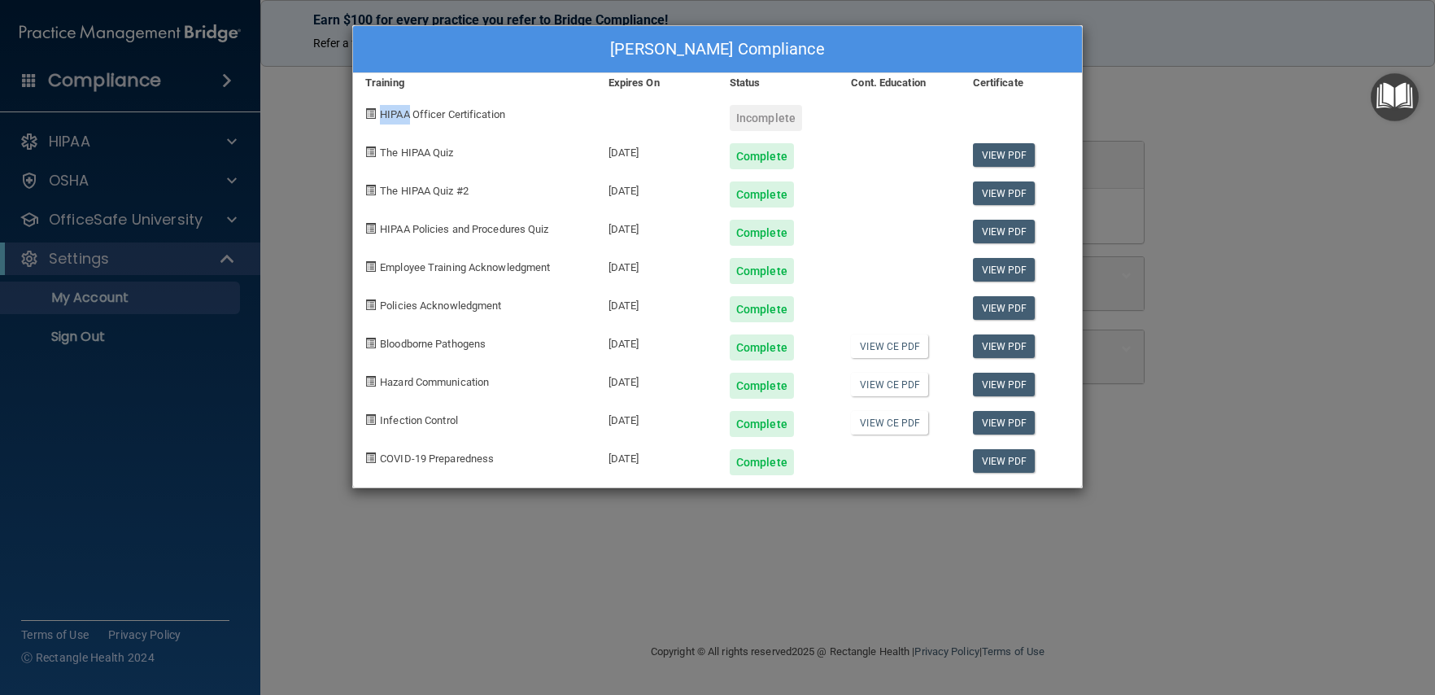
click at [378, 116] on div "HIPAA Officer Certification" at bounding box center [474, 112] width 243 height 38
drag, startPoint x: 382, startPoint y: 116, endPoint x: 413, endPoint y: 120, distance: 31.3
click at [383, 116] on span "HIPAA Officer Certification" at bounding box center [442, 114] width 125 height 12
drag, startPoint x: 440, startPoint y: 123, endPoint x: 478, endPoint y: 123, distance: 37.4
click at [442, 123] on div "HIPAA Officer Certification" at bounding box center [474, 112] width 243 height 38
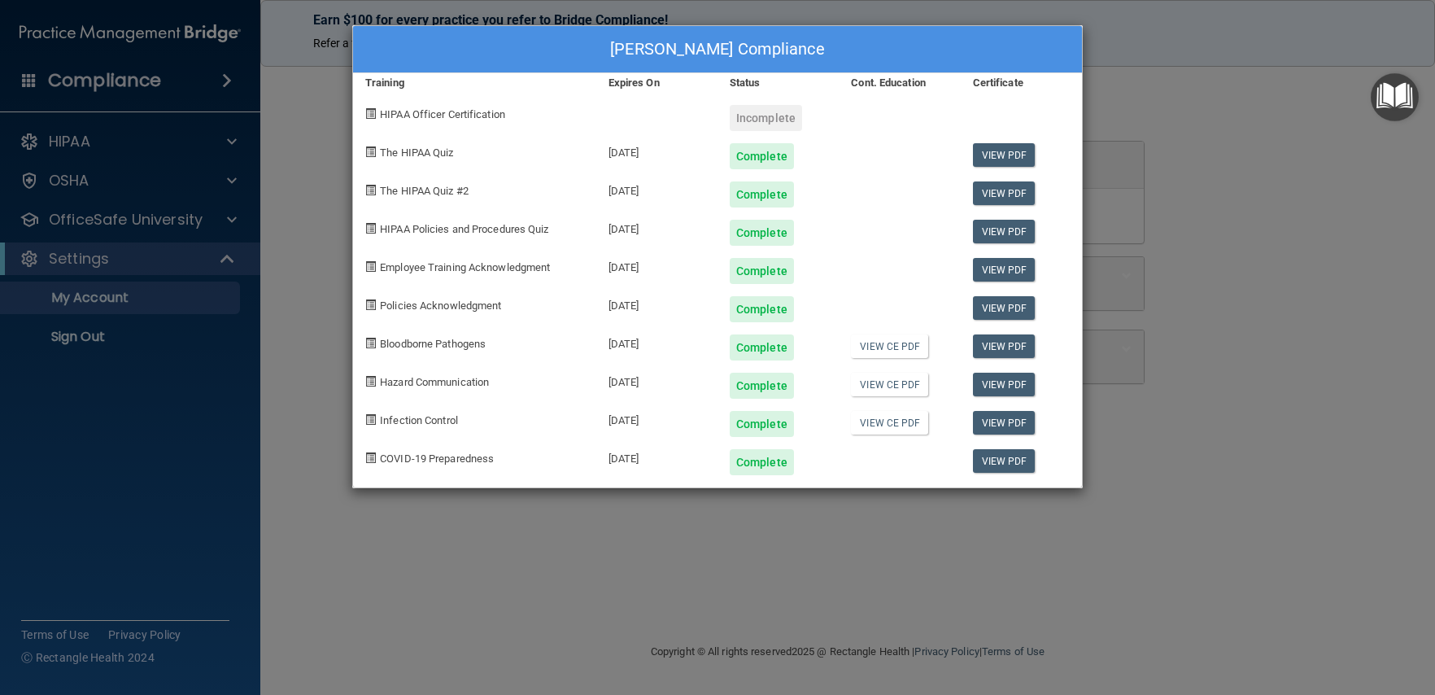
drag, startPoint x: 478, startPoint y: 123, endPoint x: 500, endPoint y: 124, distance: 22.0
click at [481, 124] on div "HIPAA Officer Certification" at bounding box center [474, 112] width 243 height 38
drag, startPoint x: 503, startPoint y: 124, endPoint x: 539, endPoint y: 133, distance: 37.1
click at [517, 131] on div "[PERSON_NAME] Compliance Training Expires On Status Cont. Education Certificate…" at bounding box center [717, 256] width 731 height 463
click at [578, 137] on div "The HIPAA Quiz" at bounding box center [474, 150] width 243 height 38
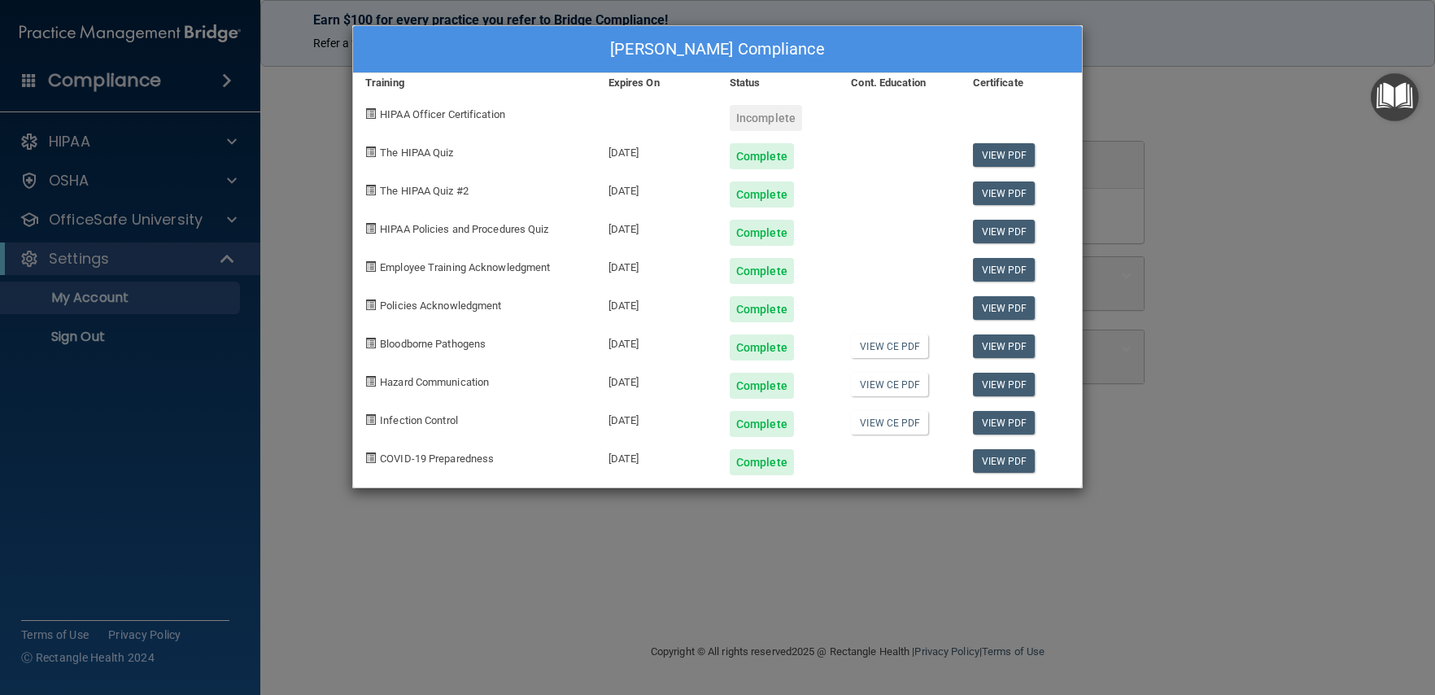
click at [1402, 101] on img "Open Resource Center" at bounding box center [1395, 97] width 48 height 48
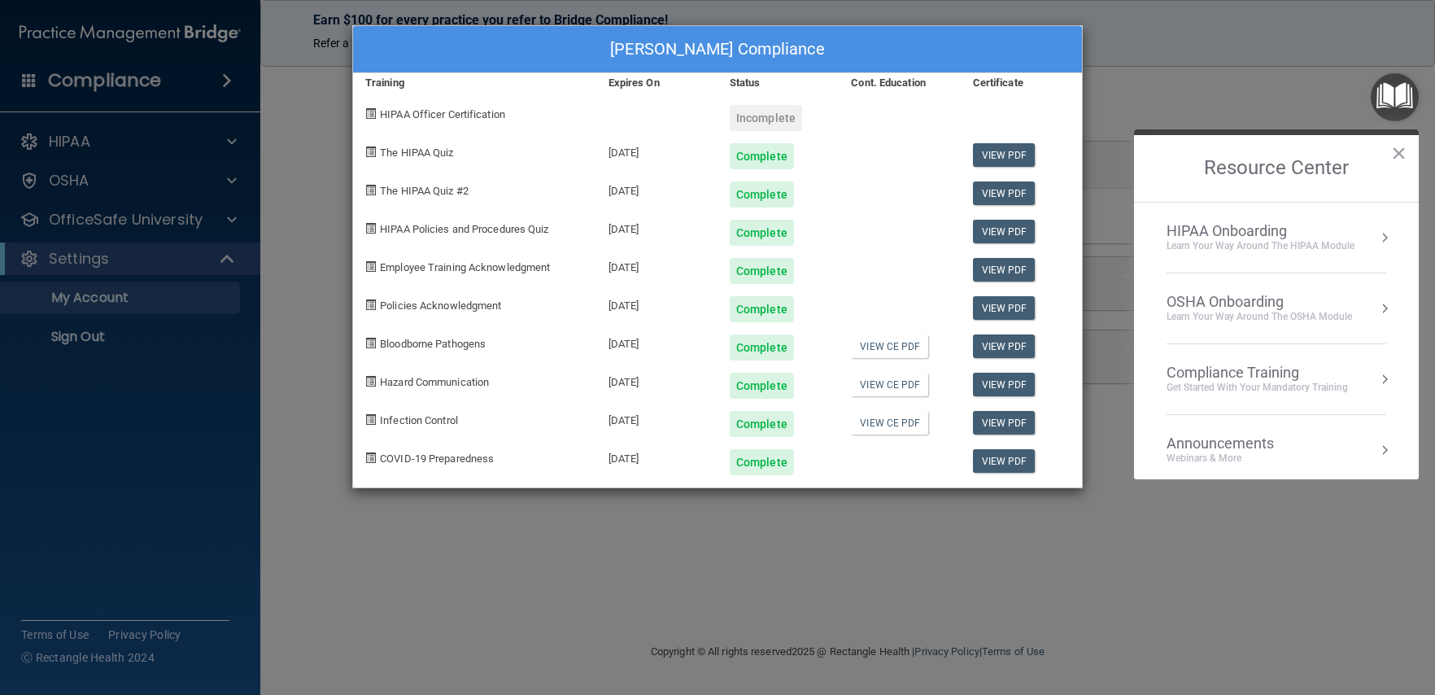
click at [1349, 306] on div "OSHA Onboarding" at bounding box center [1260, 302] width 186 height 18
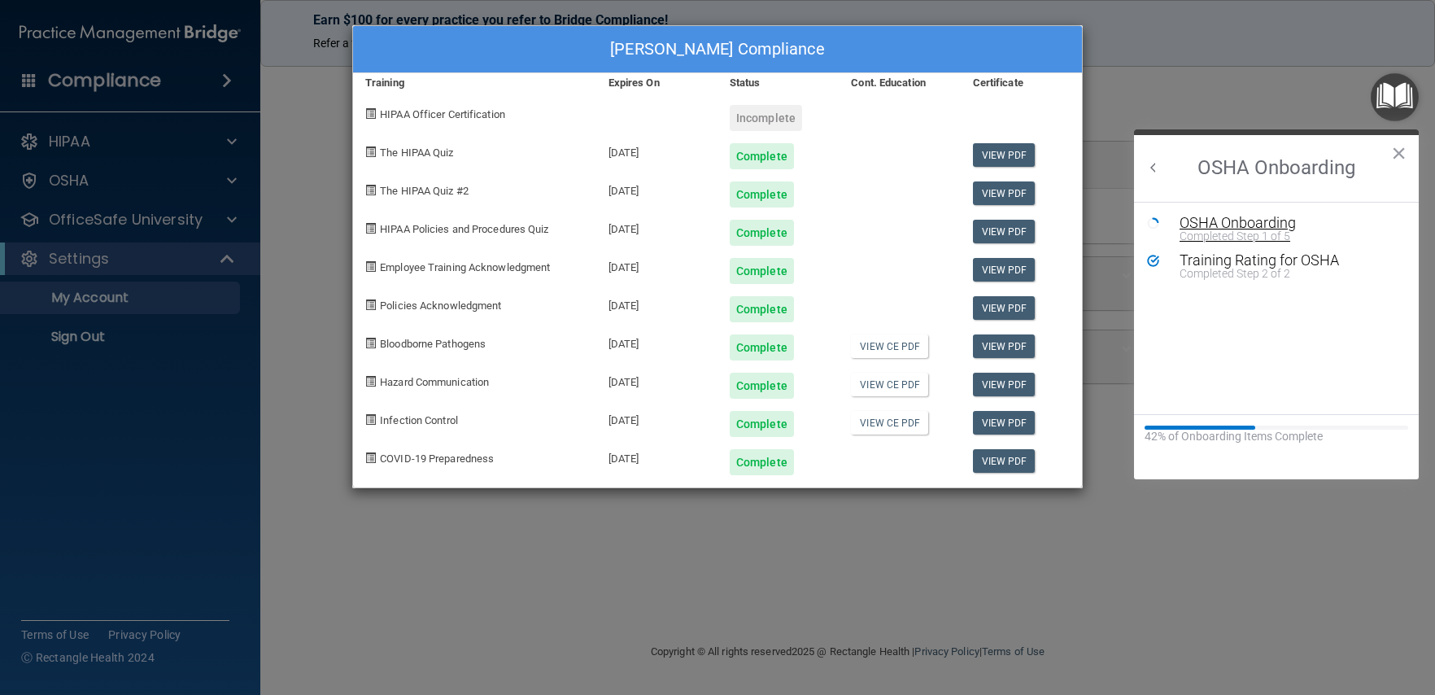
click at [1264, 235] on div "Completed Step 1 of 5" at bounding box center [1289, 235] width 218 height 11
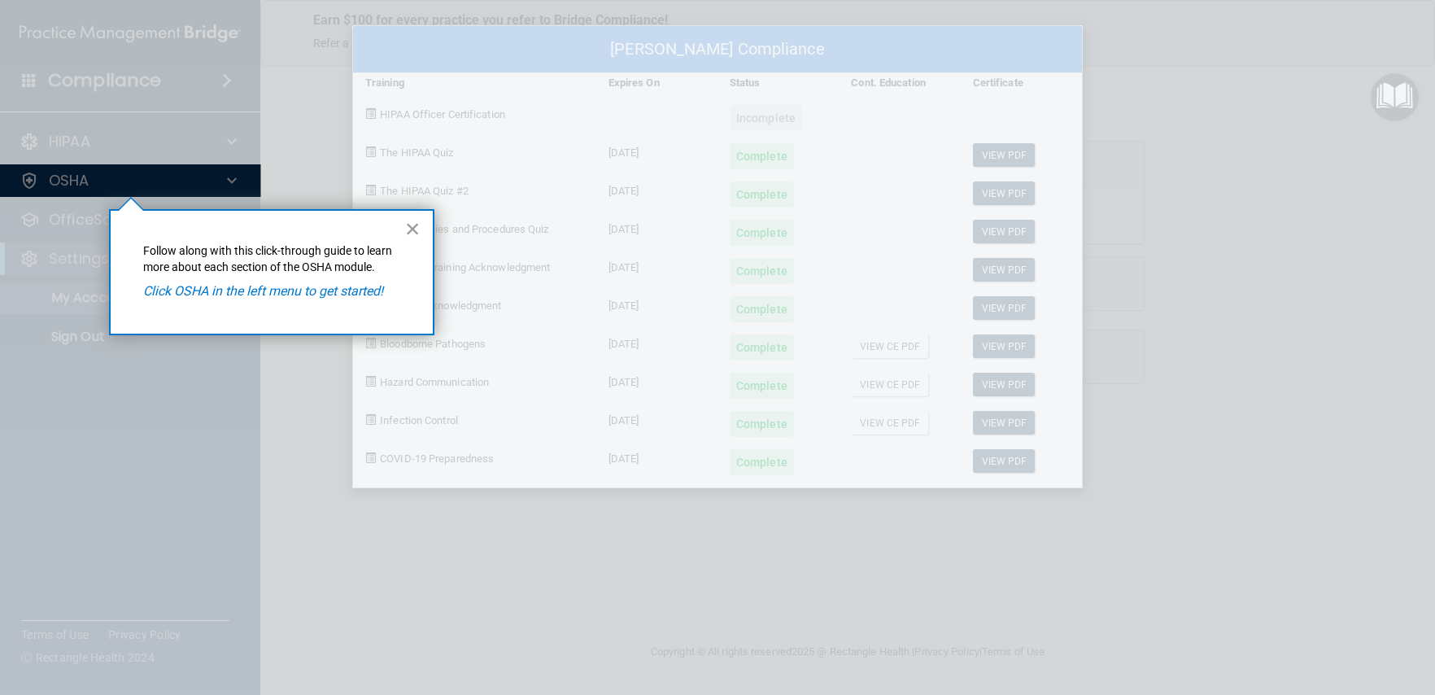
click at [410, 238] on button "×" at bounding box center [412, 229] width 15 height 26
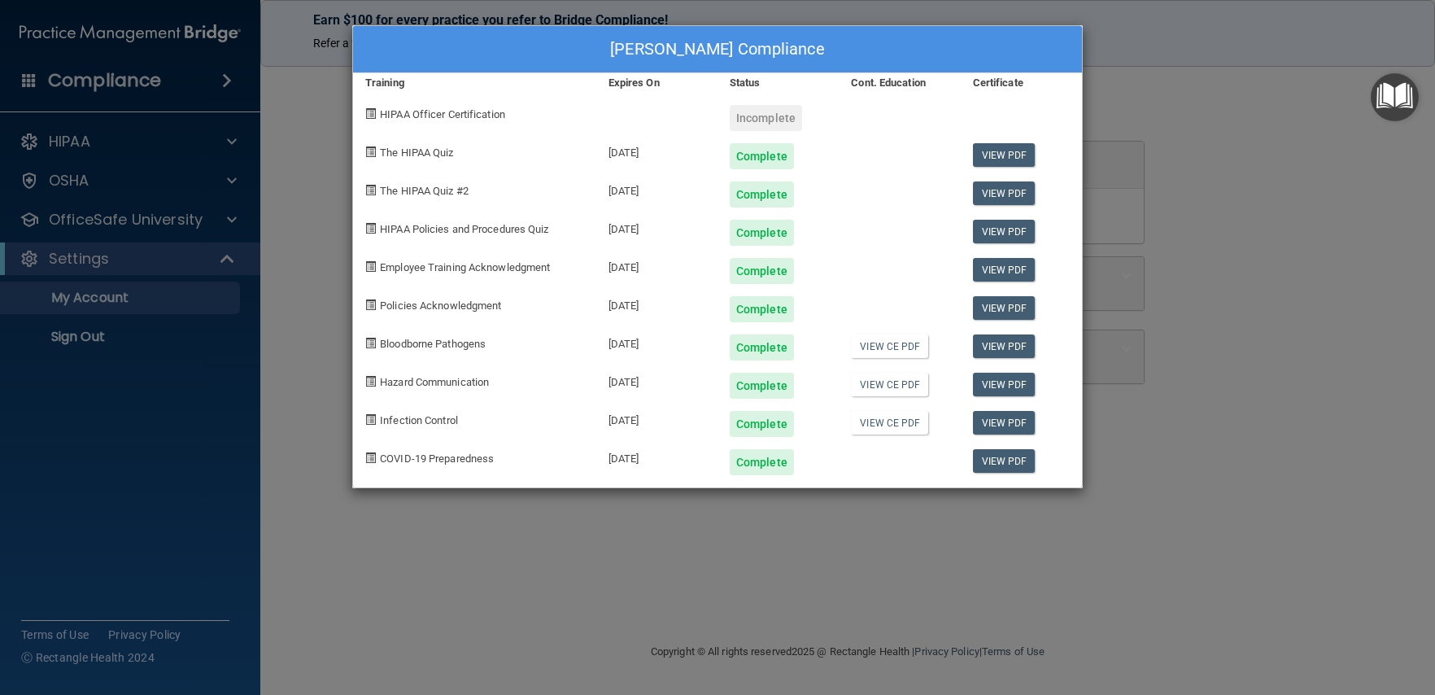
click at [172, 195] on div "[PERSON_NAME] Compliance Training Expires On Status Cont. Education Certificate…" at bounding box center [717, 347] width 1435 height 695
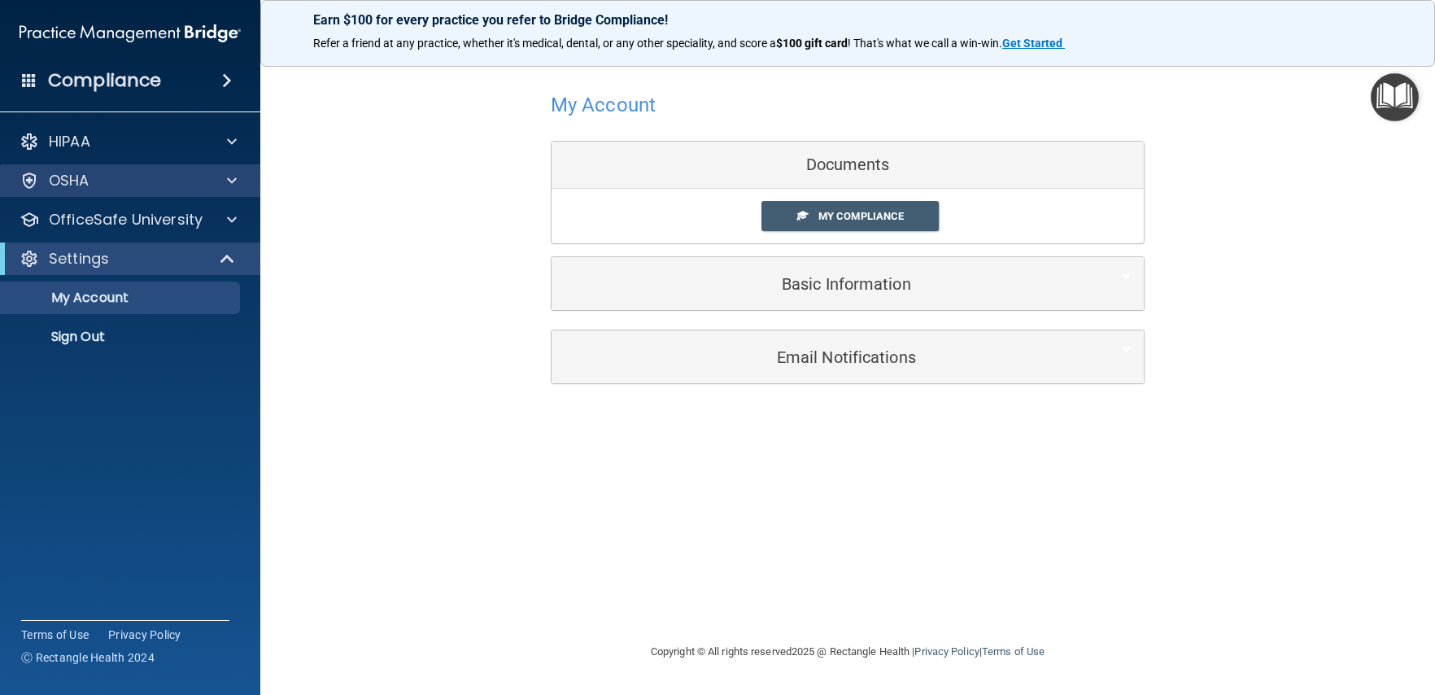
click at [228, 194] on div "OSHA" at bounding box center [130, 180] width 261 height 33
click at [235, 183] on span at bounding box center [232, 181] width 10 height 20
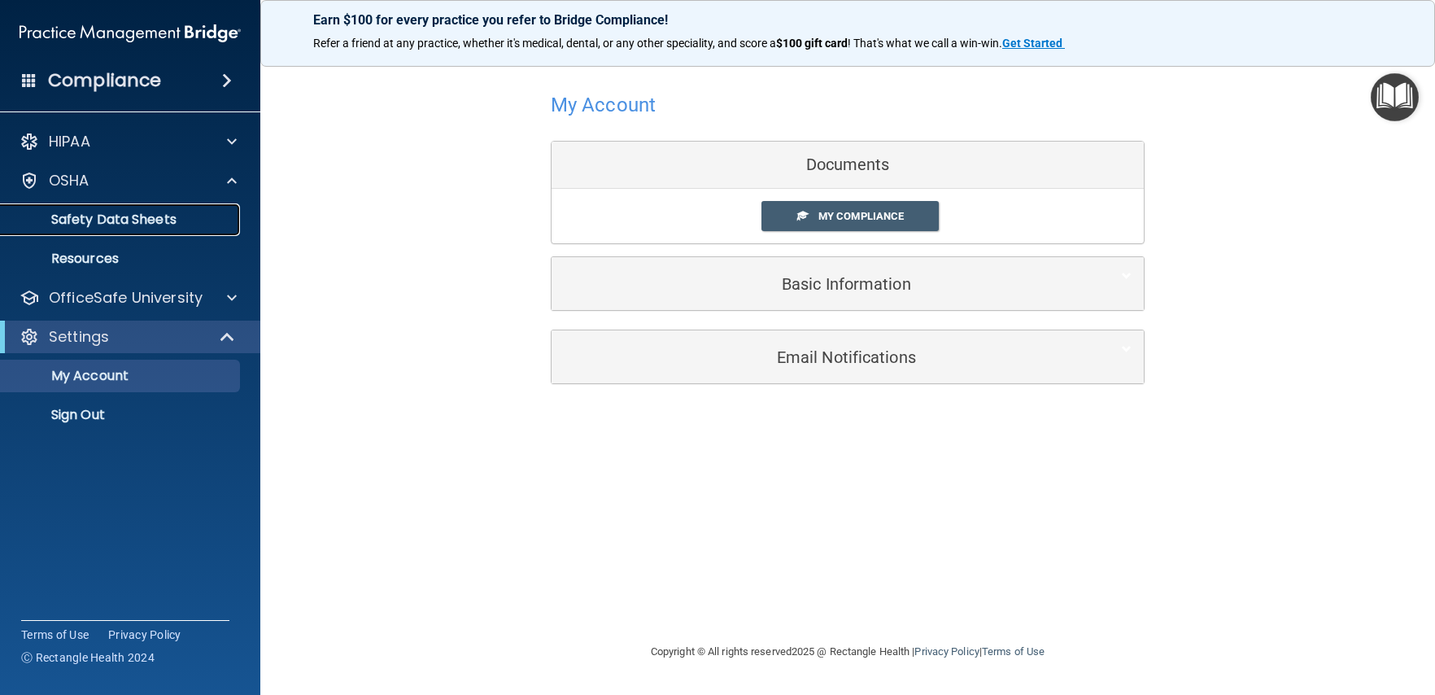
click at [150, 212] on p "Safety Data Sheets" at bounding box center [122, 220] width 222 height 16
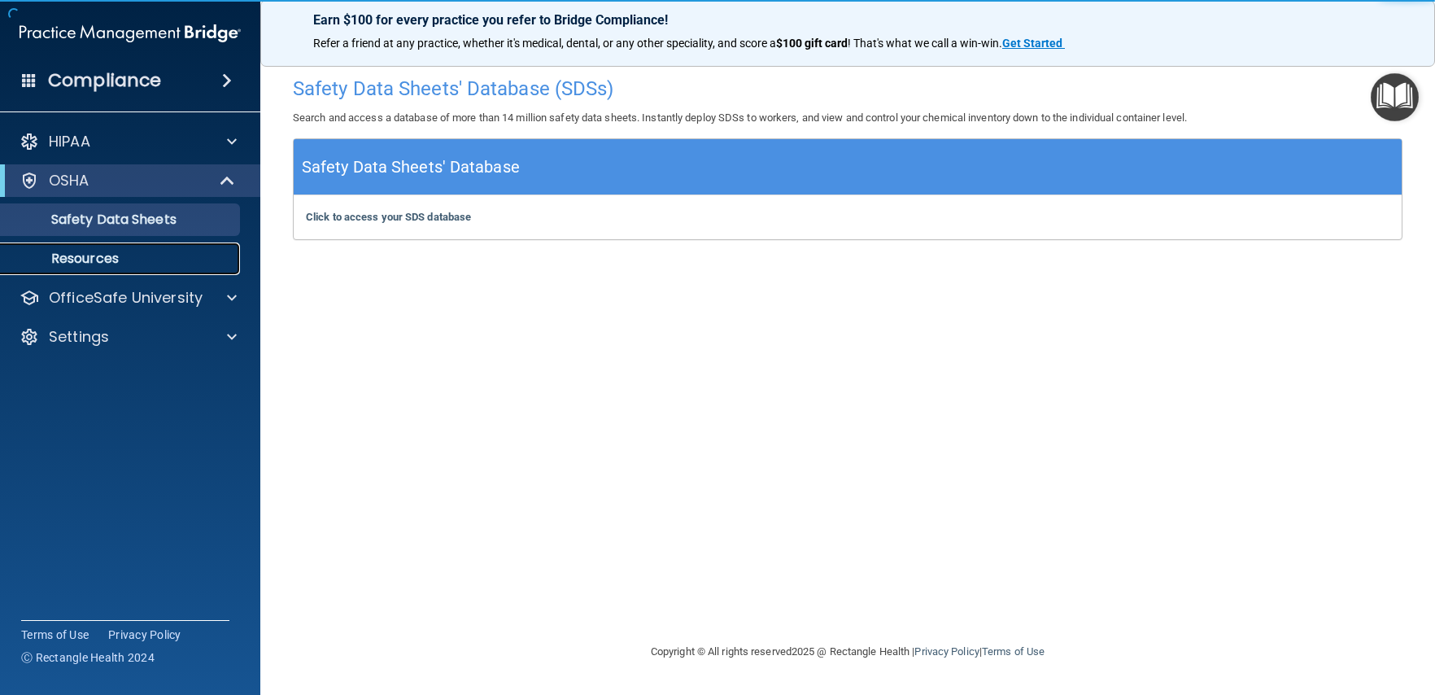
click at [107, 251] on p "Resources" at bounding box center [122, 259] width 222 height 16
